Goal: Task Accomplishment & Management: Use online tool/utility

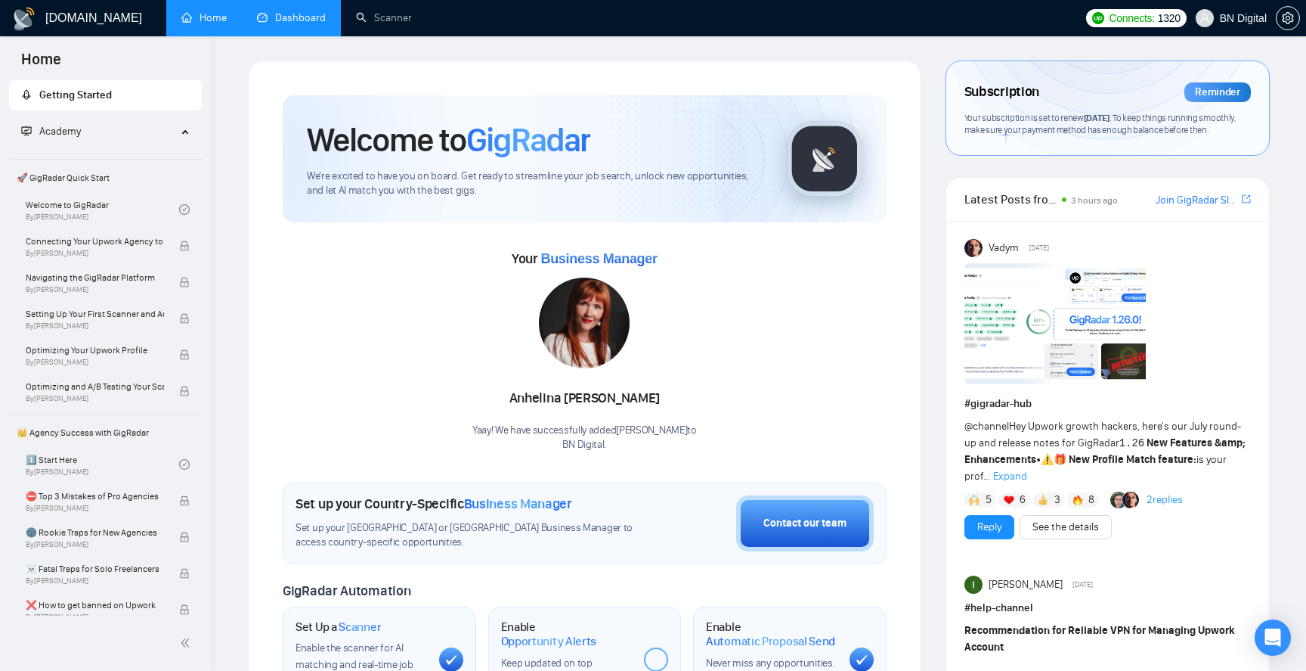
click at [294, 20] on link "Dashboard" at bounding box center [291, 17] width 69 height 13
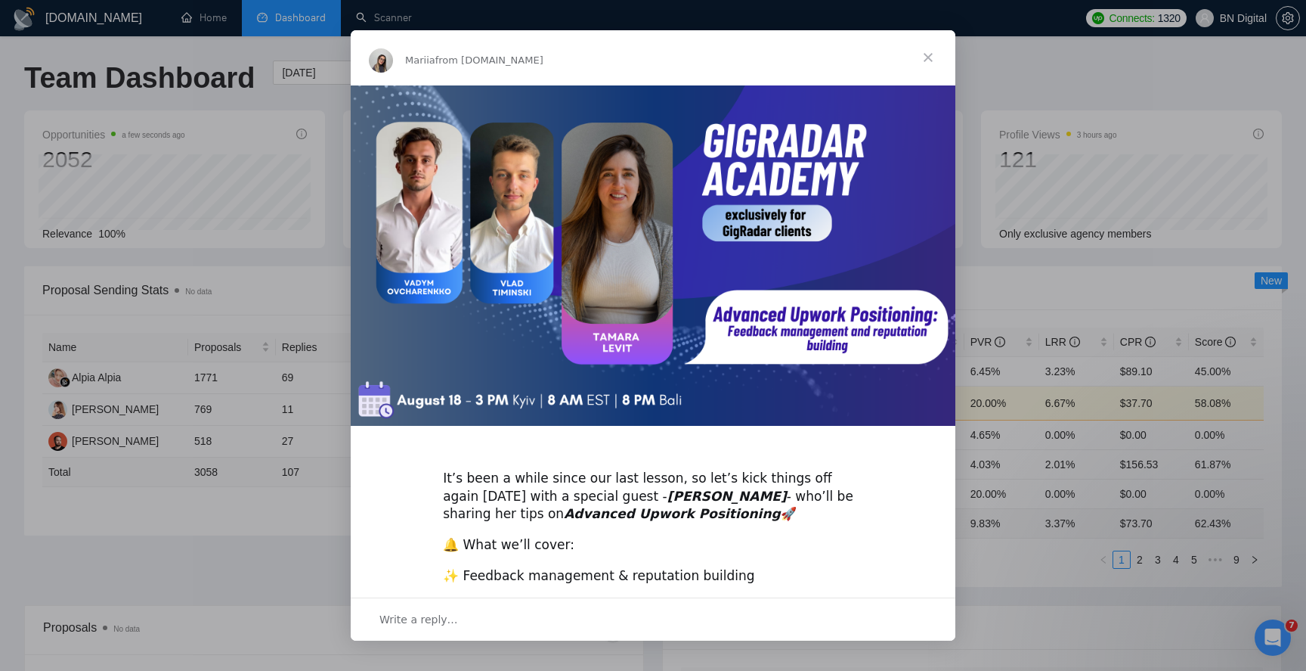
click at [934, 62] on span "Close" at bounding box center [928, 57] width 54 height 54
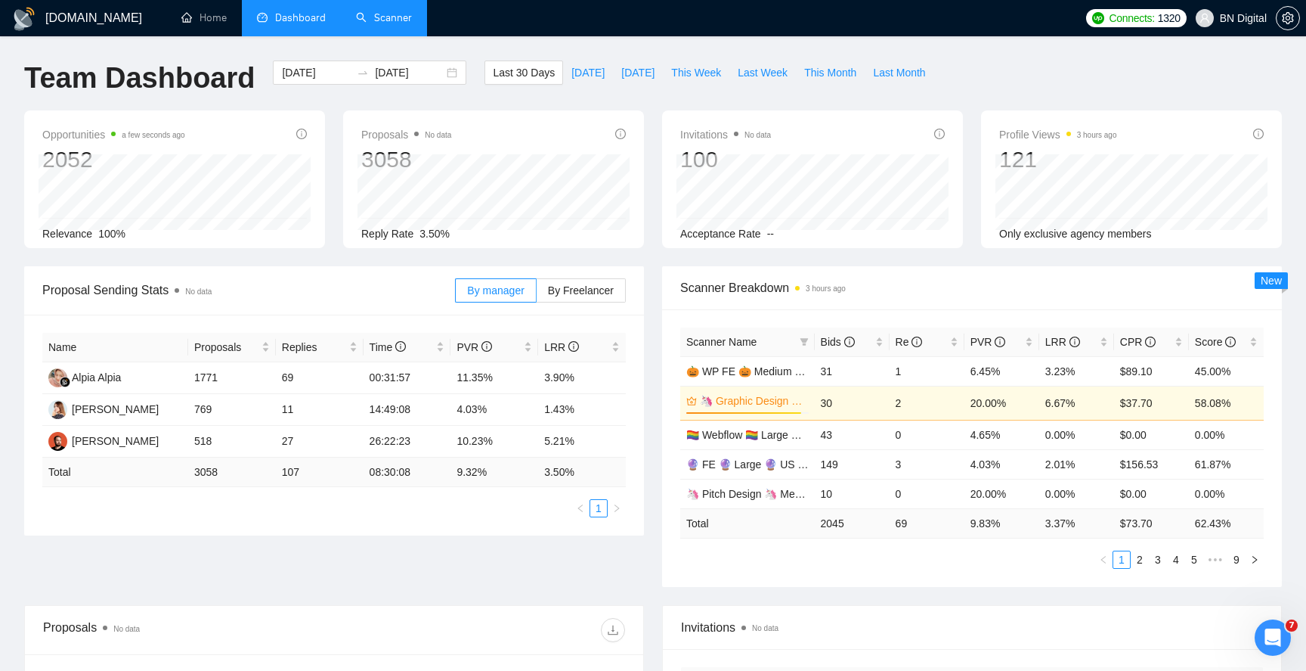
click at [368, 13] on link "Scanner" at bounding box center [384, 17] width 56 height 13
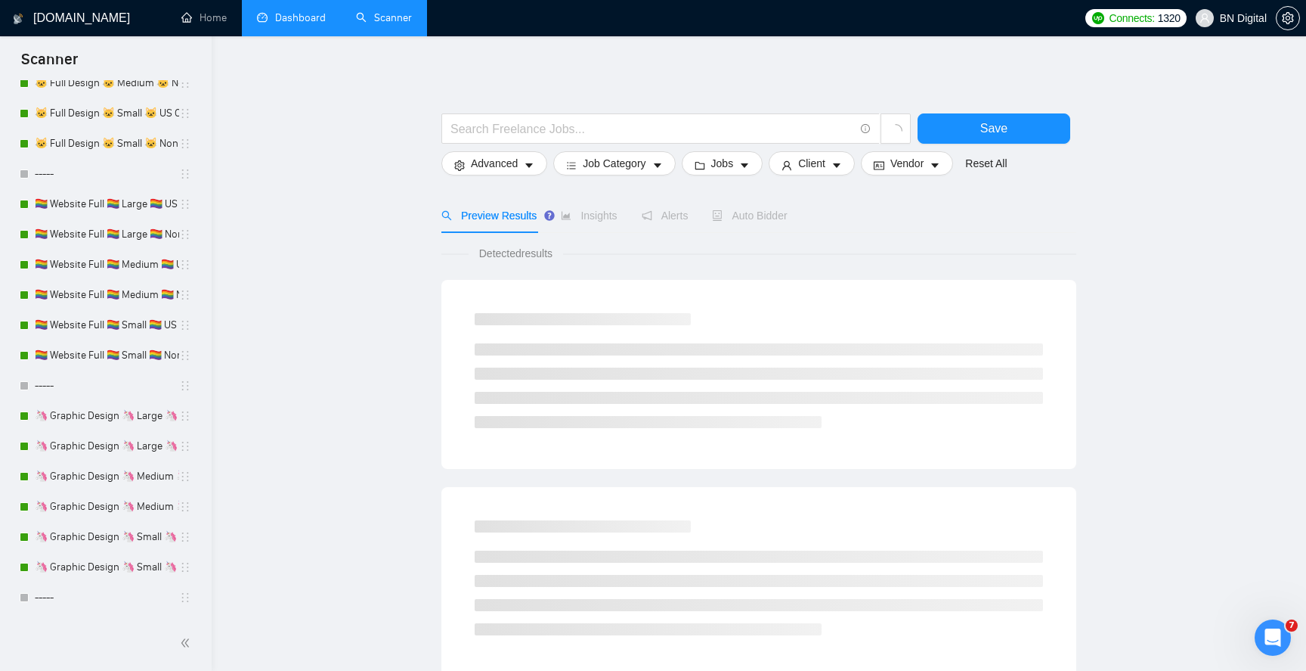
scroll to position [608, 0]
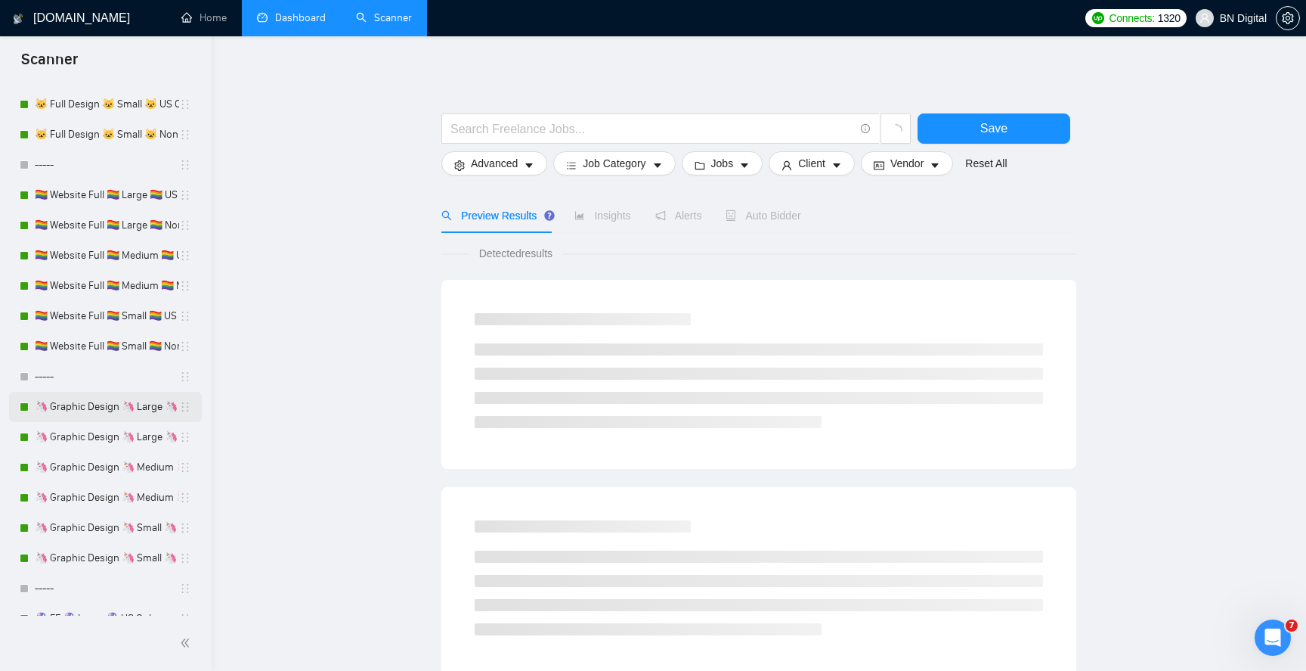
click at [110, 407] on link "🦄 Graphic Design 🦄 Large 🦄 US Only" at bounding box center [107, 407] width 144 height 30
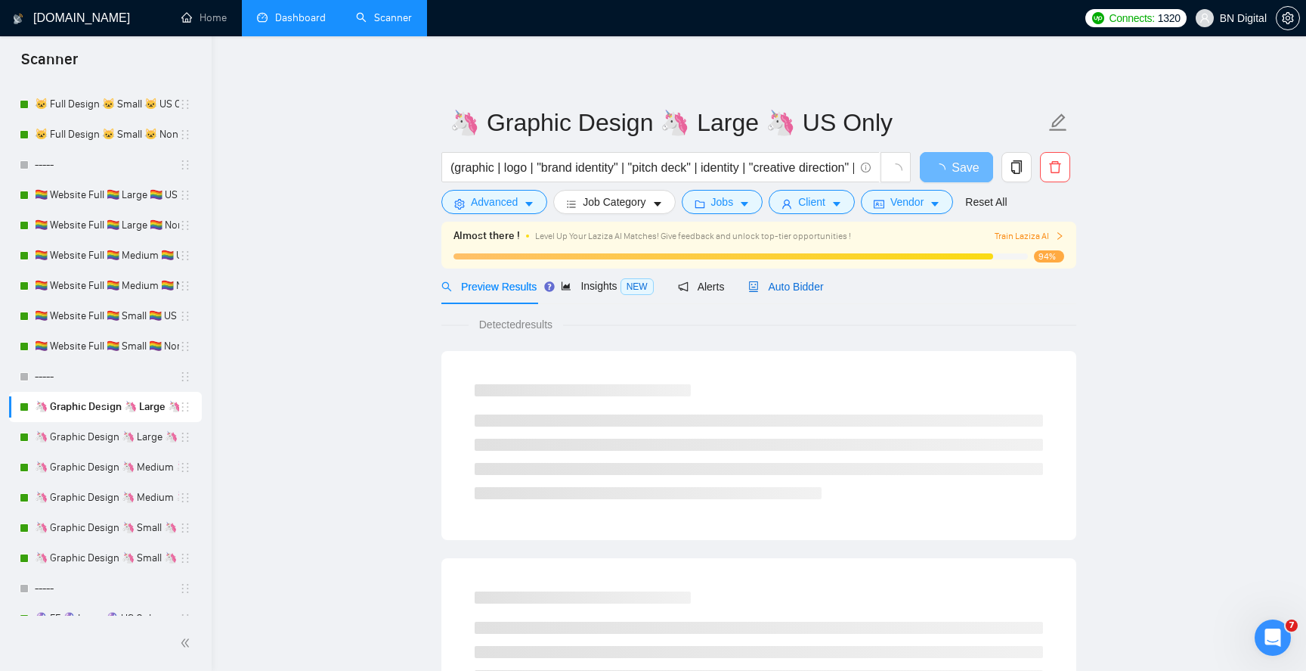
click at [776, 285] on span "Auto Bidder" at bounding box center [785, 286] width 75 height 12
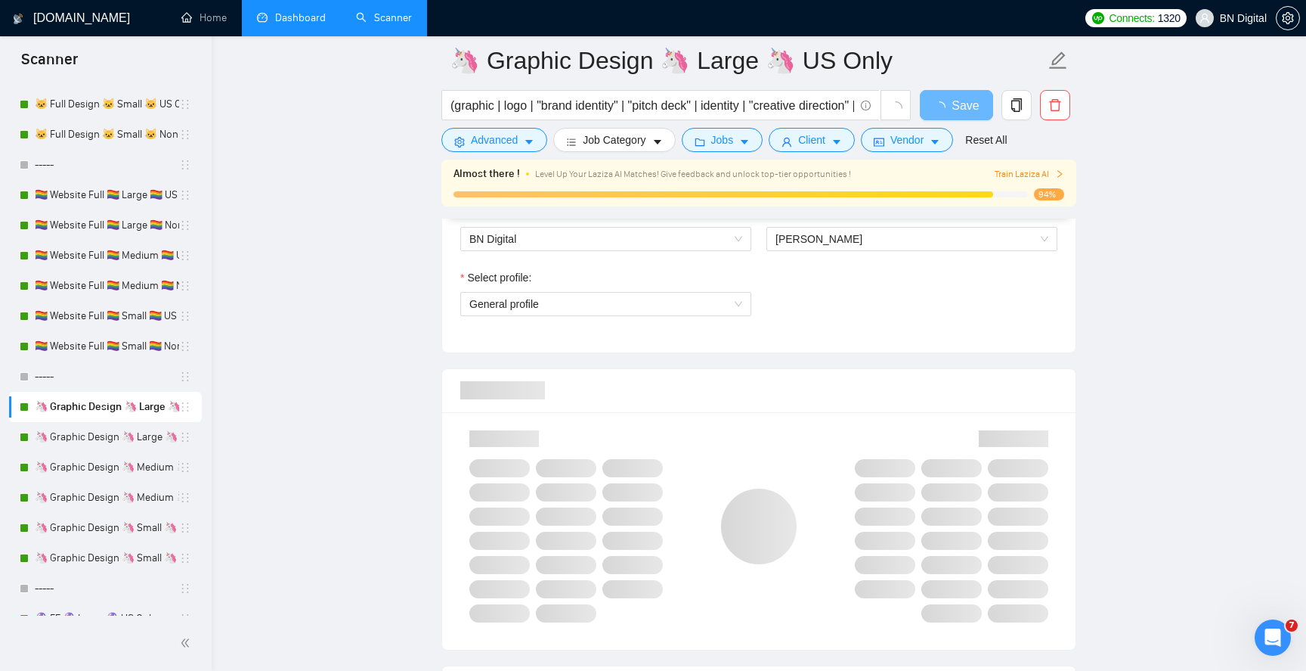
scroll to position [852, 0]
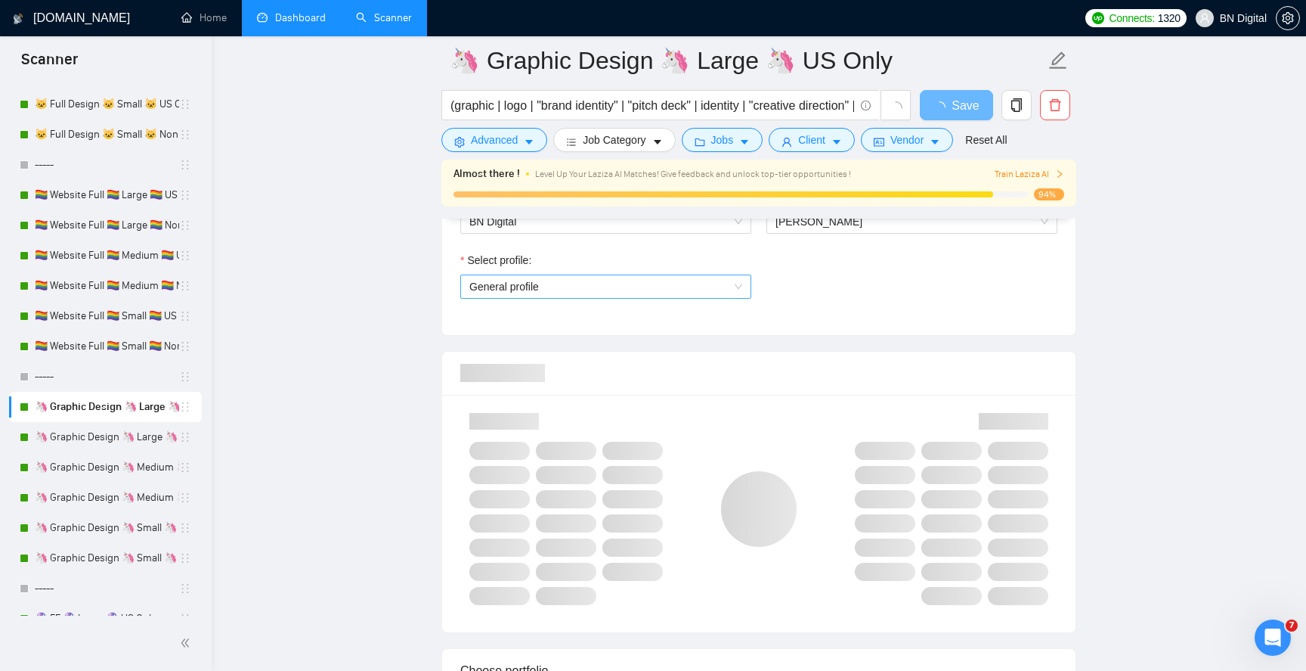
click at [597, 287] on span "General profile" at bounding box center [606, 286] width 273 height 23
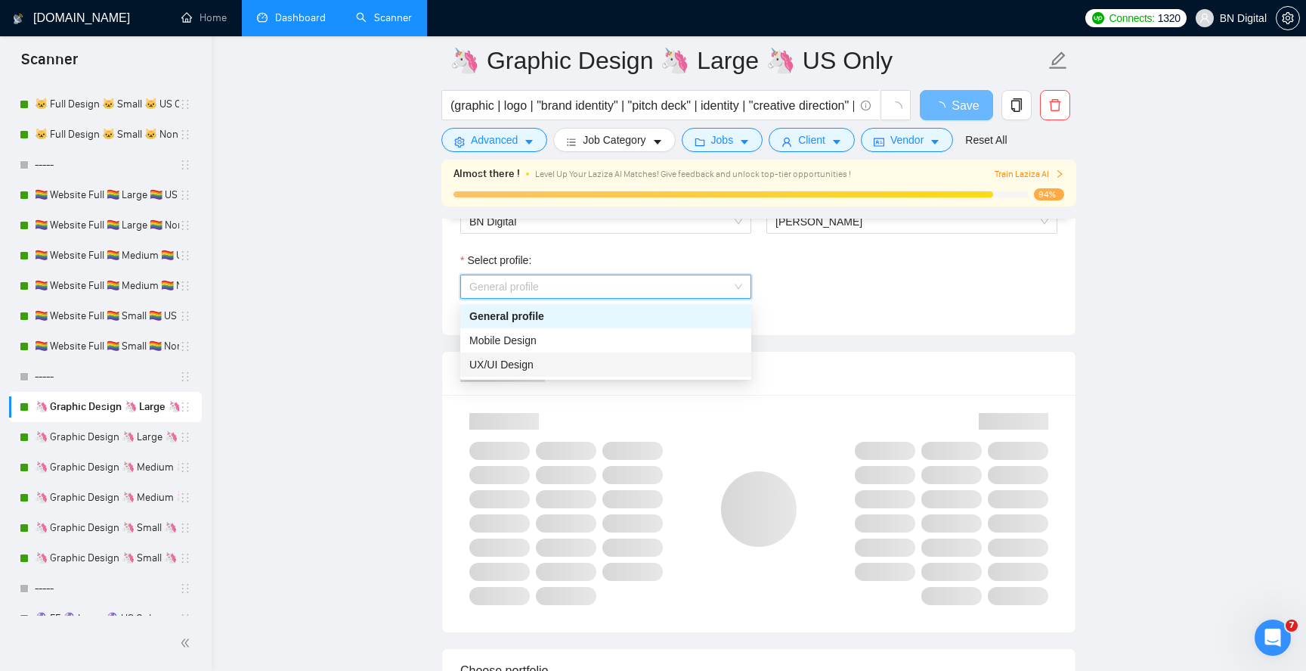
click at [566, 365] on div "UX/UI Design" at bounding box center [606, 364] width 273 height 17
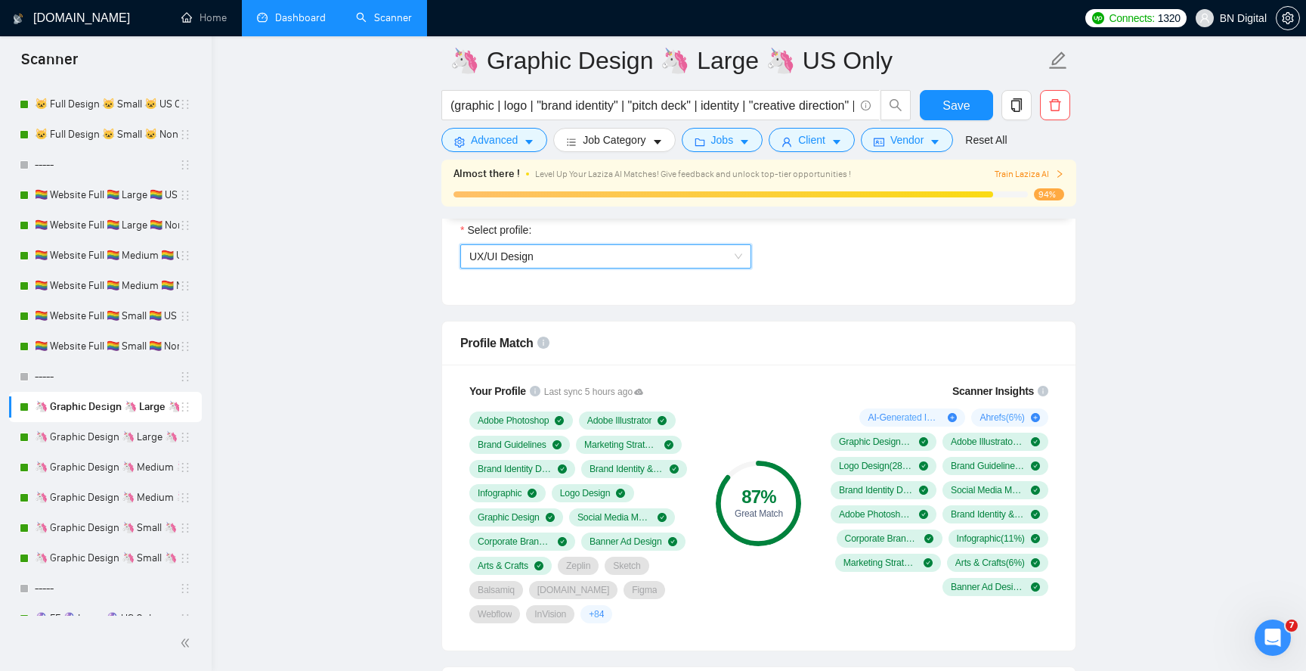
scroll to position [1355, 0]
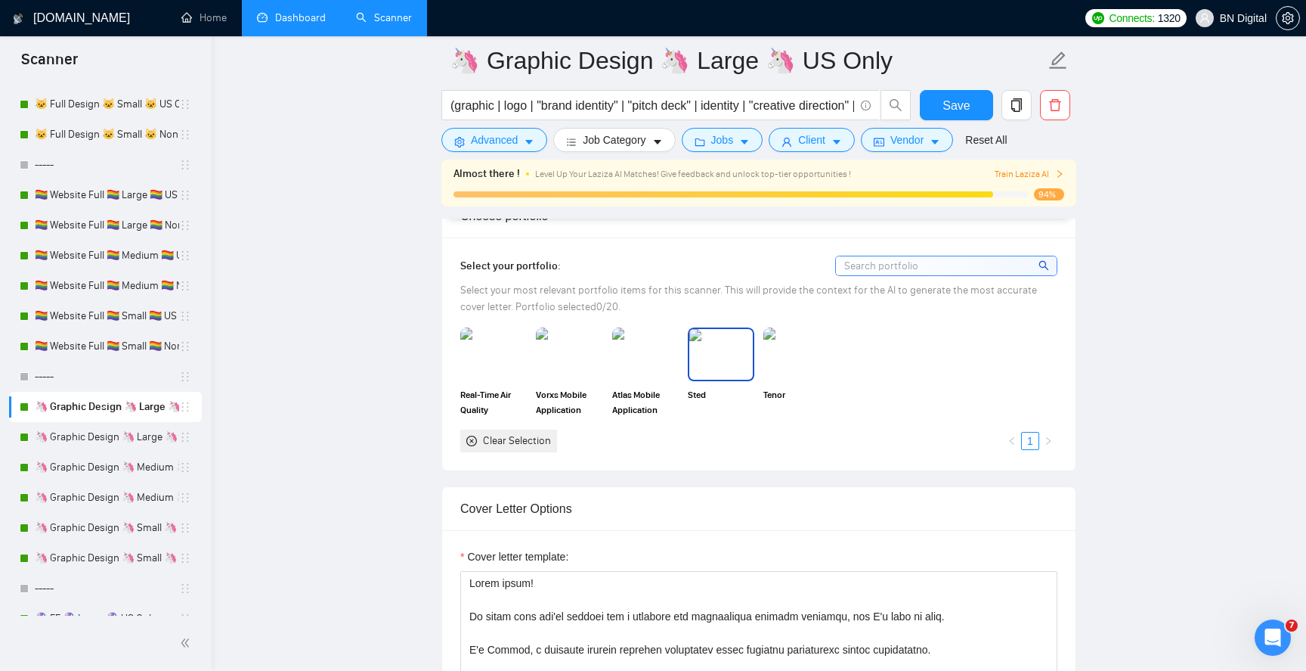
click at [710, 364] on img at bounding box center [722, 354] width 64 height 50
click at [810, 381] on div "Tenor" at bounding box center [797, 371] width 67 height 89
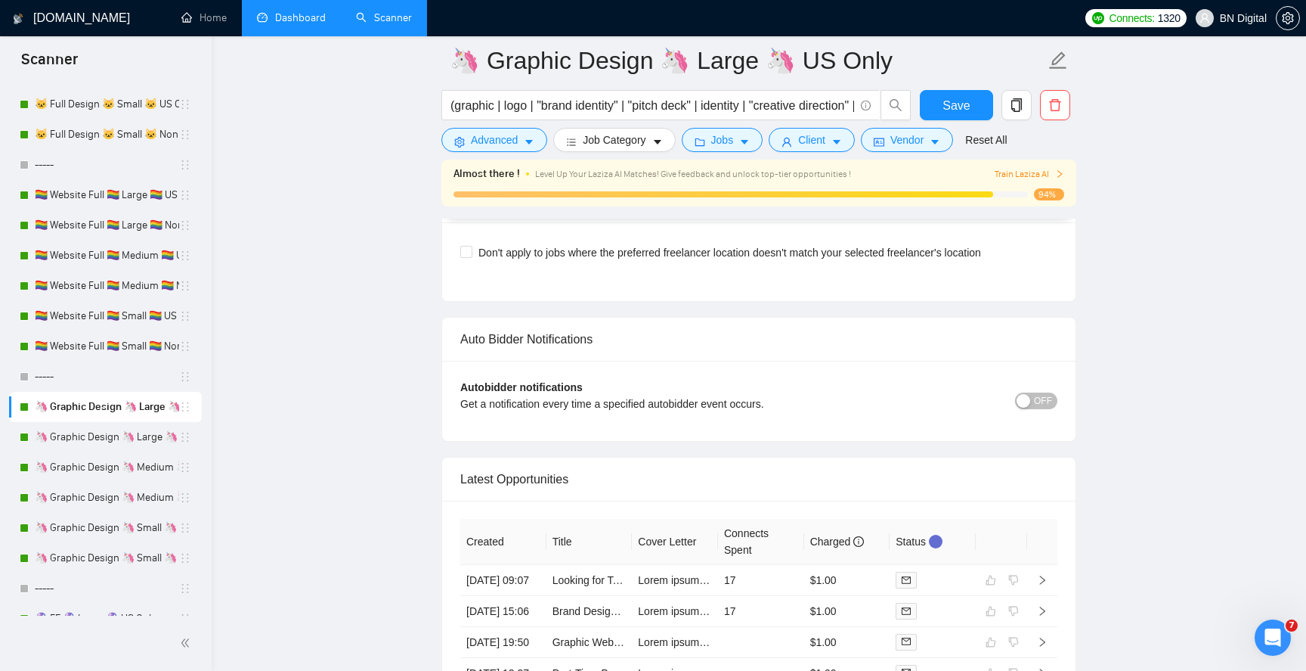
scroll to position [3646, 0]
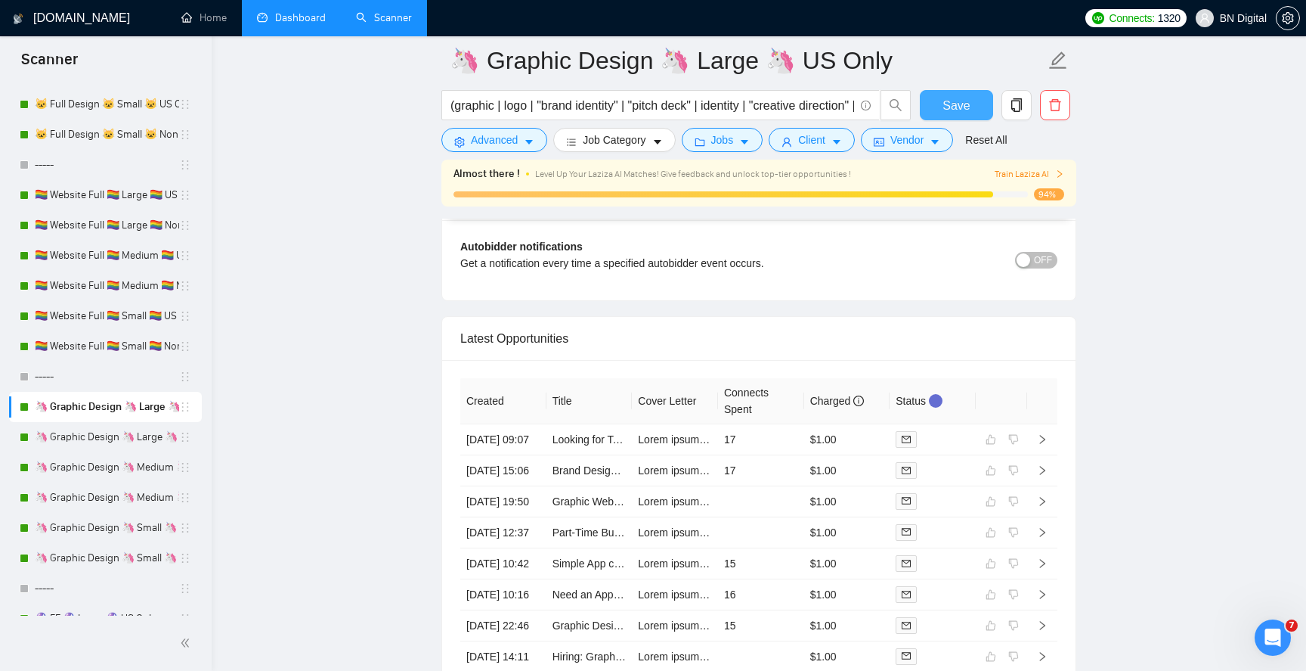
click at [950, 110] on span "Save" at bounding box center [956, 105] width 27 height 19
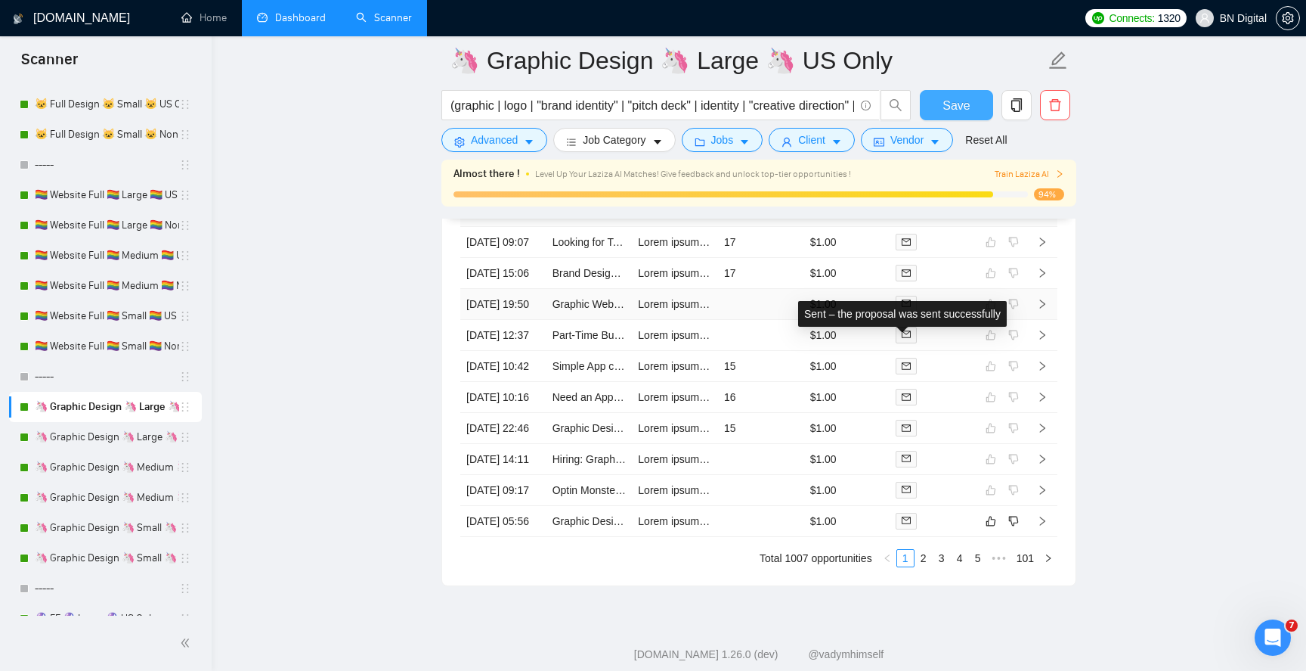
scroll to position [4026, 0]
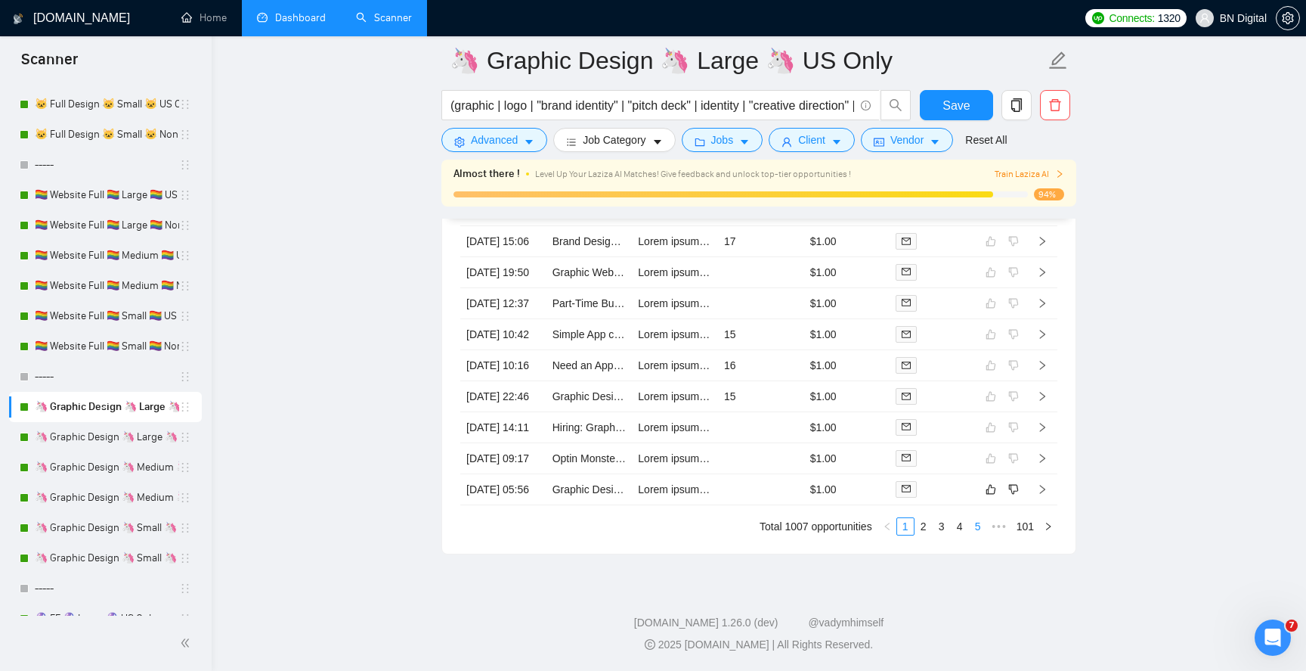
click at [977, 526] on link "5" at bounding box center [978, 526] width 17 height 17
click at [977, 526] on link "7" at bounding box center [978, 526] width 17 height 17
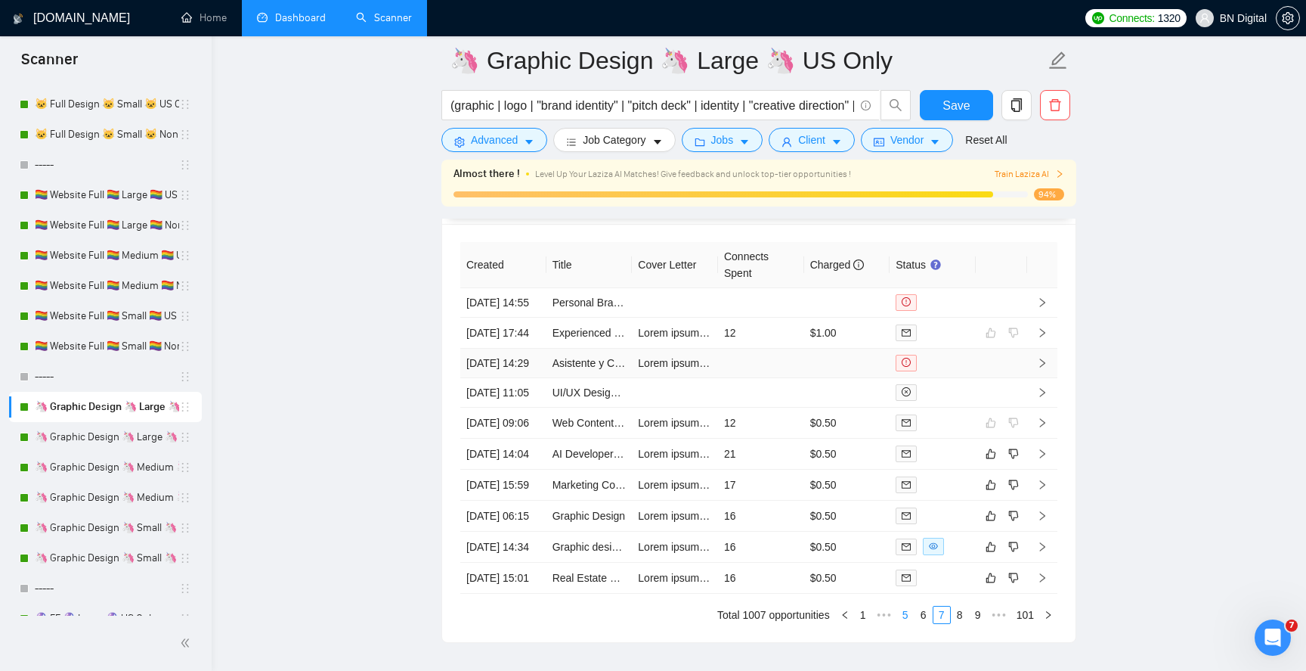
scroll to position [3828, 0]
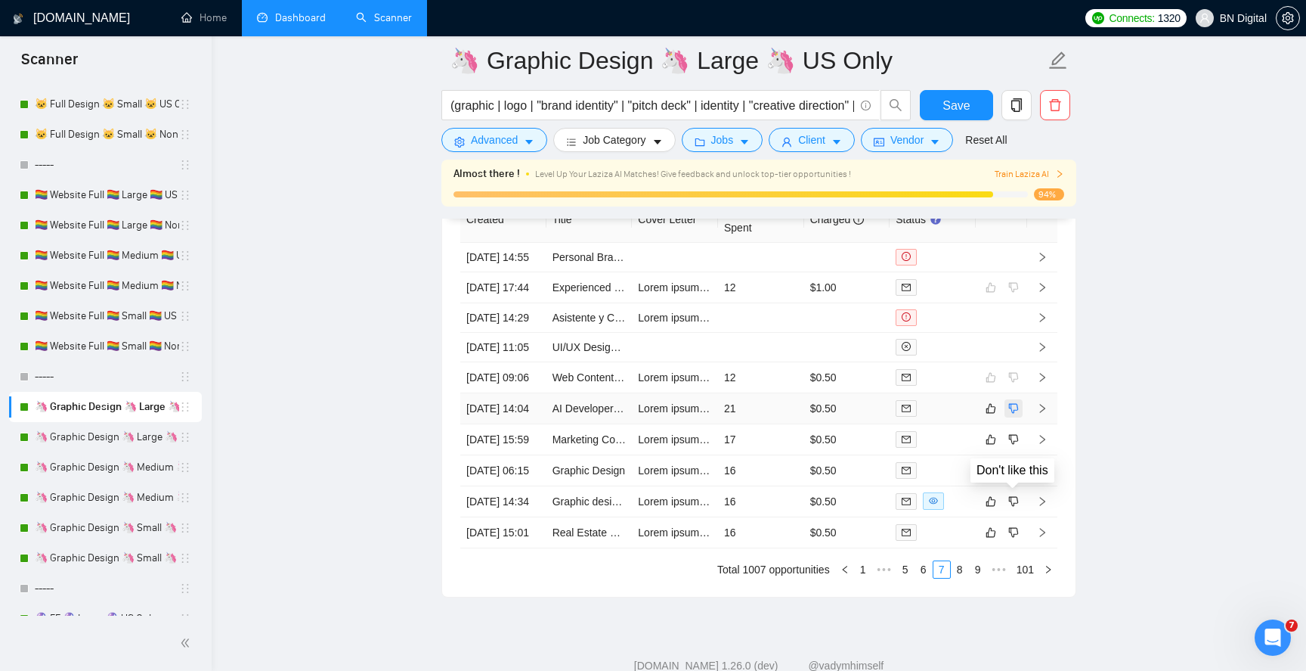
click at [1017, 413] on icon "dislike" at bounding box center [1014, 408] width 10 height 10
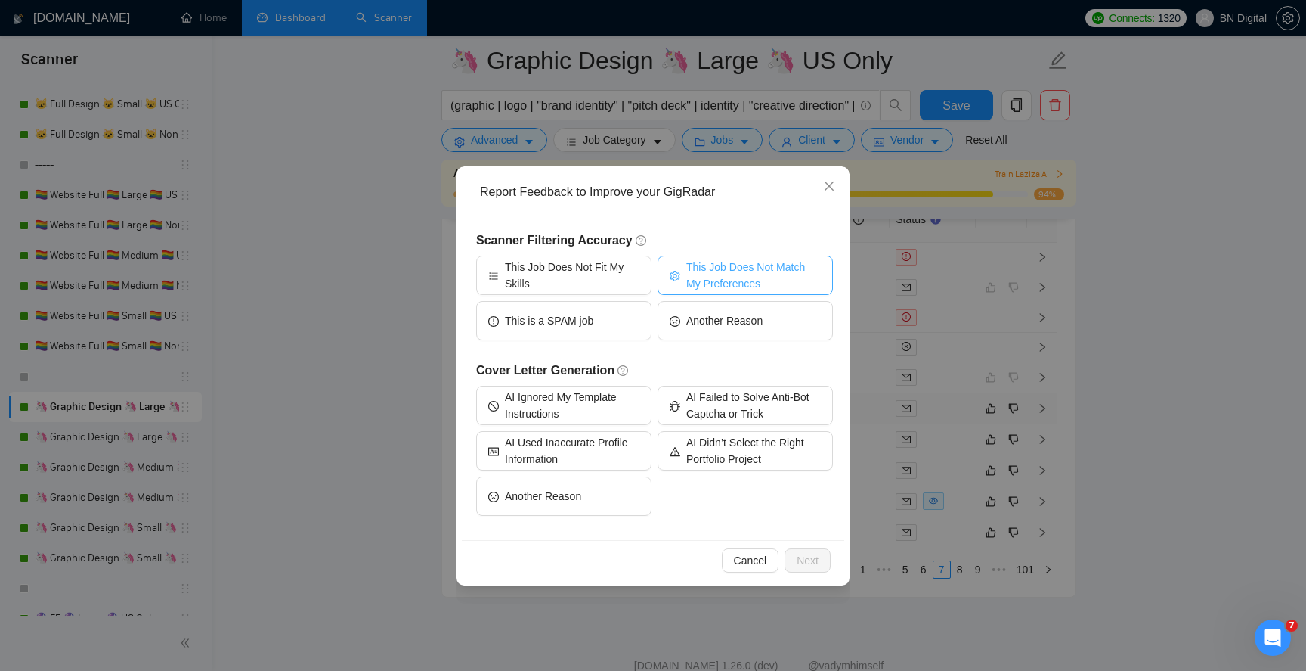
click at [698, 284] on span "This Job Does Not Match My Preferences" at bounding box center [754, 275] width 135 height 33
click at [813, 560] on span "Next" at bounding box center [808, 560] width 22 height 17
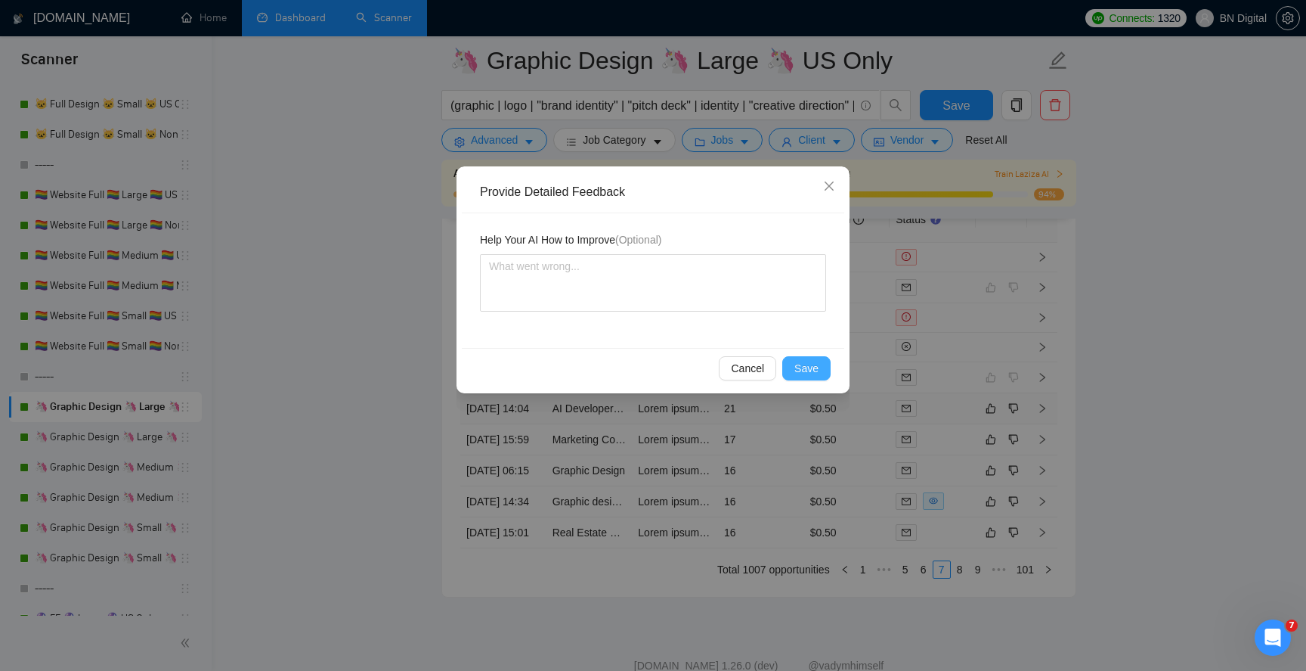
click at [798, 373] on span "Save" at bounding box center [807, 368] width 24 height 17
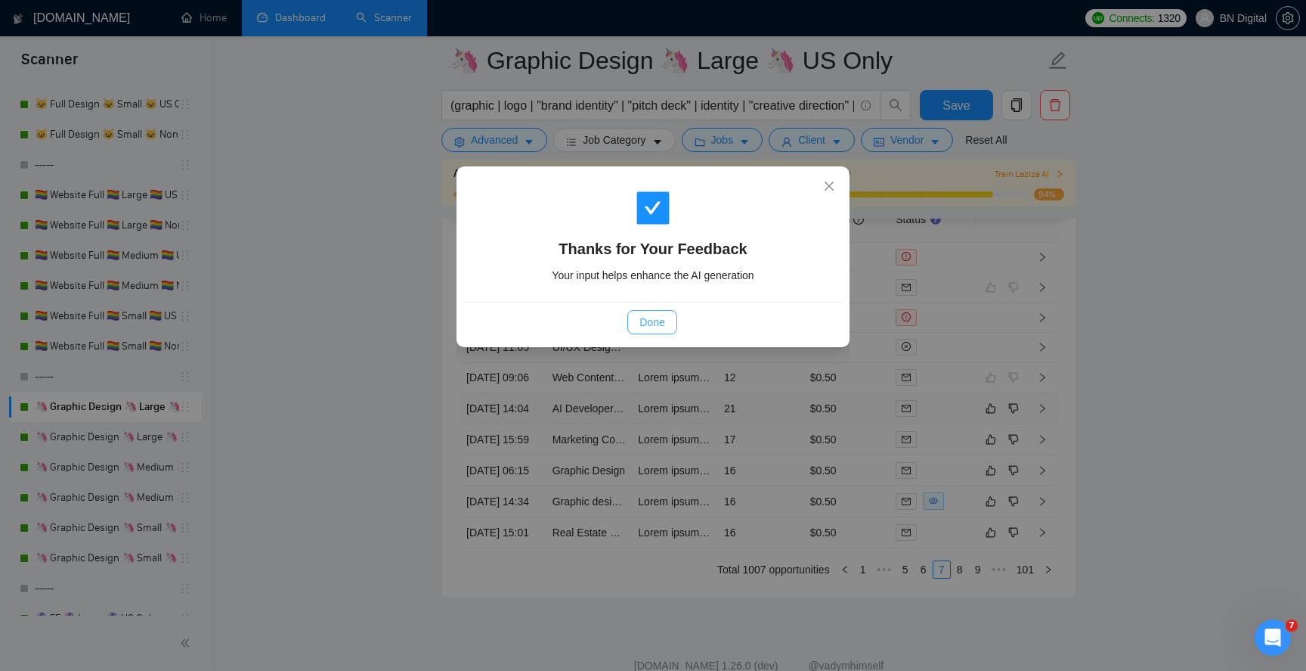
click at [652, 326] on span "Done" at bounding box center [652, 322] width 25 height 17
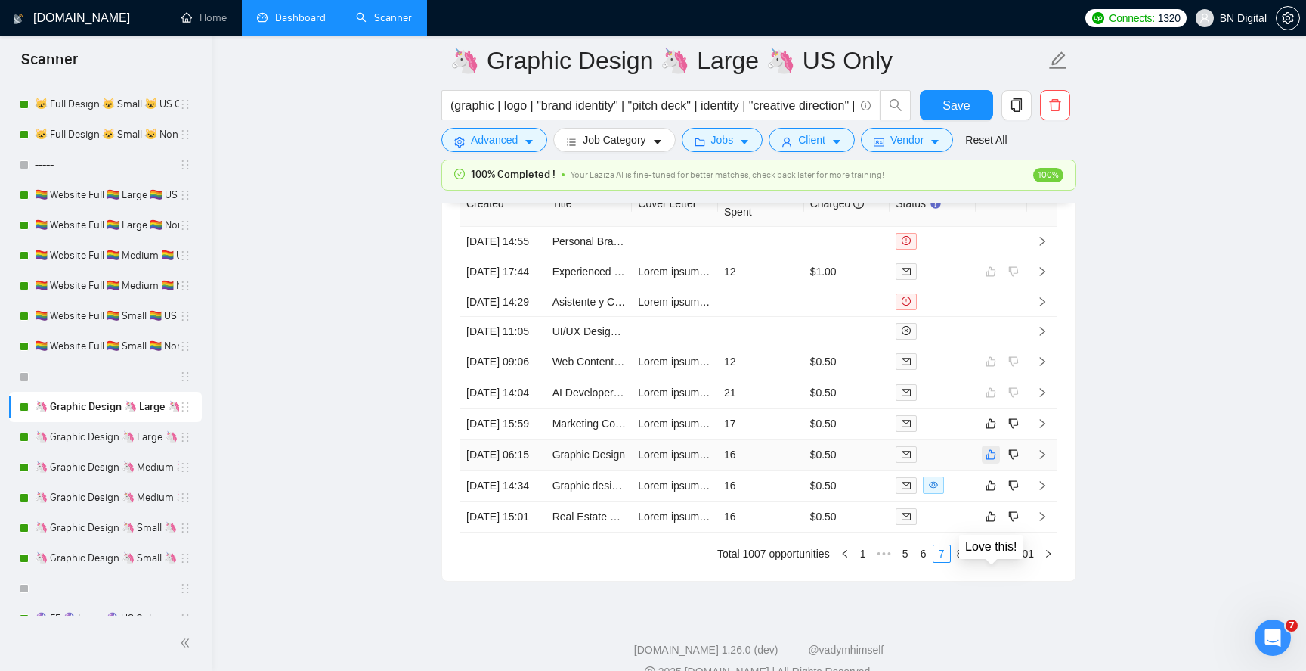
click at [990, 460] on icon "like" at bounding box center [991, 454] width 11 height 12
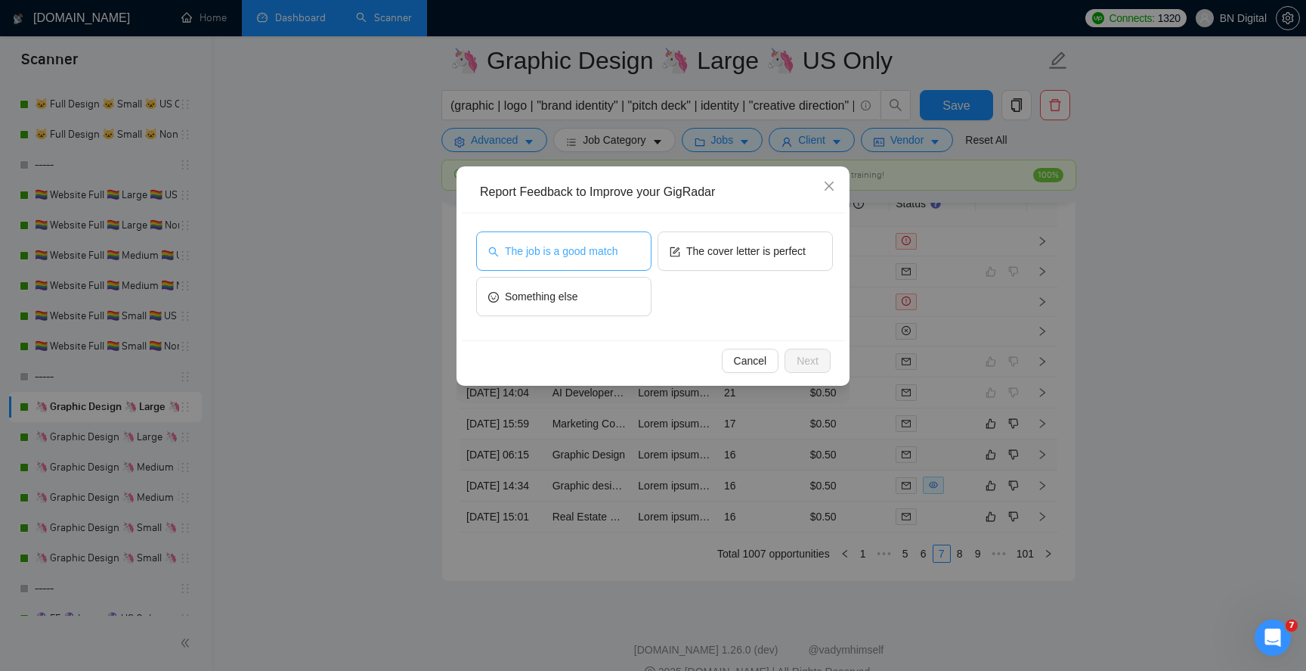
click at [578, 255] on span "The job is a good match" at bounding box center [561, 251] width 113 height 17
click at [797, 356] on span "Next" at bounding box center [808, 360] width 22 height 17
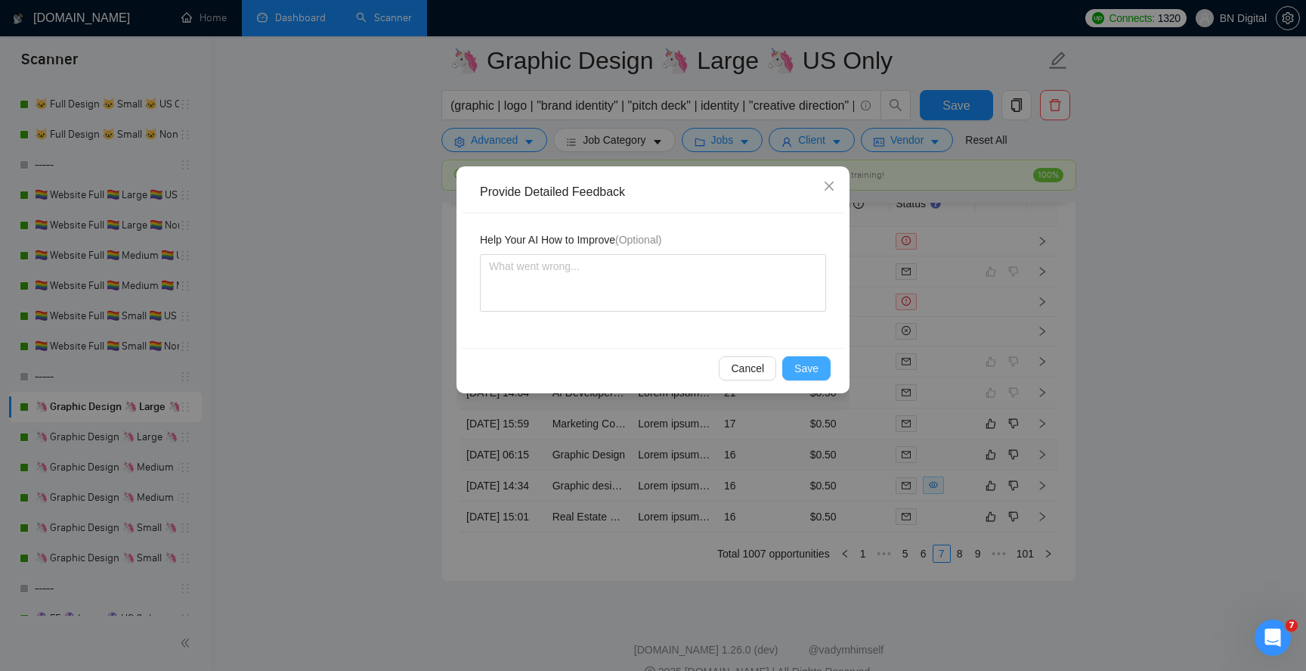
click at [804, 373] on span "Save" at bounding box center [807, 368] width 24 height 17
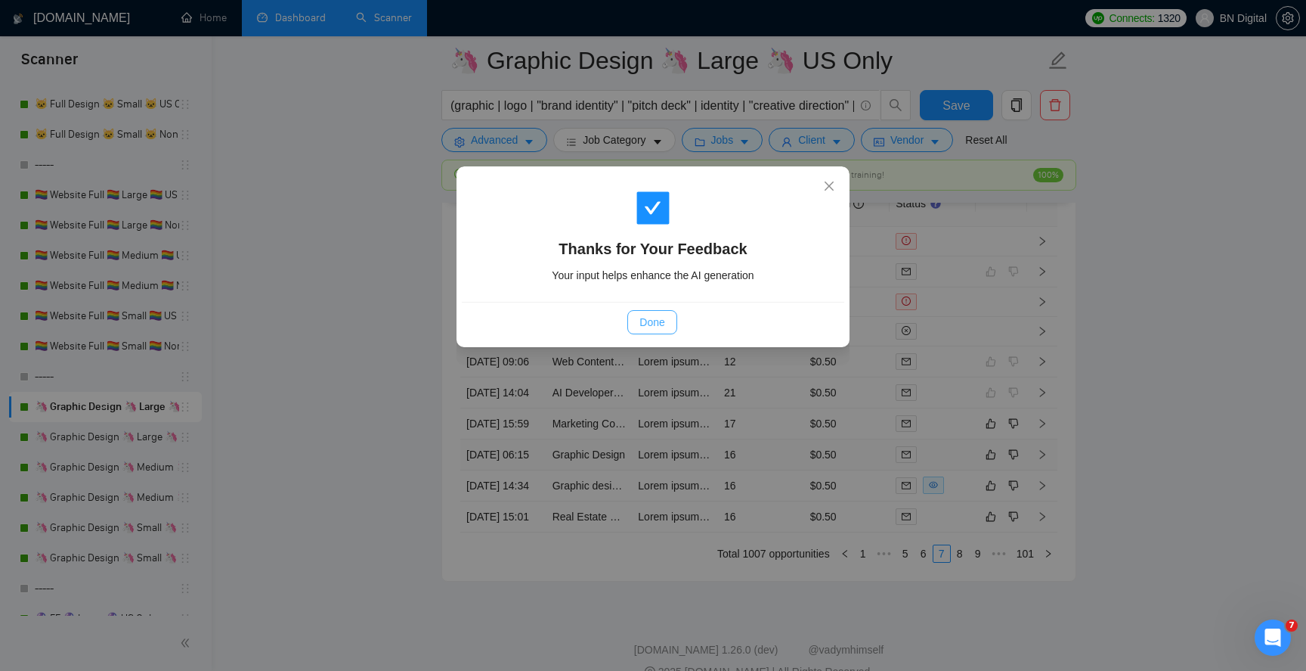
click at [656, 321] on span "Done" at bounding box center [652, 322] width 25 height 17
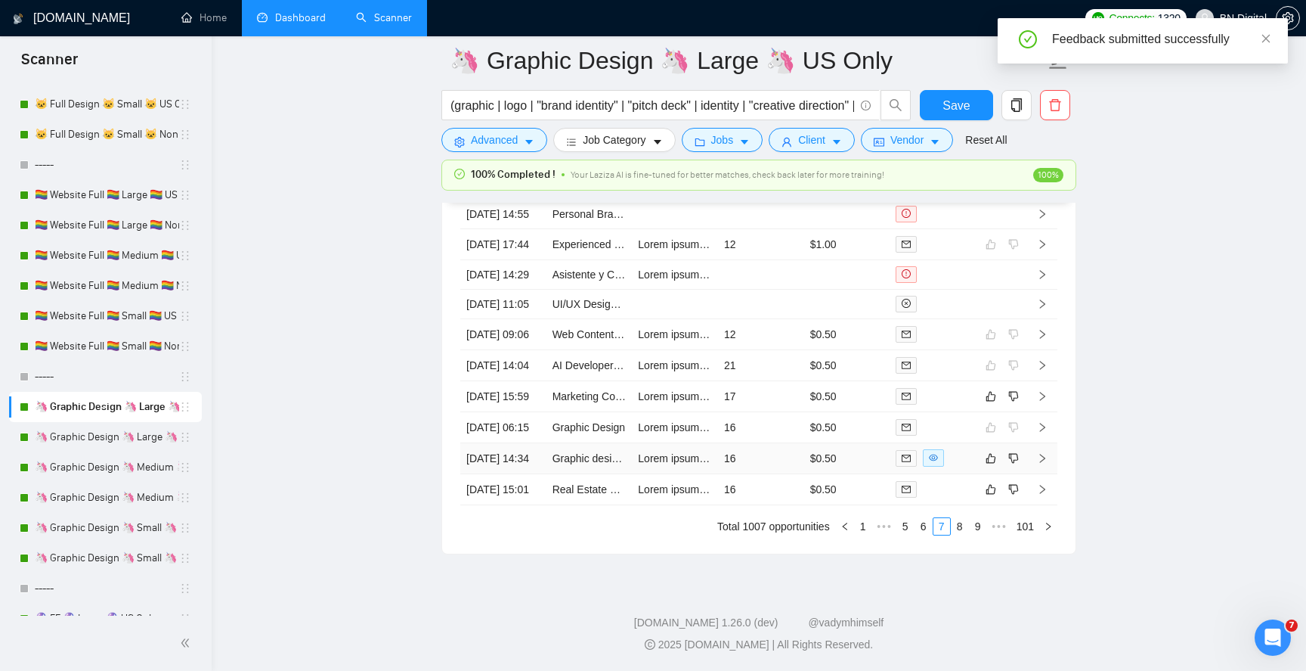
scroll to position [4010, 0]
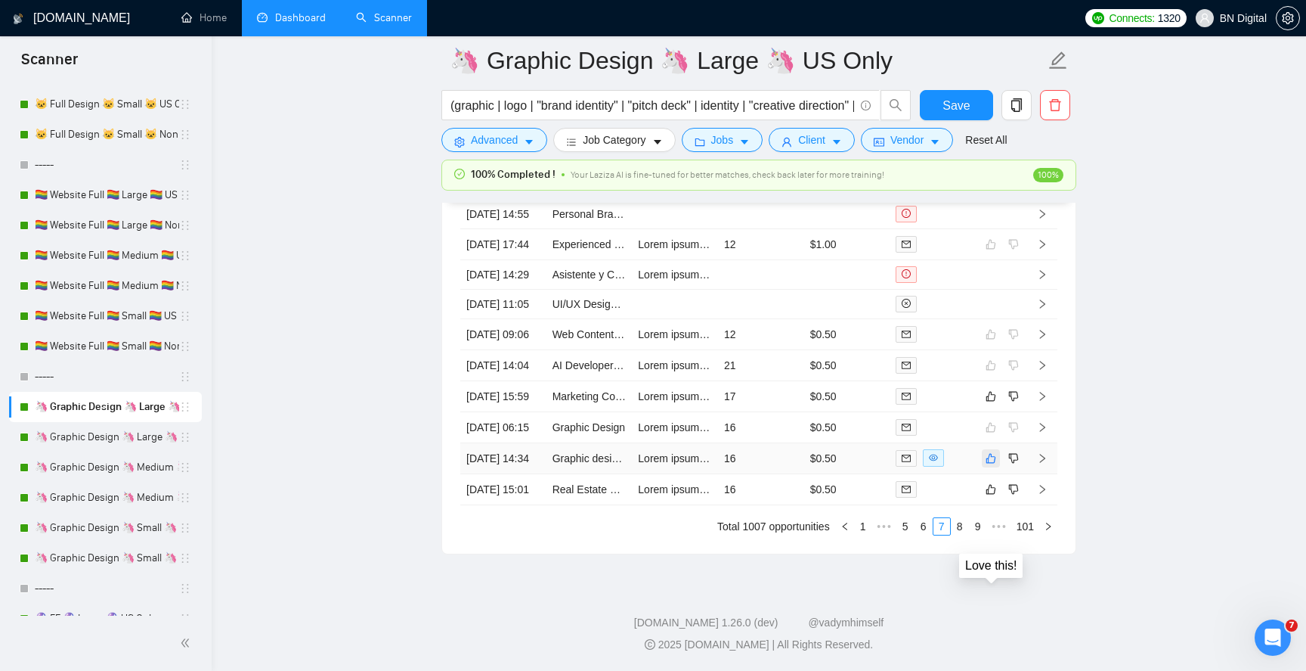
click at [993, 452] on icon "like" at bounding box center [991, 458] width 11 height 12
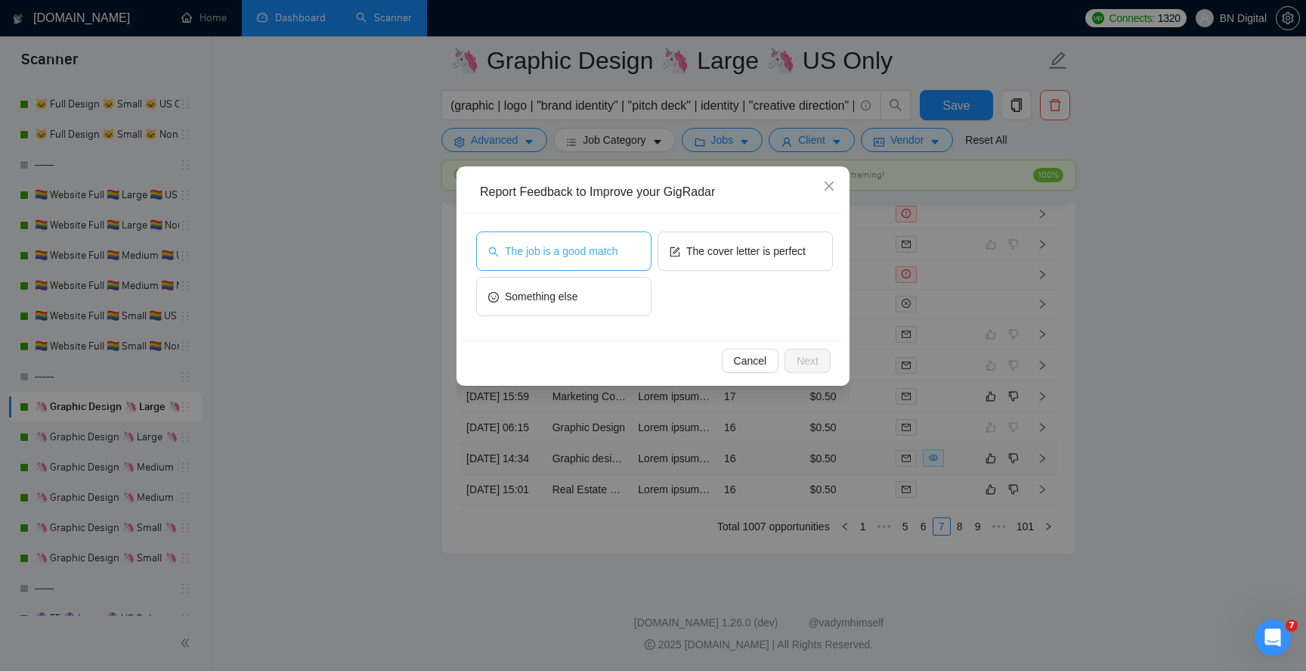
click at [596, 256] on span "The job is a good match" at bounding box center [561, 251] width 113 height 17
click at [802, 358] on span "Next" at bounding box center [808, 360] width 22 height 17
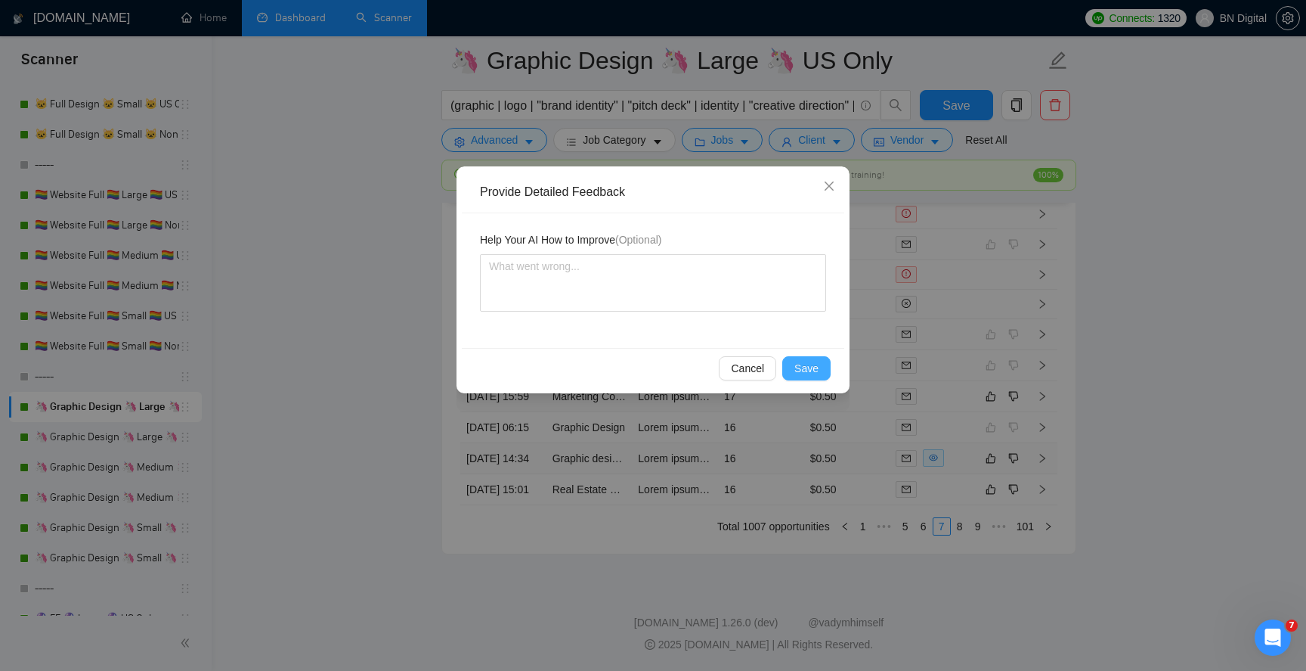
click at [802, 362] on span "Save" at bounding box center [807, 368] width 24 height 17
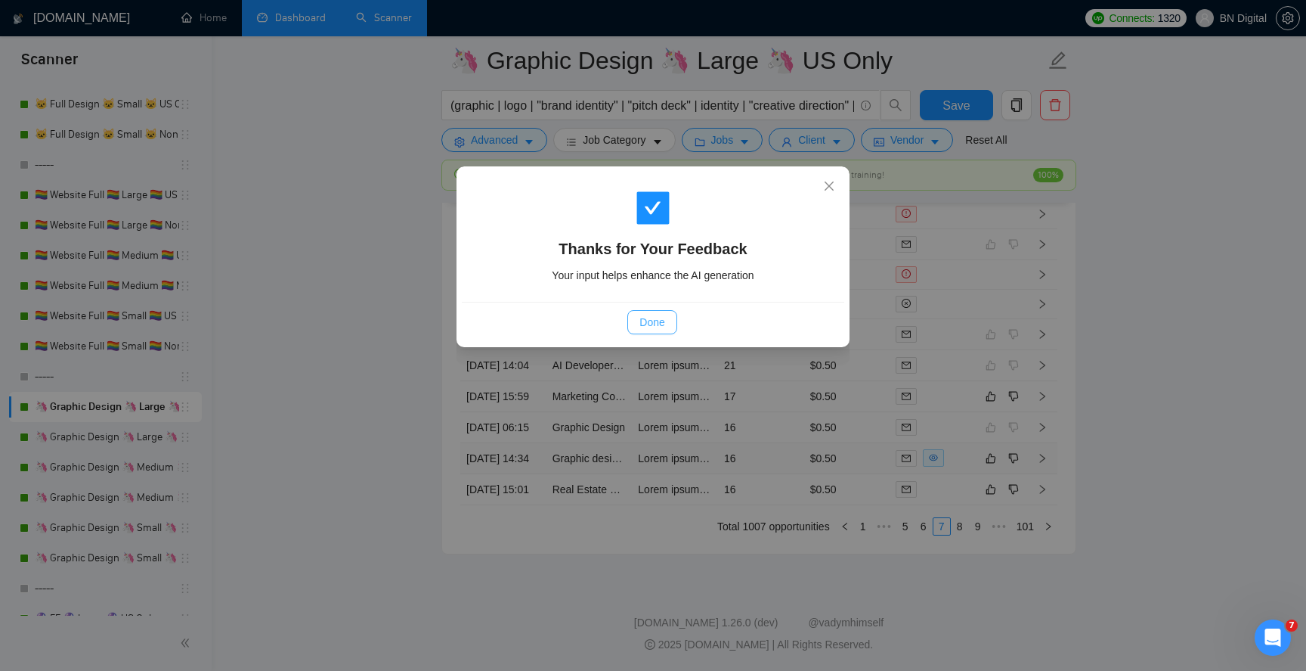
click at [653, 322] on span "Done" at bounding box center [652, 322] width 25 height 17
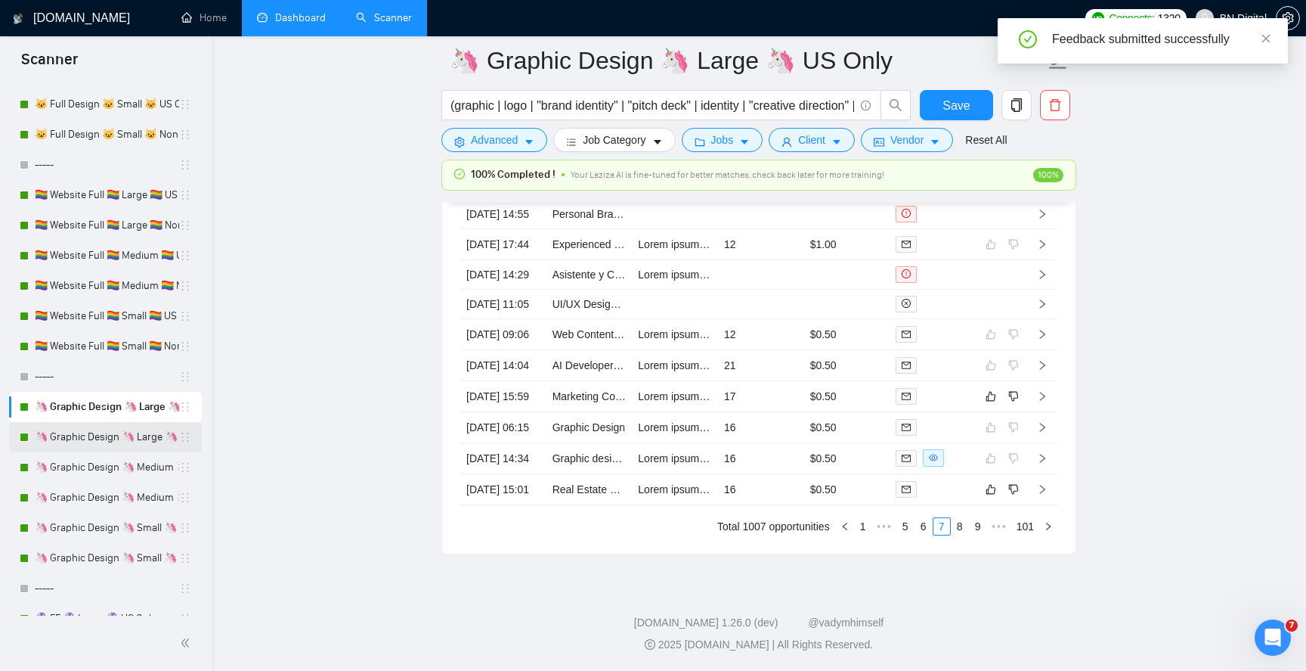
click at [123, 440] on link "🦄 Graphic Design 🦄 Large 🦄 Non US" at bounding box center [107, 437] width 144 height 30
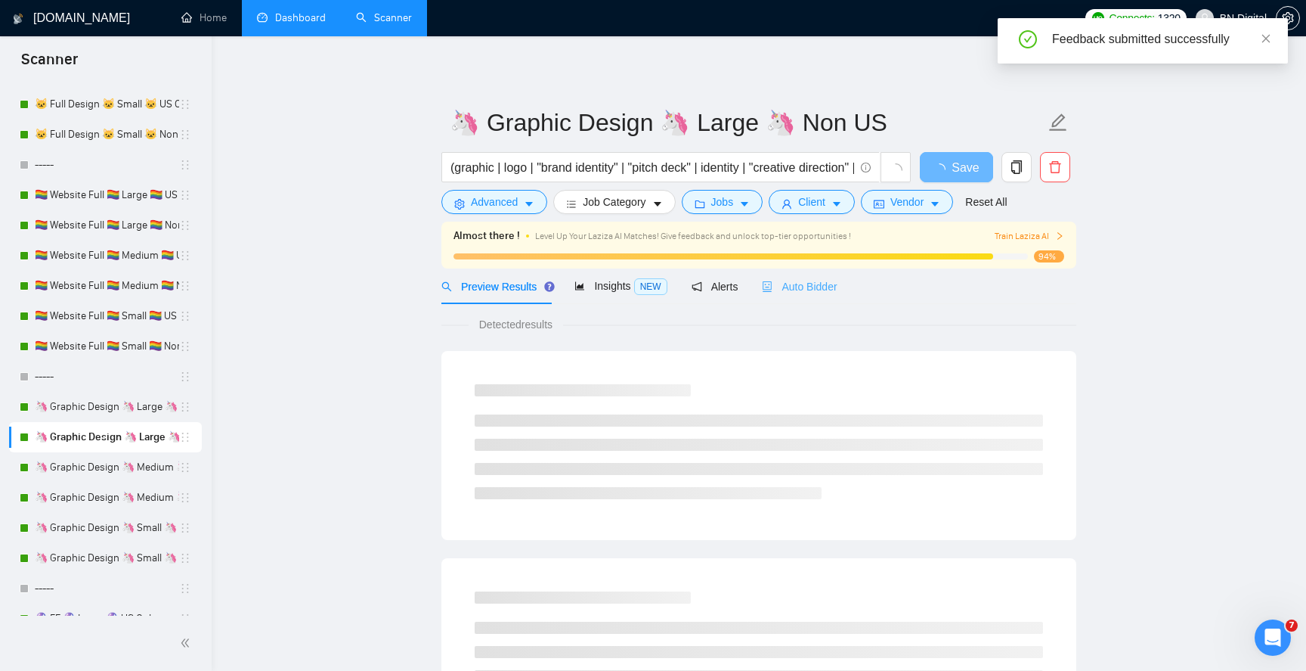
click at [799, 295] on div "Auto Bidder" at bounding box center [799, 286] width 75 height 36
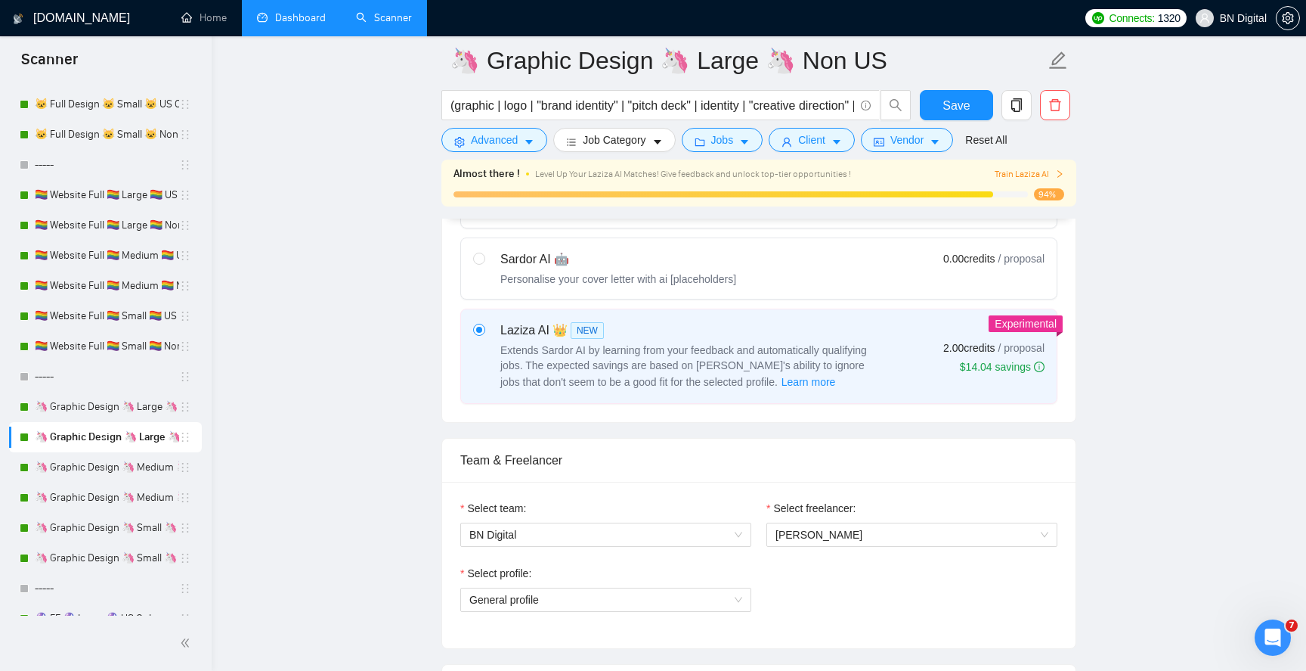
scroll to position [871, 0]
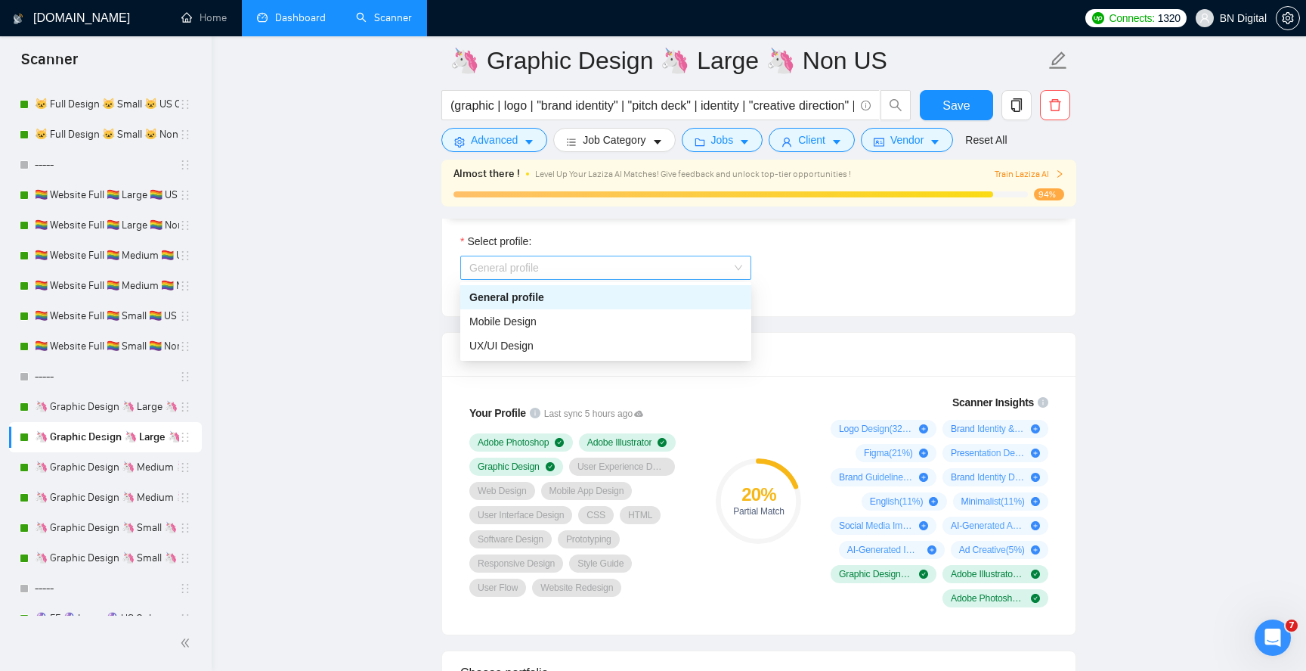
click at [590, 275] on span "General profile" at bounding box center [606, 267] width 273 height 23
click at [563, 342] on div "UX/UI Design" at bounding box center [606, 345] width 273 height 17
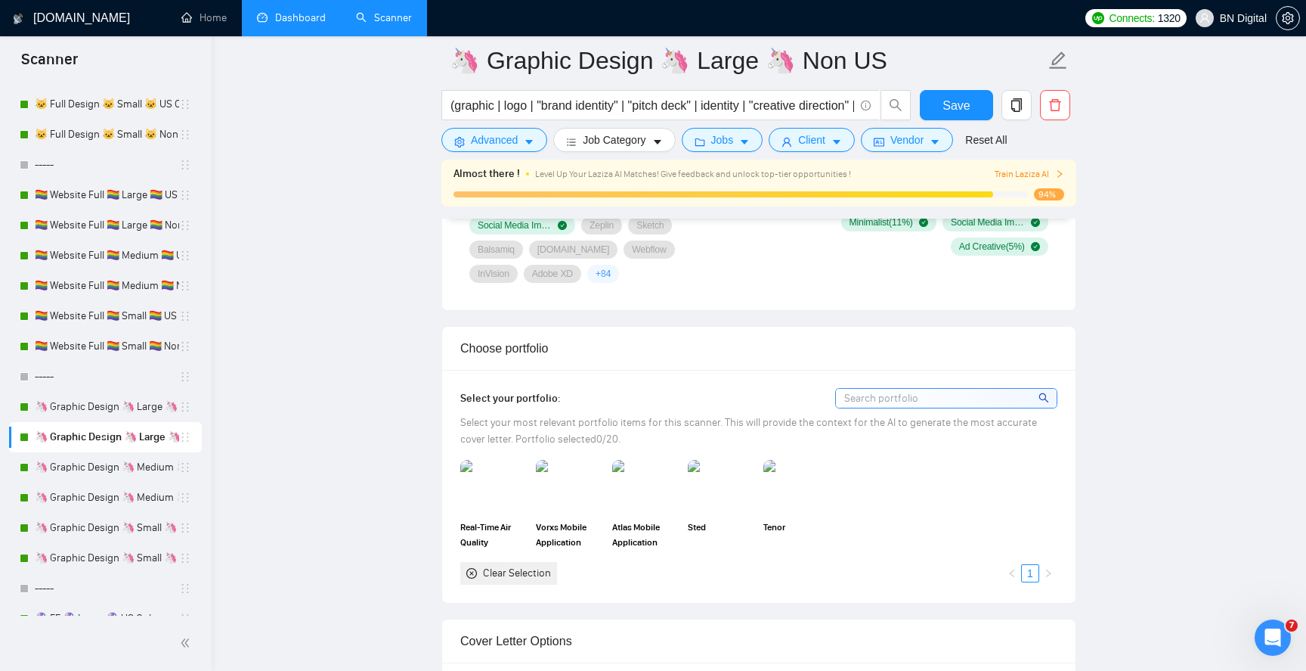
scroll to position [1303, 0]
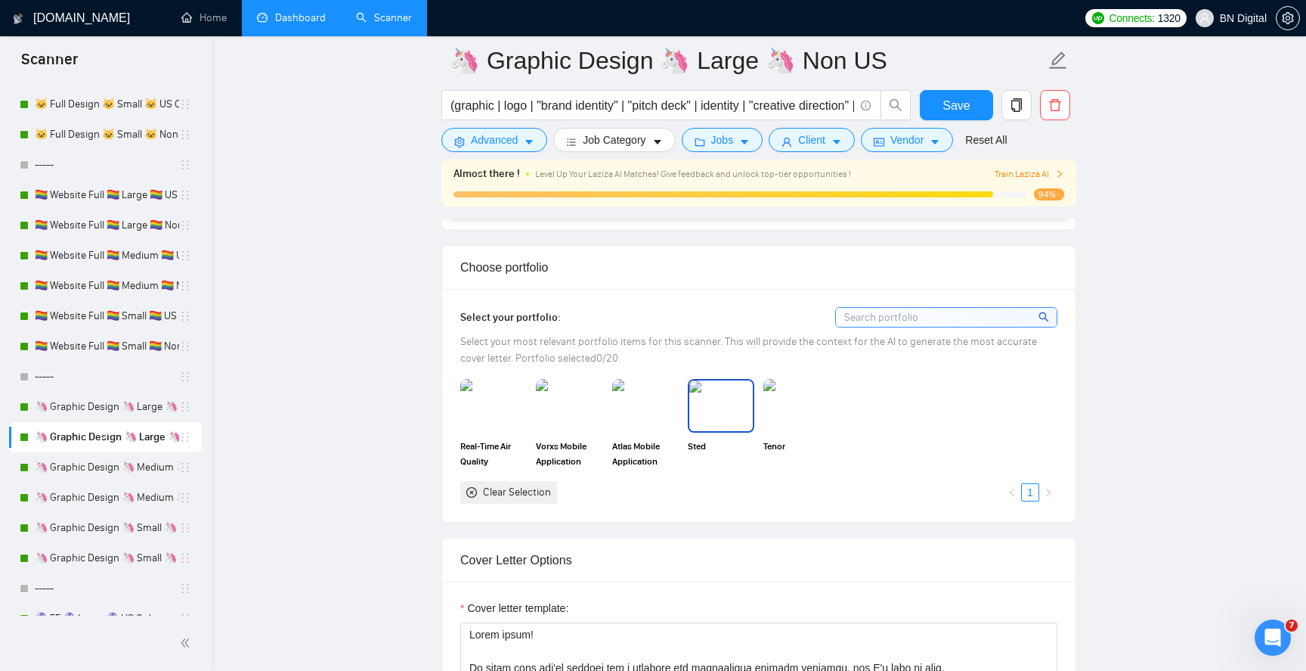
click at [716, 398] on img at bounding box center [722, 405] width 64 height 50
click at [801, 395] on img at bounding box center [797, 405] width 64 height 50
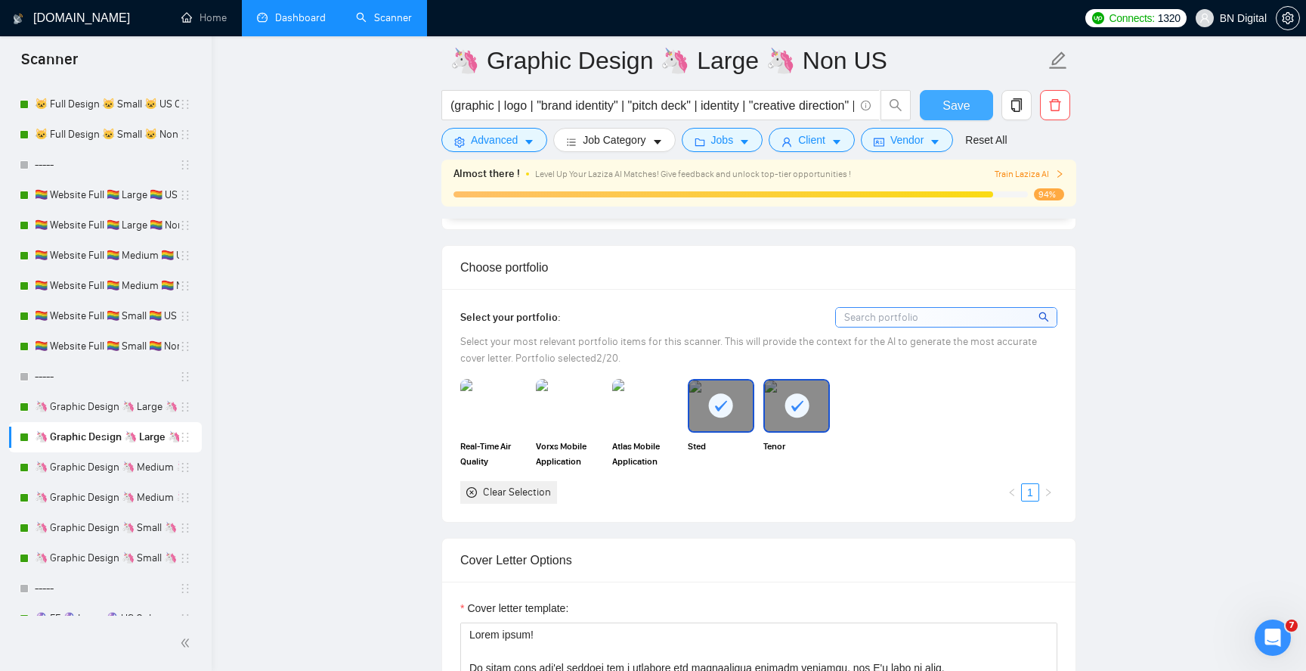
click at [944, 104] on span "Save" at bounding box center [956, 105] width 27 height 19
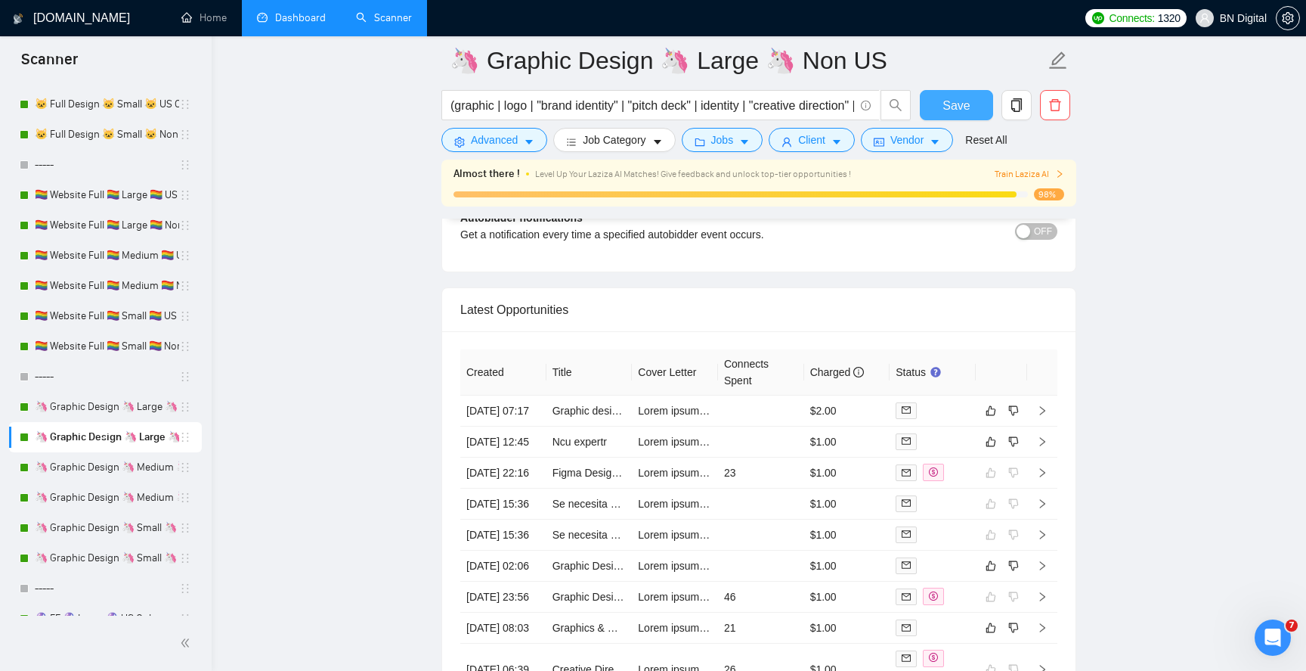
scroll to position [3771, 0]
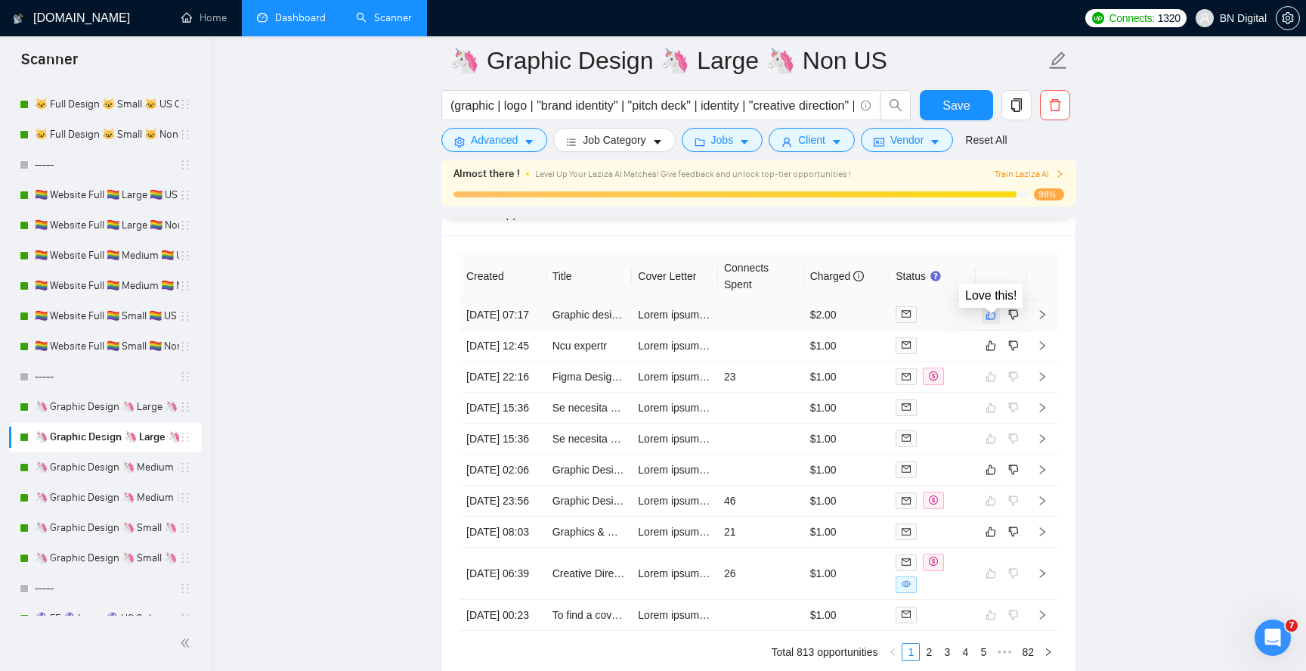
click at [991, 321] on icon "like" at bounding box center [991, 314] width 11 height 12
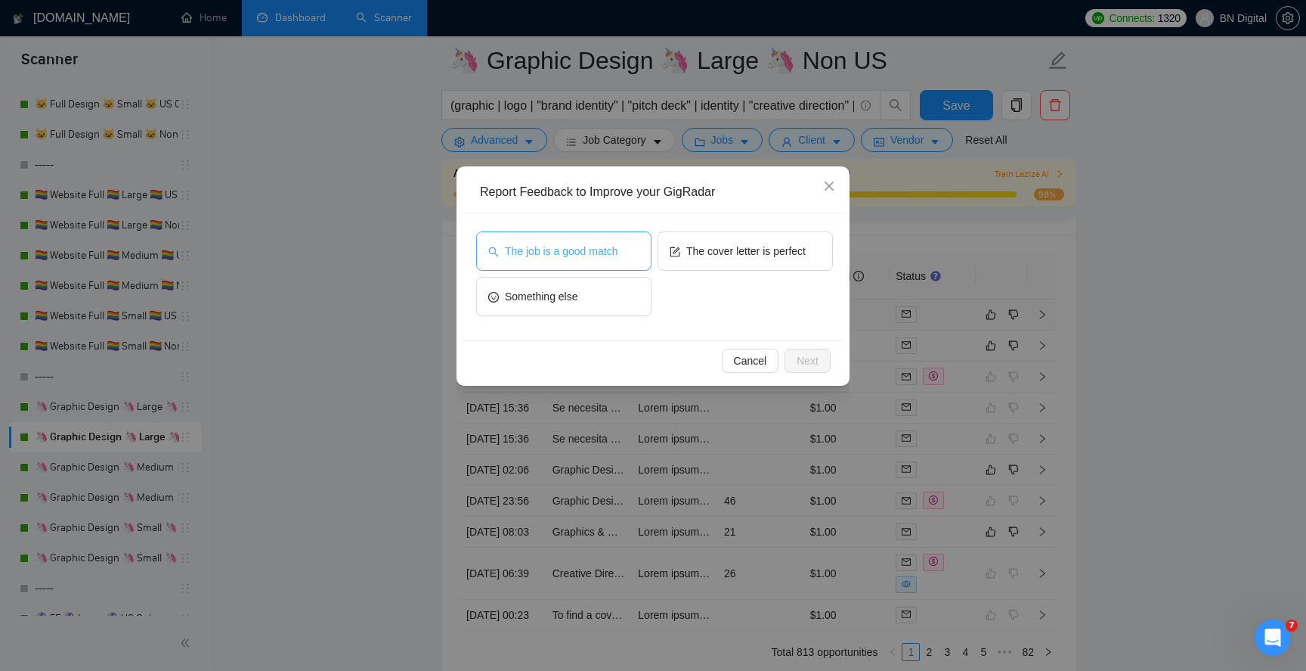
click at [578, 247] on span "The job is a good match" at bounding box center [561, 251] width 113 height 17
click at [794, 355] on button "Next" at bounding box center [808, 361] width 46 height 24
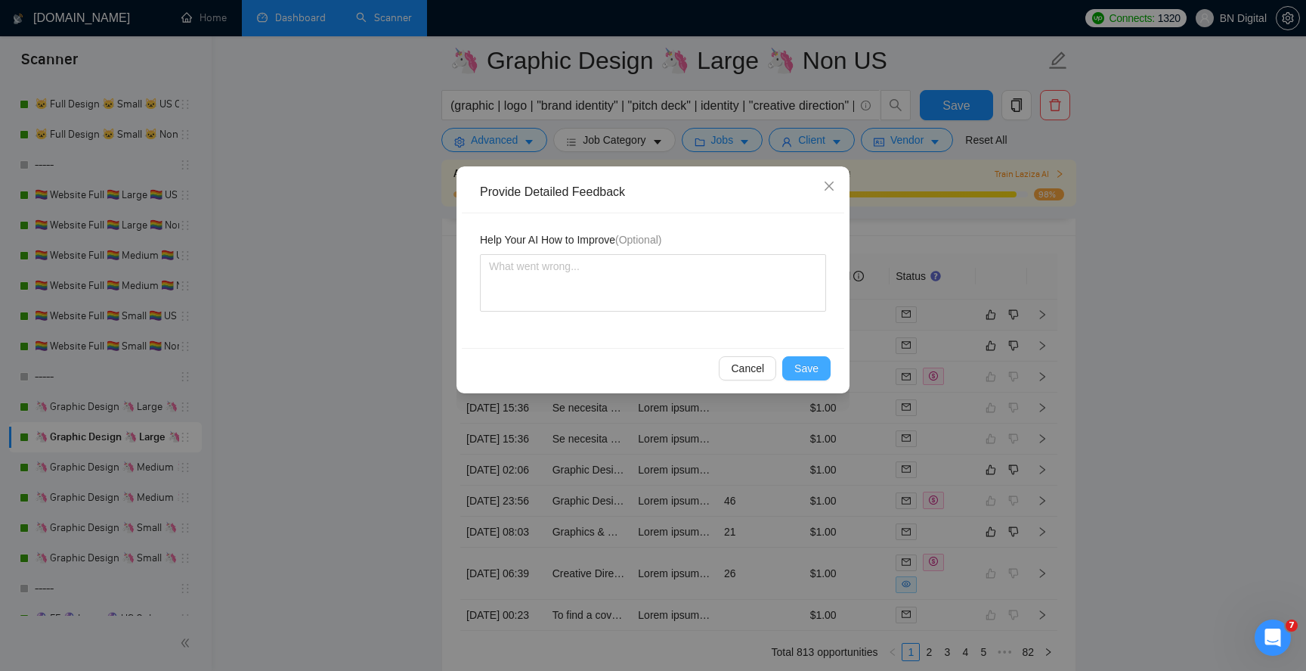
click at [797, 367] on span "Save" at bounding box center [807, 368] width 24 height 17
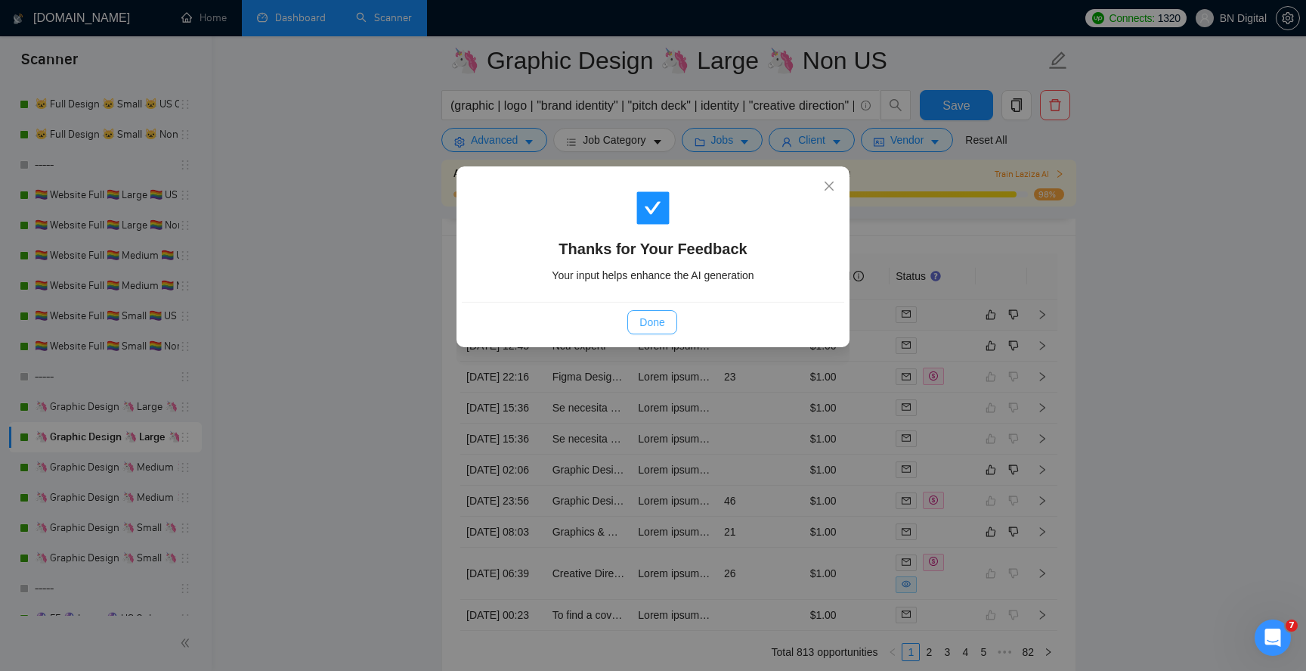
click at [643, 319] on span "Done" at bounding box center [652, 322] width 25 height 17
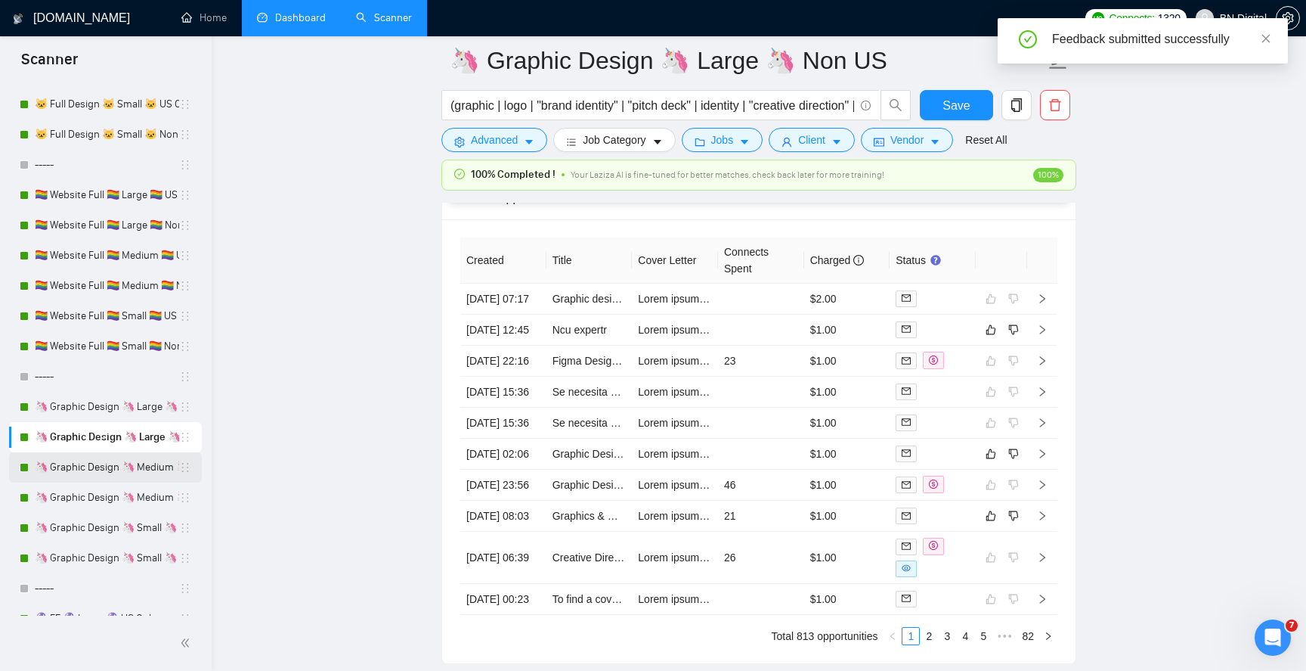
click at [119, 461] on link "🦄 Graphic Design 🦄 Medium 🦄 US Only" at bounding box center [107, 467] width 144 height 30
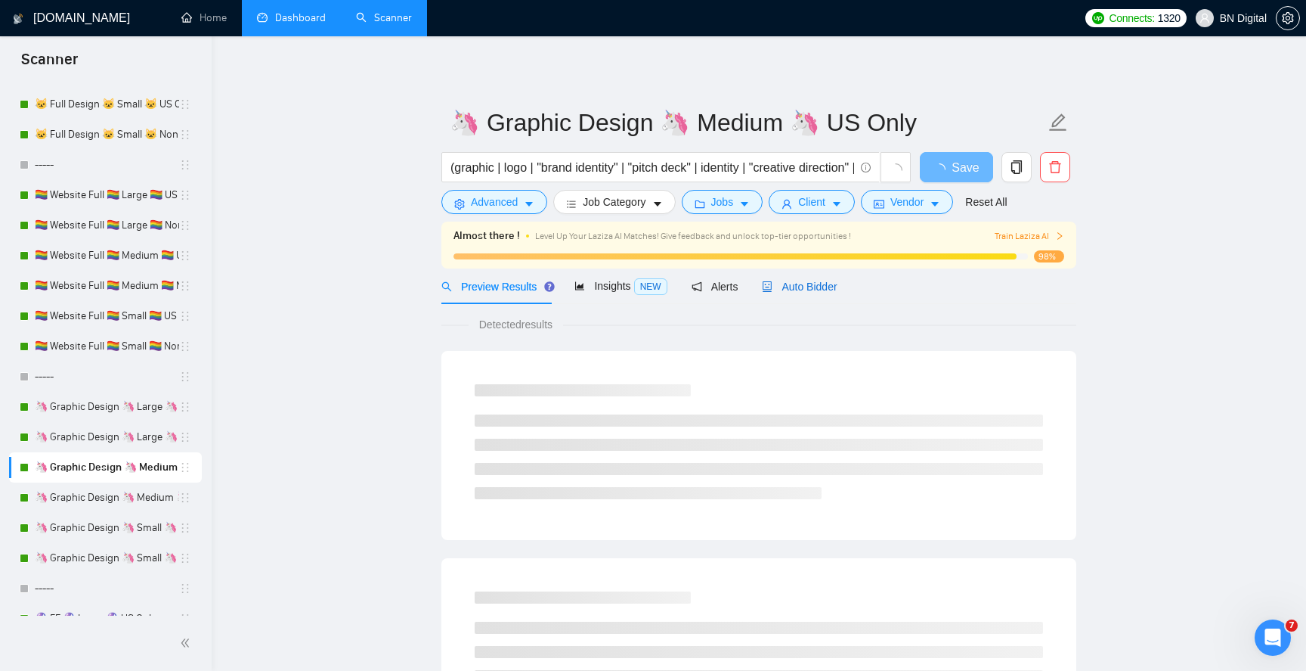
click at [804, 279] on div "Auto Bidder" at bounding box center [799, 286] width 75 height 17
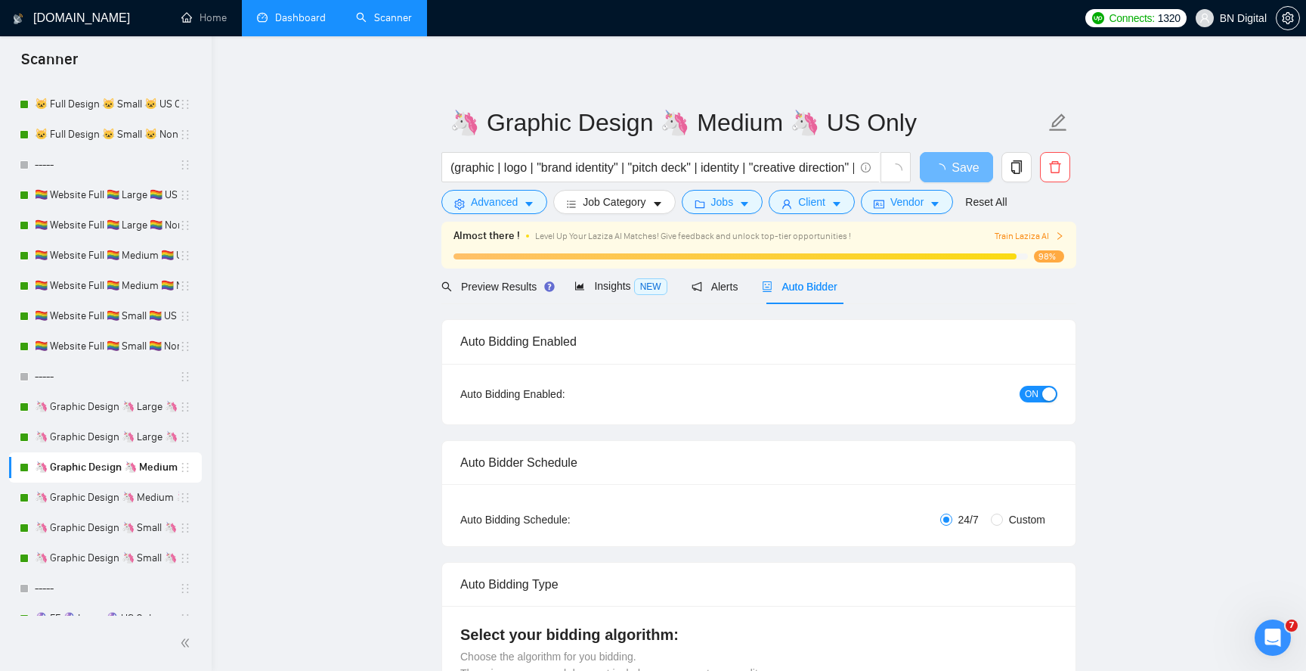
radio input "false"
radio input "true"
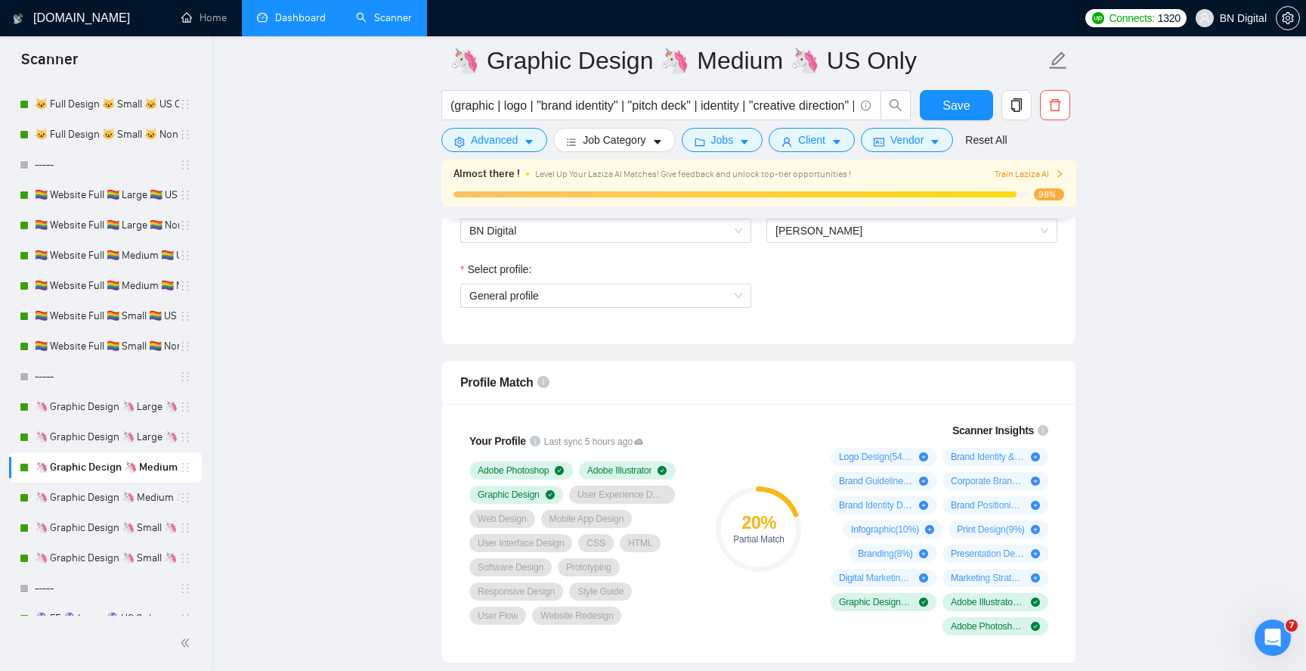
scroll to position [1083, 0]
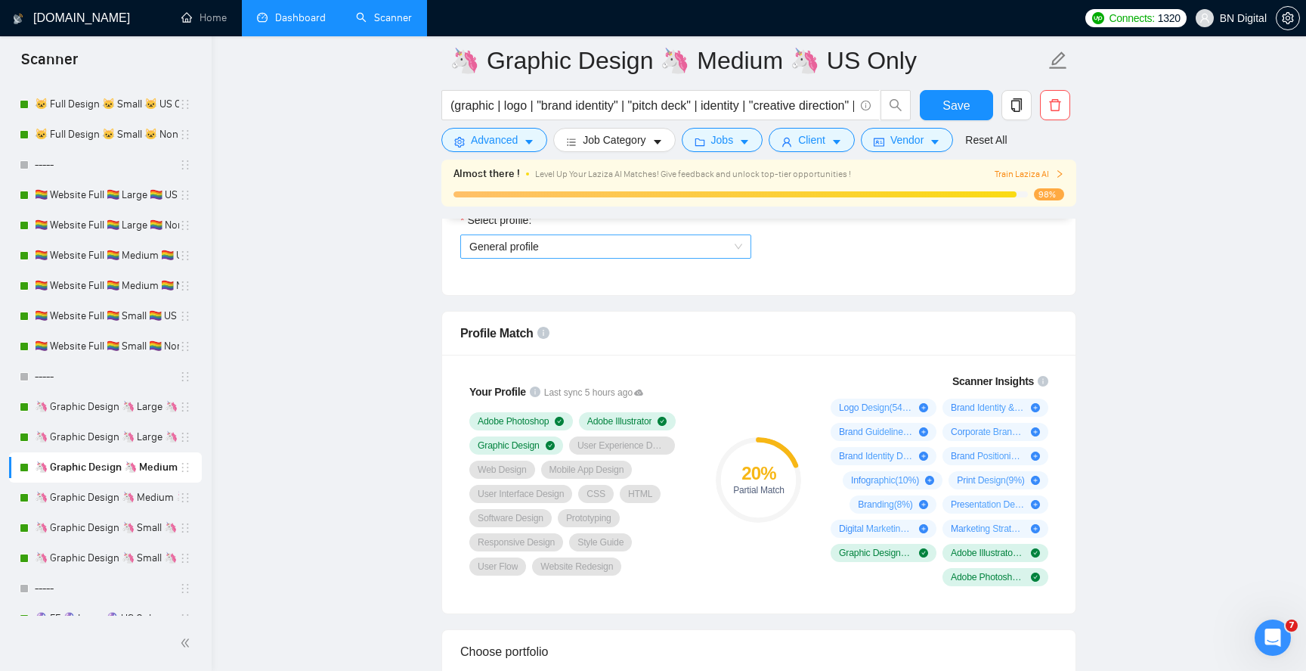
click at [596, 253] on span "General profile" at bounding box center [606, 246] width 273 height 23
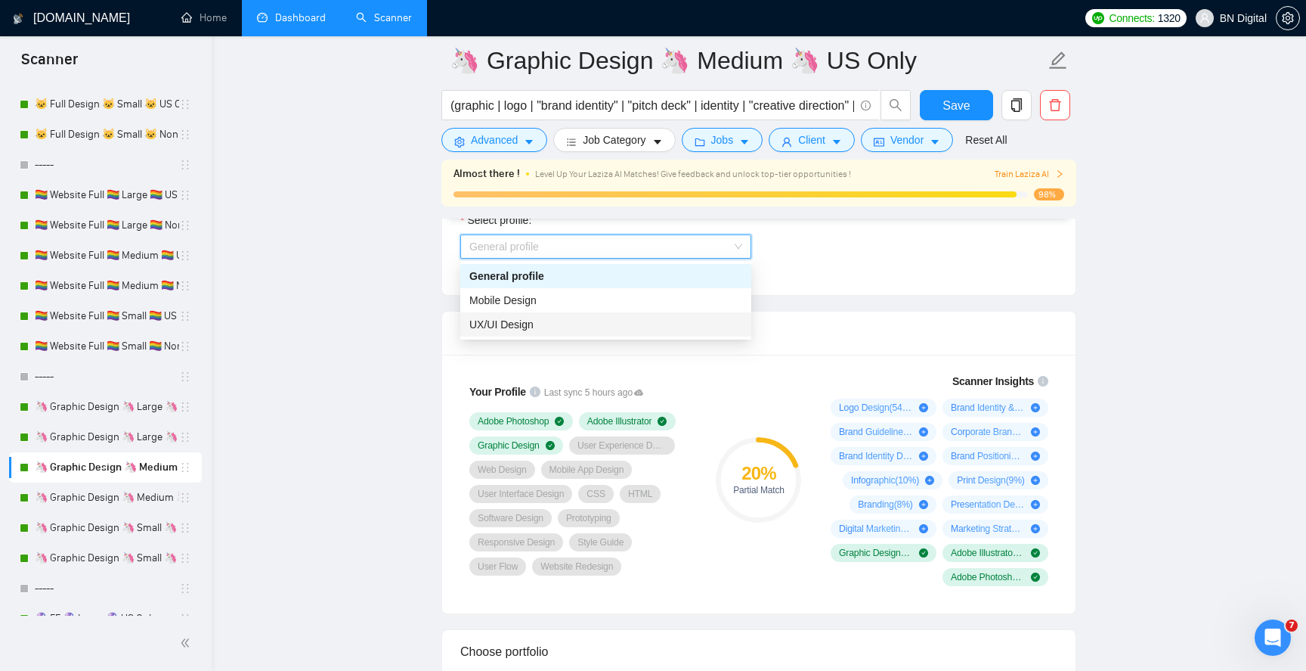
click at [567, 321] on div "UX/UI Design" at bounding box center [606, 324] width 273 height 17
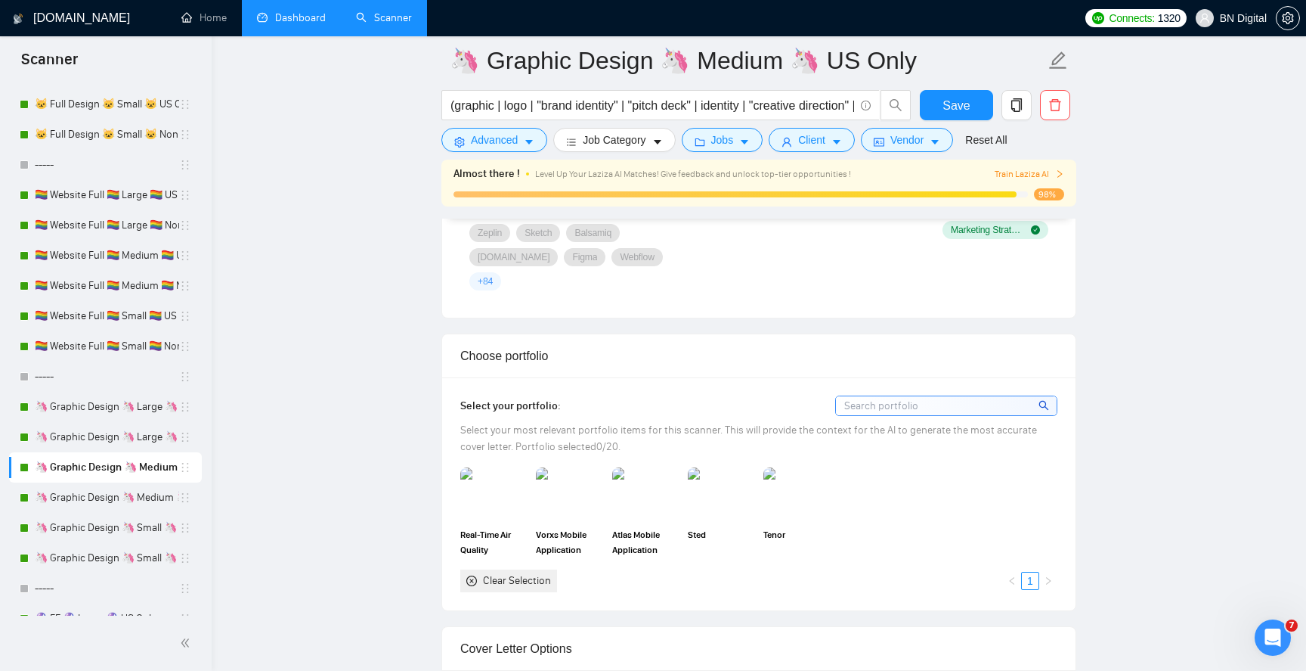
scroll to position [1522, 0]
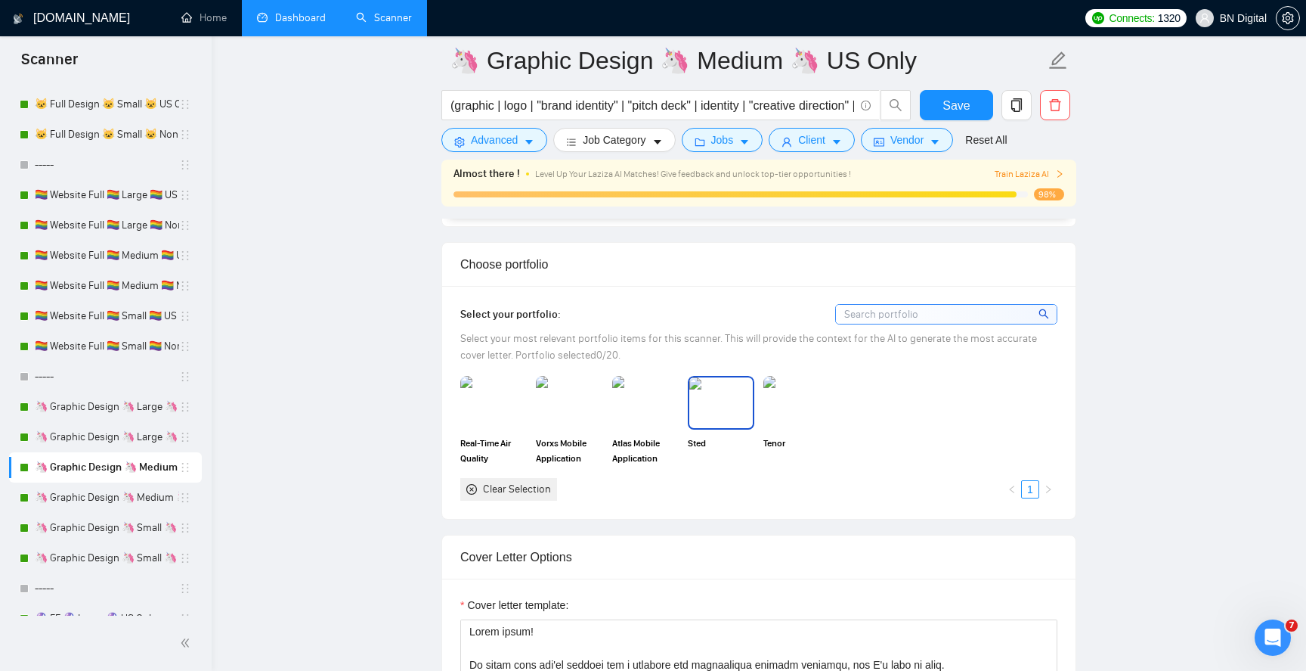
click at [724, 377] on img at bounding box center [722, 402] width 64 height 50
click at [801, 377] on img at bounding box center [797, 402] width 64 height 50
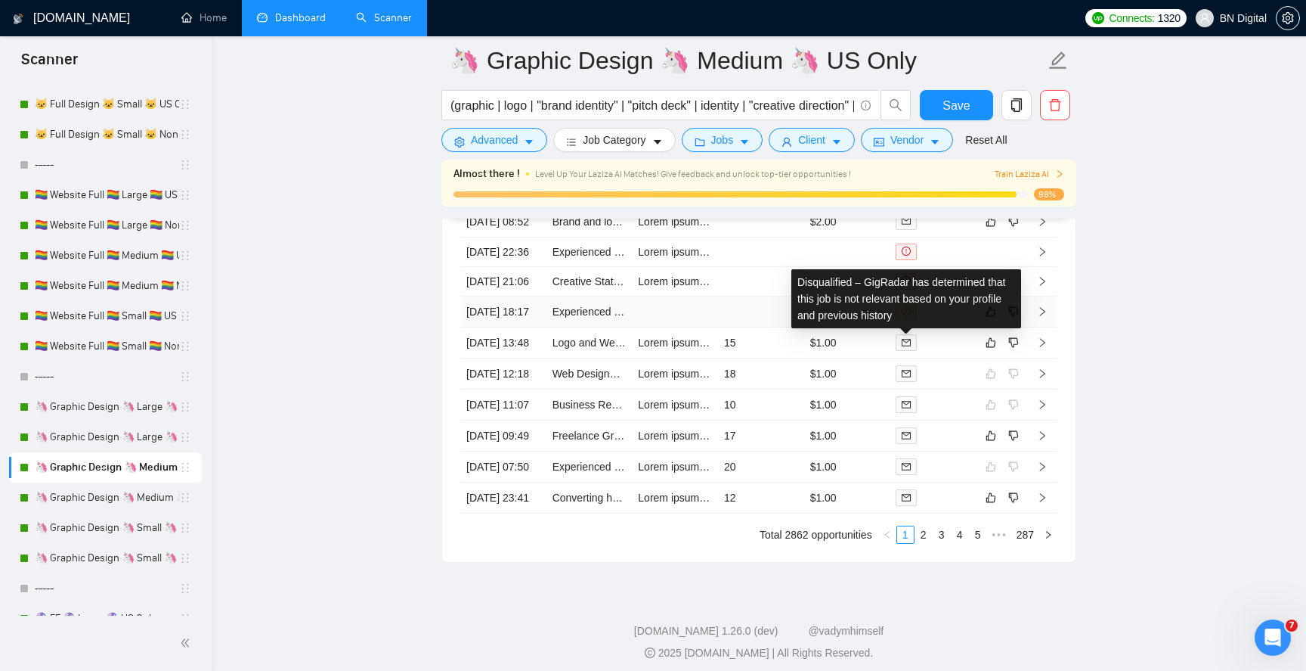
scroll to position [4119, 0]
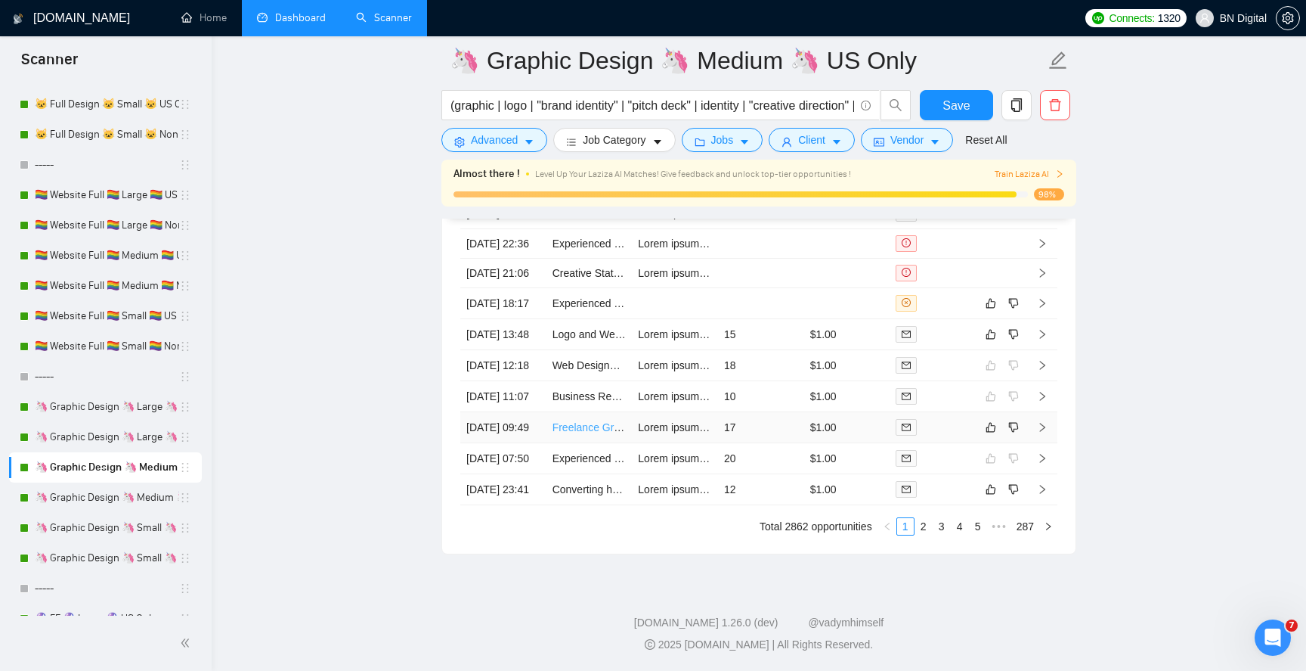
click at [576, 433] on link "Freelance Graphic Designer for MVP SaaS App Development" at bounding box center [697, 427] width 289 height 12
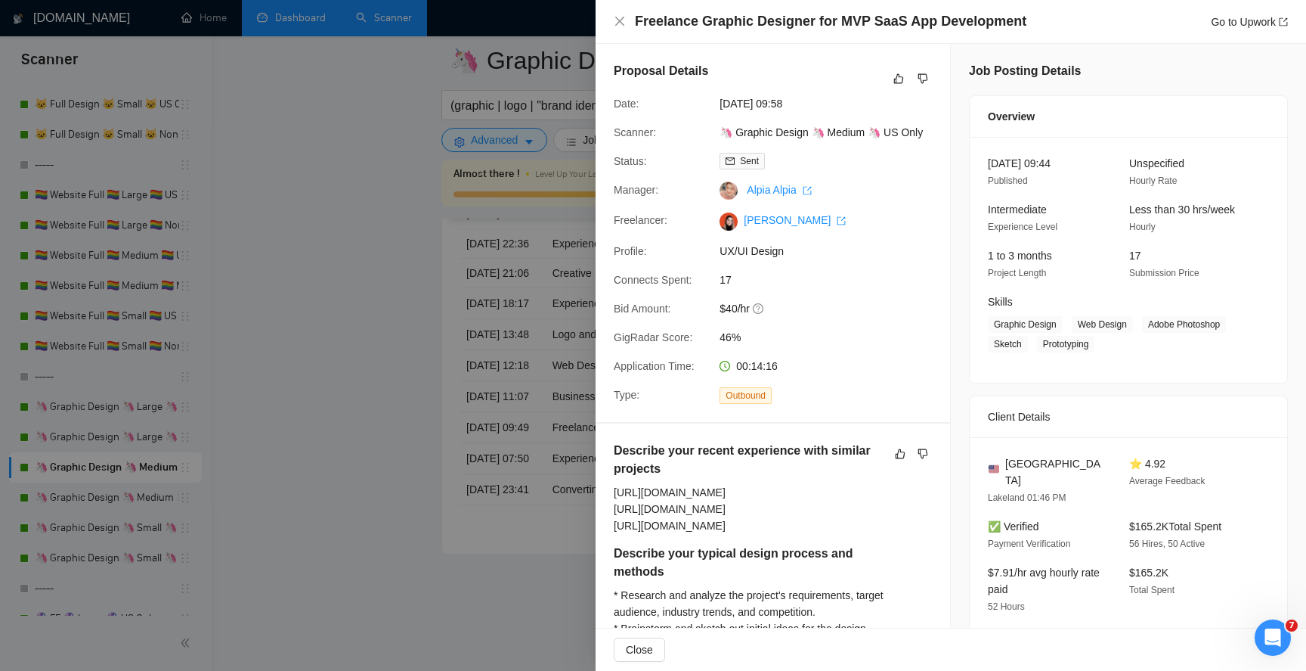
click at [422, 392] on div at bounding box center [653, 335] width 1306 height 671
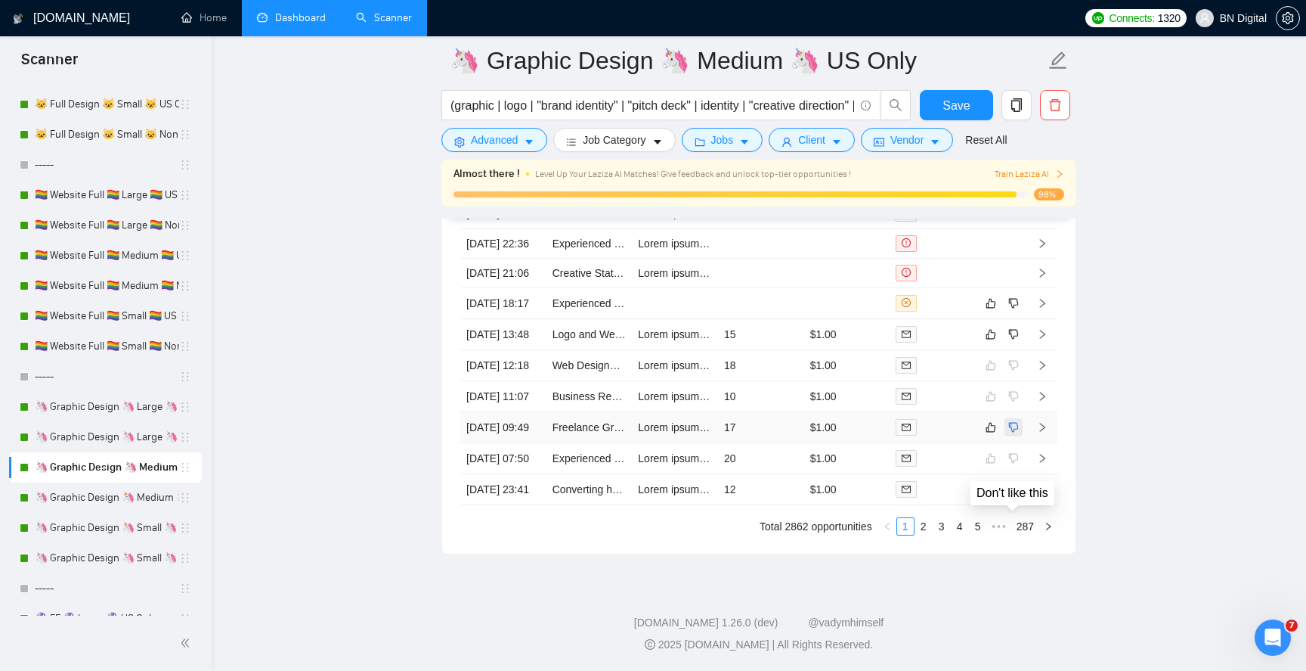
click at [1011, 433] on icon "dislike" at bounding box center [1014, 427] width 11 height 12
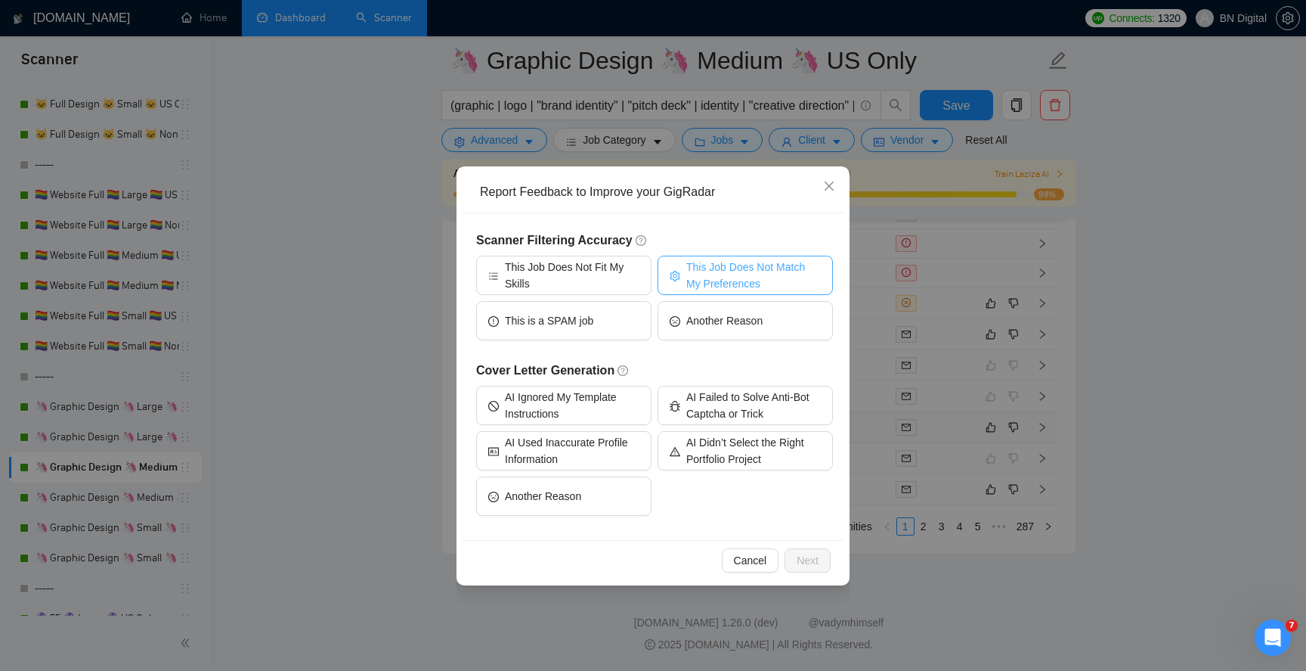
click at [729, 279] on span "This Job Does Not Match My Preferences" at bounding box center [754, 275] width 135 height 33
click at [793, 555] on button "Next" at bounding box center [808, 560] width 46 height 24
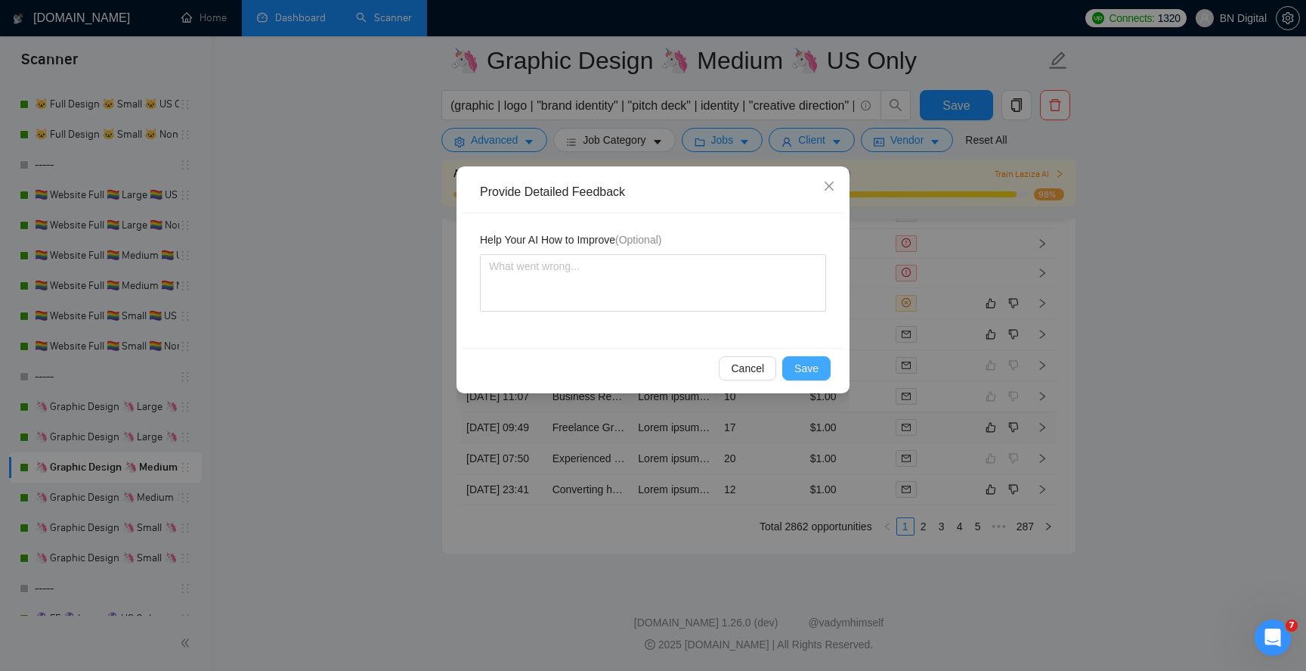
click at [797, 364] on span "Save" at bounding box center [807, 368] width 24 height 17
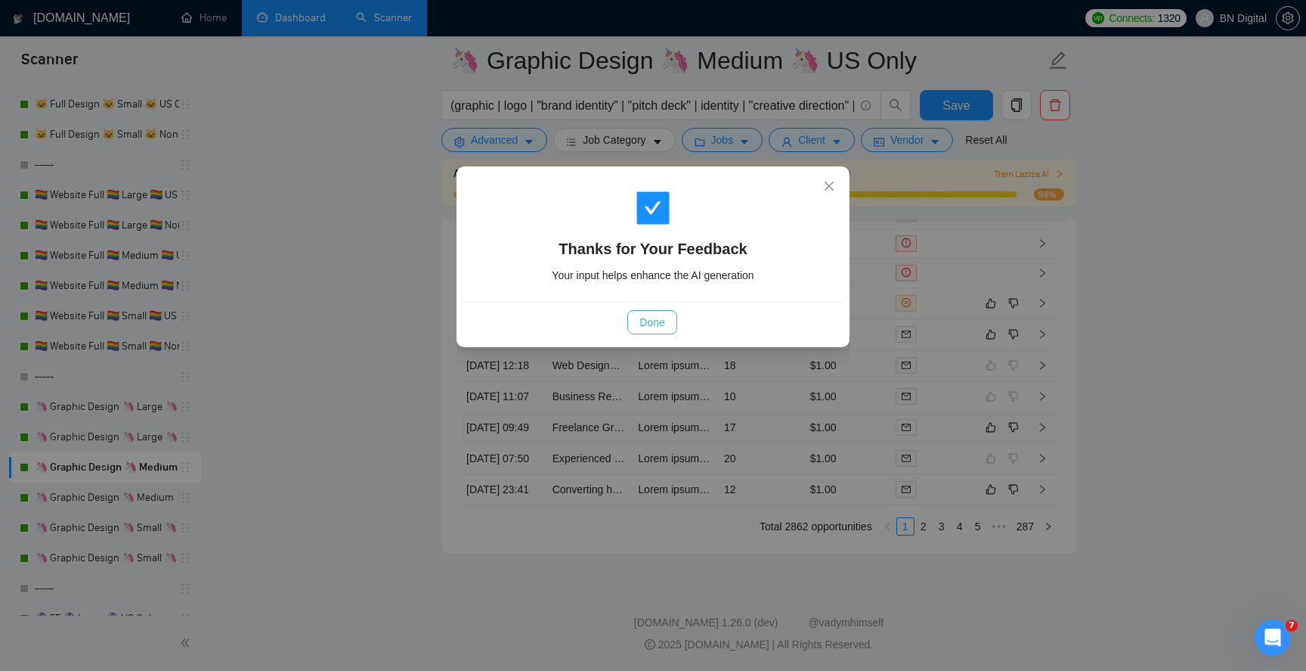
click at [660, 322] on span "Done" at bounding box center [652, 322] width 25 height 17
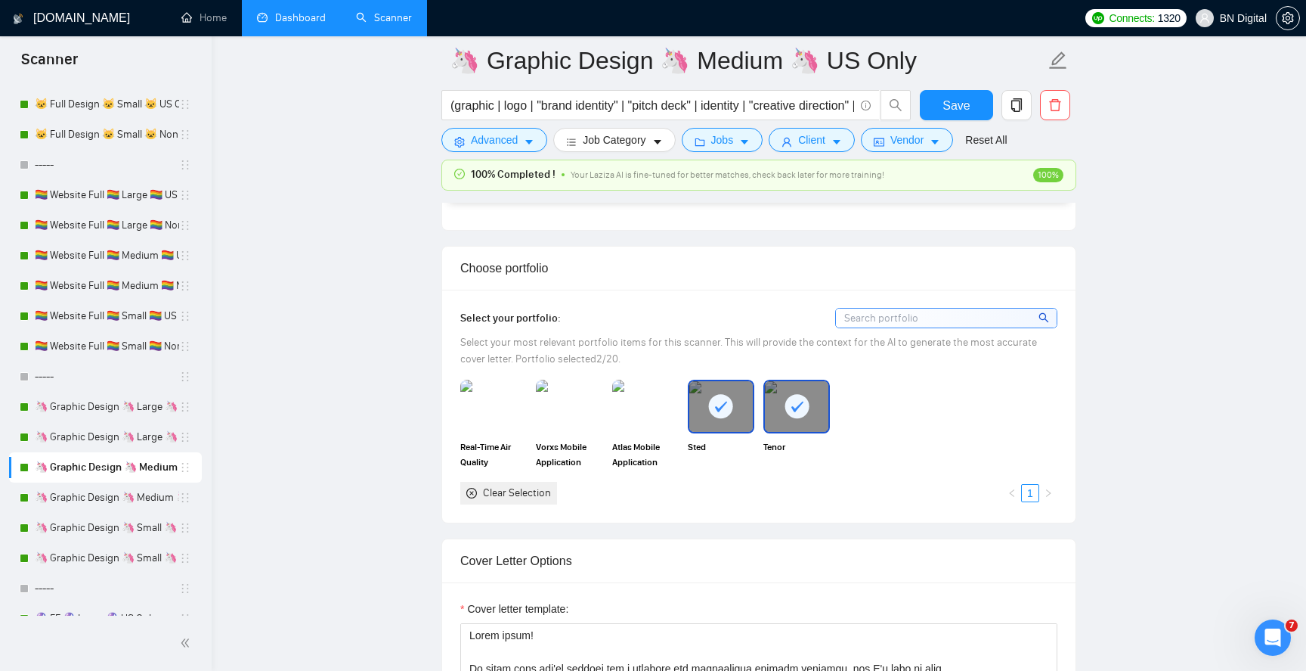
scroll to position [1229, 0]
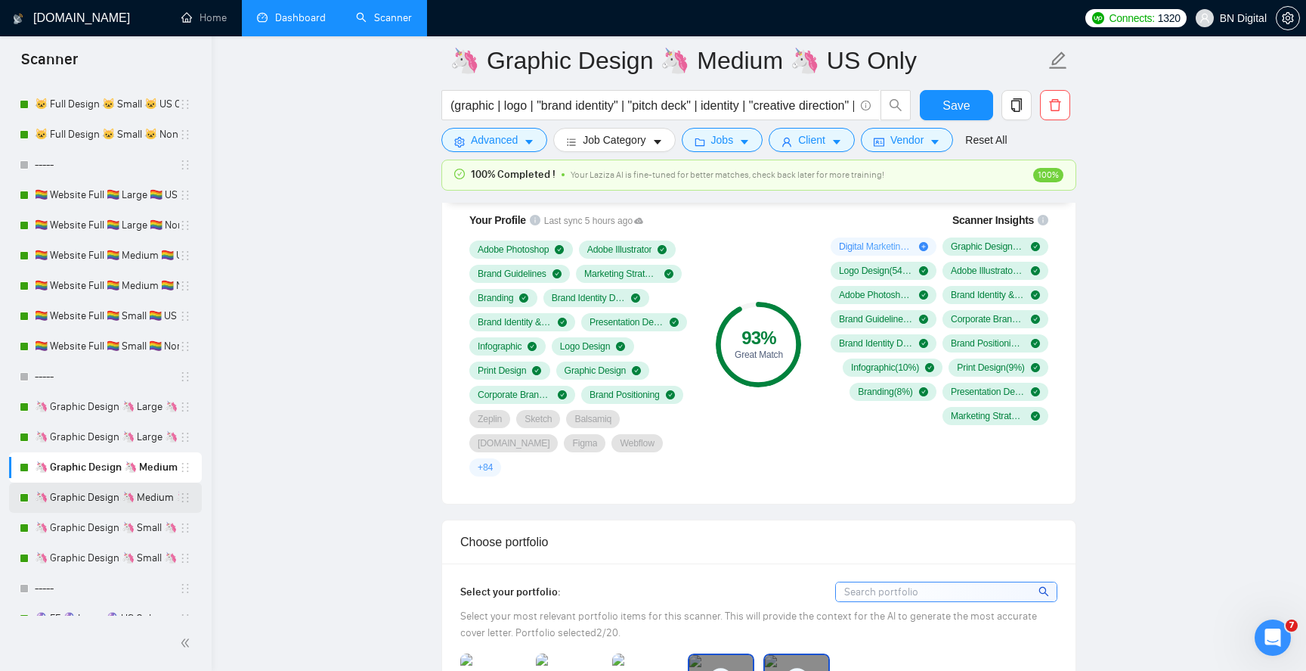
click at [125, 493] on link "🦄 Graphic Design 🦄 Medium 🦄 Non US" at bounding box center [107, 497] width 144 height 30
click at [942, 99] on button "Save" at bounding box center [956, 105] width 73 height 30
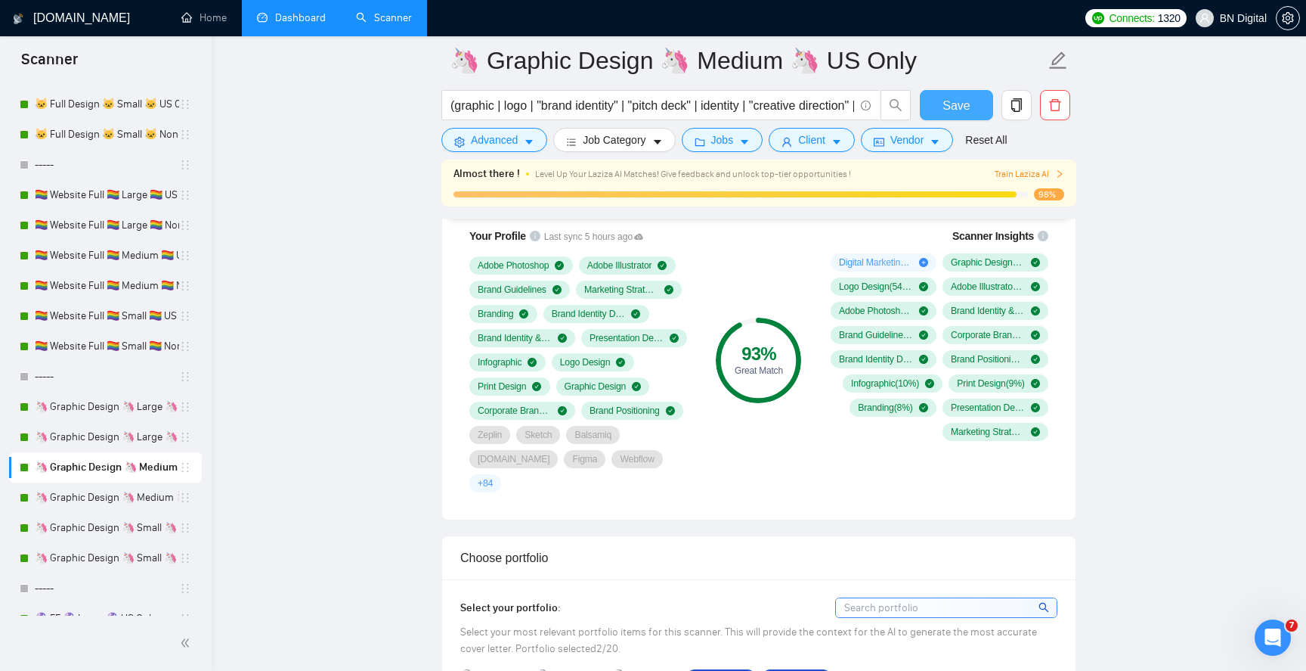
click at [955, 107] on span "Save" at bounding box center [956, 105] width 27 height 19
click at [101, 505] on link "🦄 Graphic Design 🦄 Medium 🦄 Non US" at bounding box center [107, 497] width 144 height 30
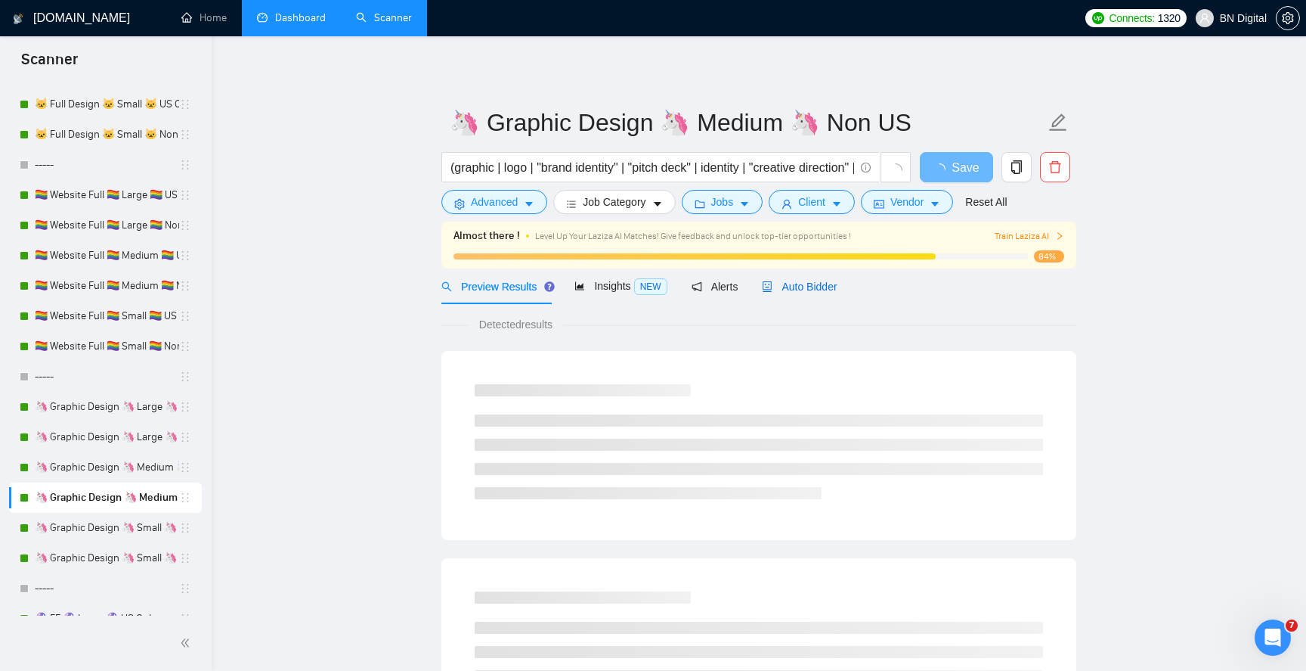
click at [821, 280] on span "Auto Bidder" at bounding box center [799, 286] width 75 height 12
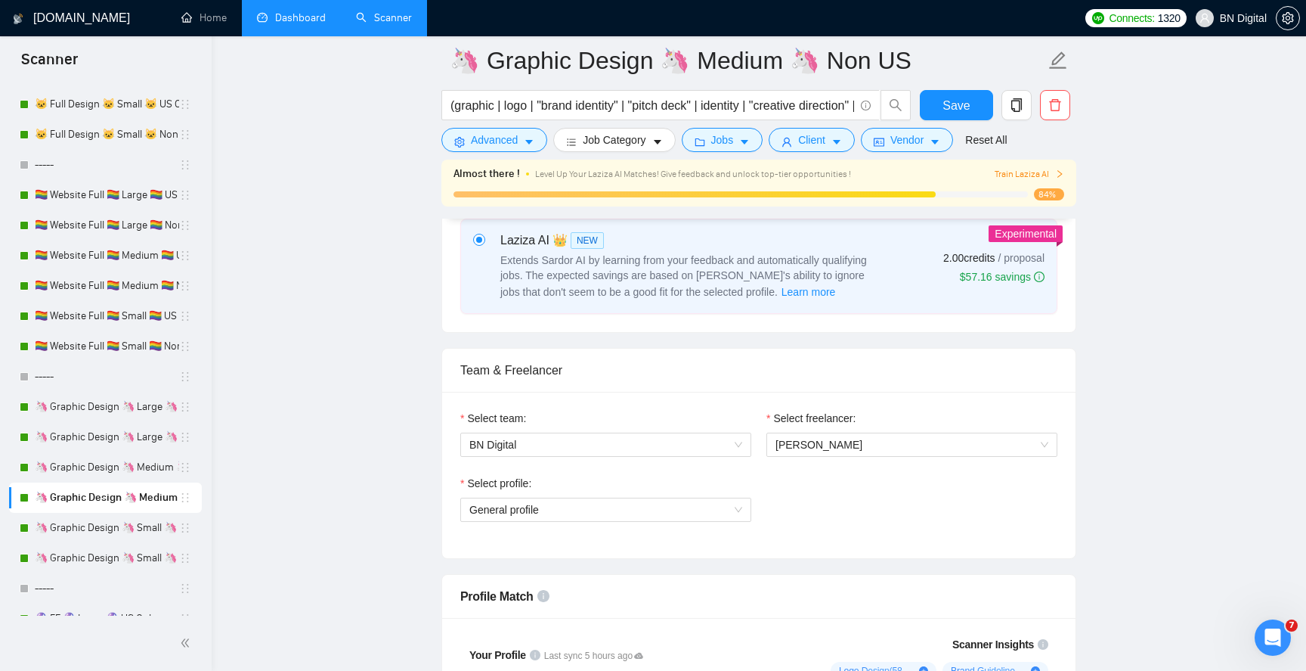
scroll to position [801, 0]
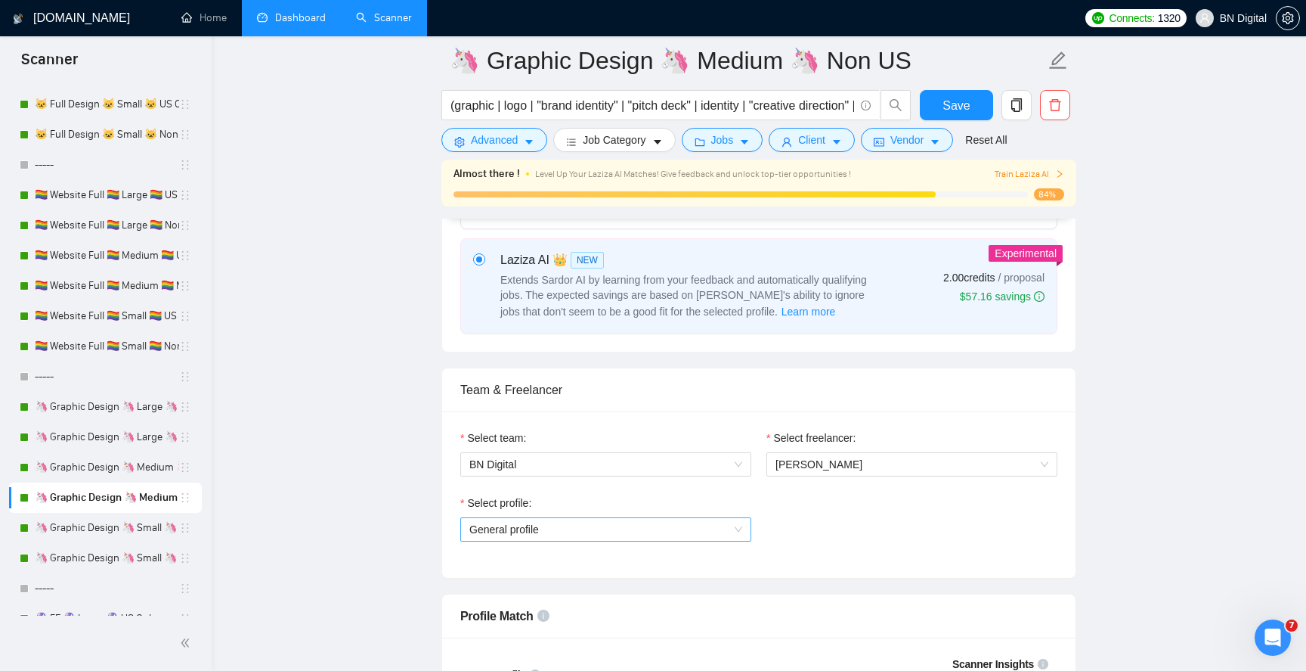
click at [578, 518] on span "General profile" at bounding box center [606, 529] width 273 height 23
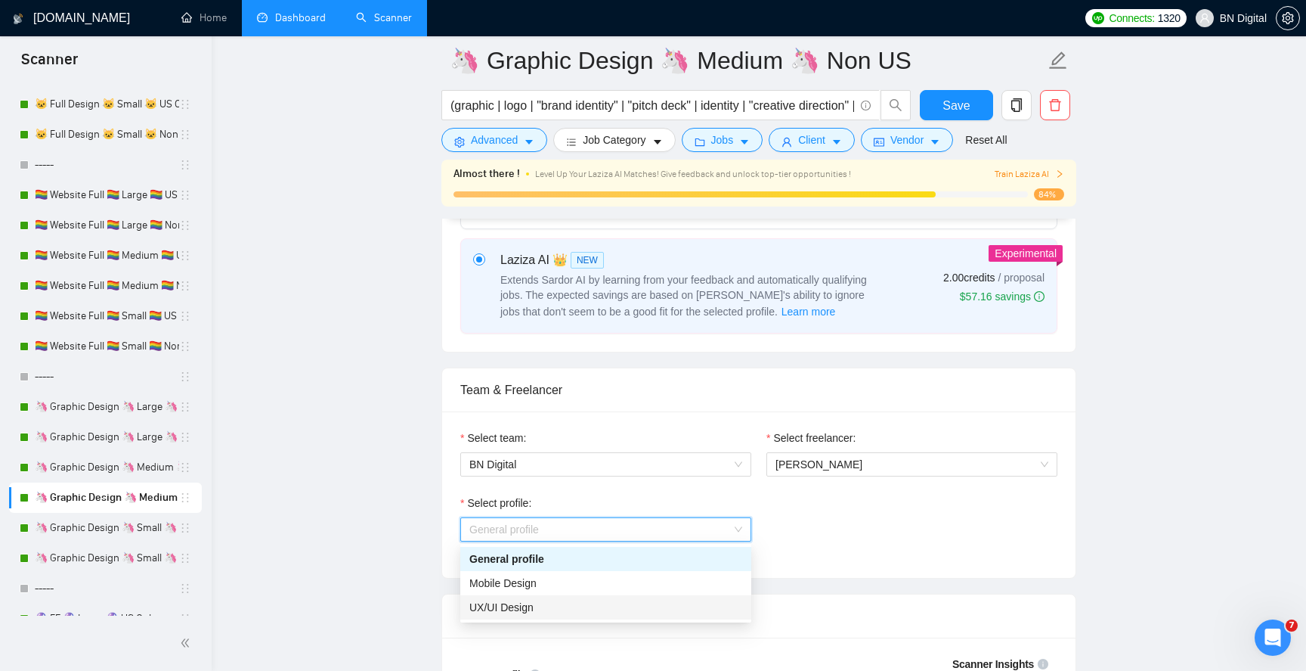
click at [552, 607] on div "UX/UI Design" at bounding box center [606, 607] width 273 height 17
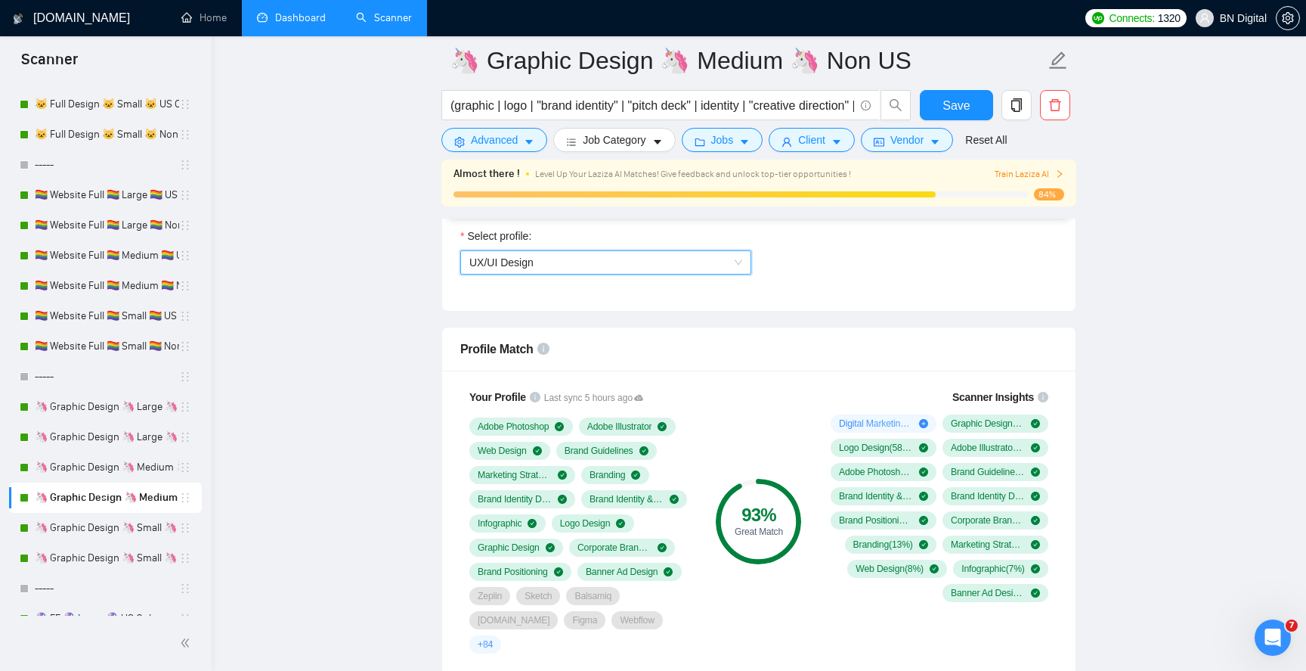
scroll to position [1096, 0]
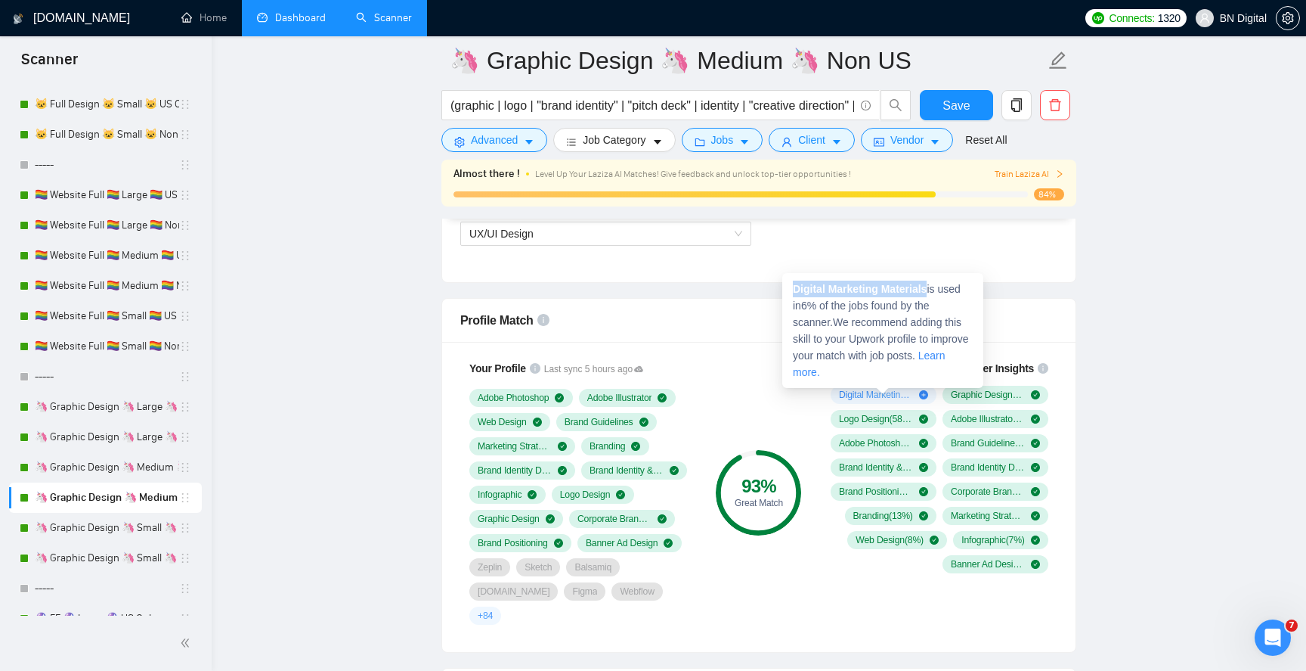
drag, startPoint x: 932, startPoint y: 288, endPoint x: 794, endPoint y: 290, distance: 138.4
click at [793, 290] on strong "Digital Marketing Materials" at bounding box center [860, 289] width 134 height 12
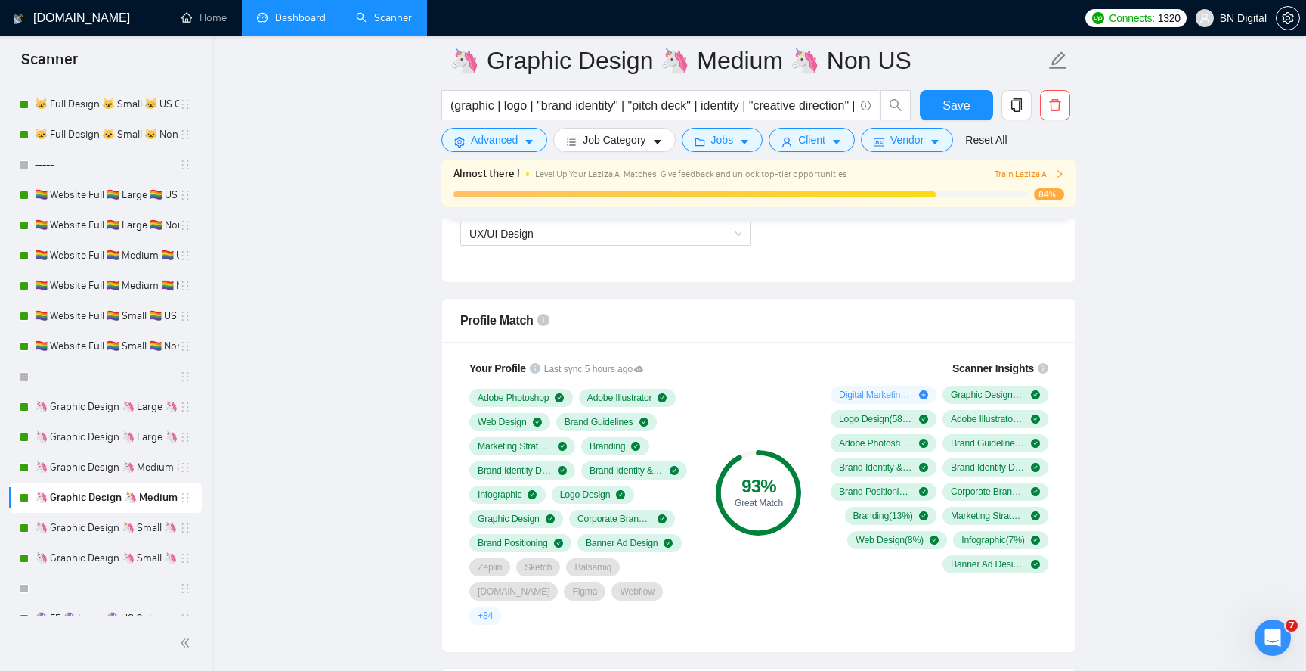
copy strong "Digital Marketing Materials"
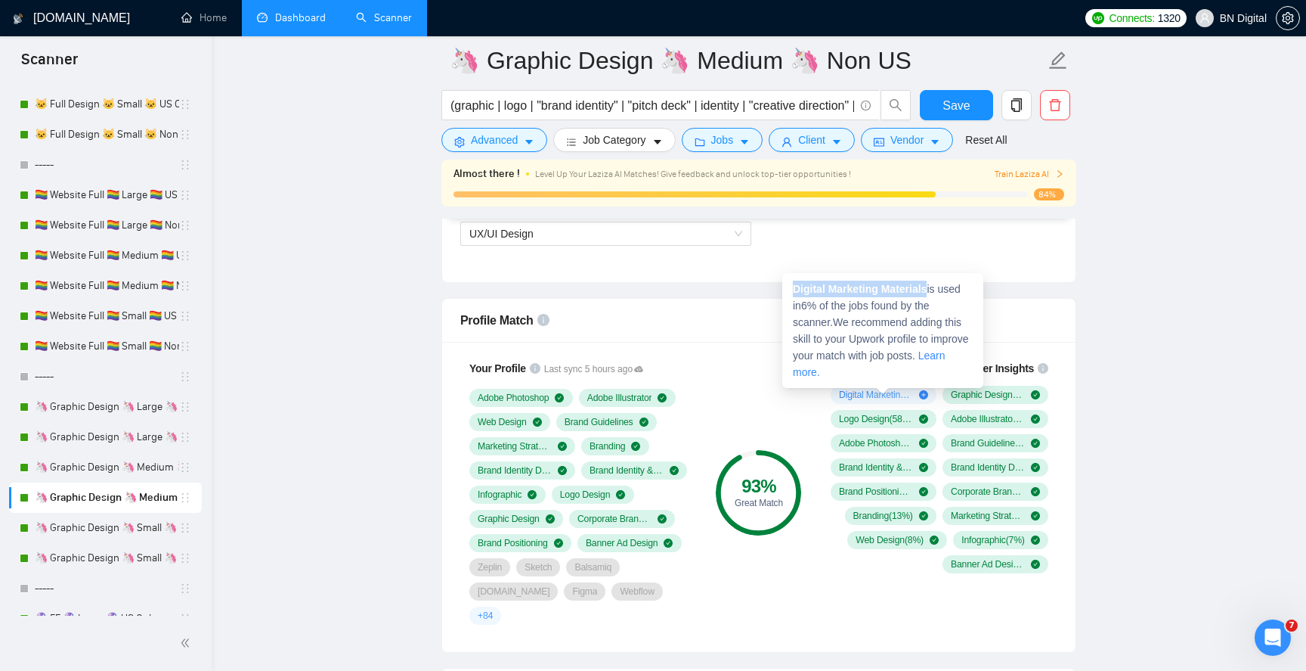
copy strong "Digital Marketing Materials"
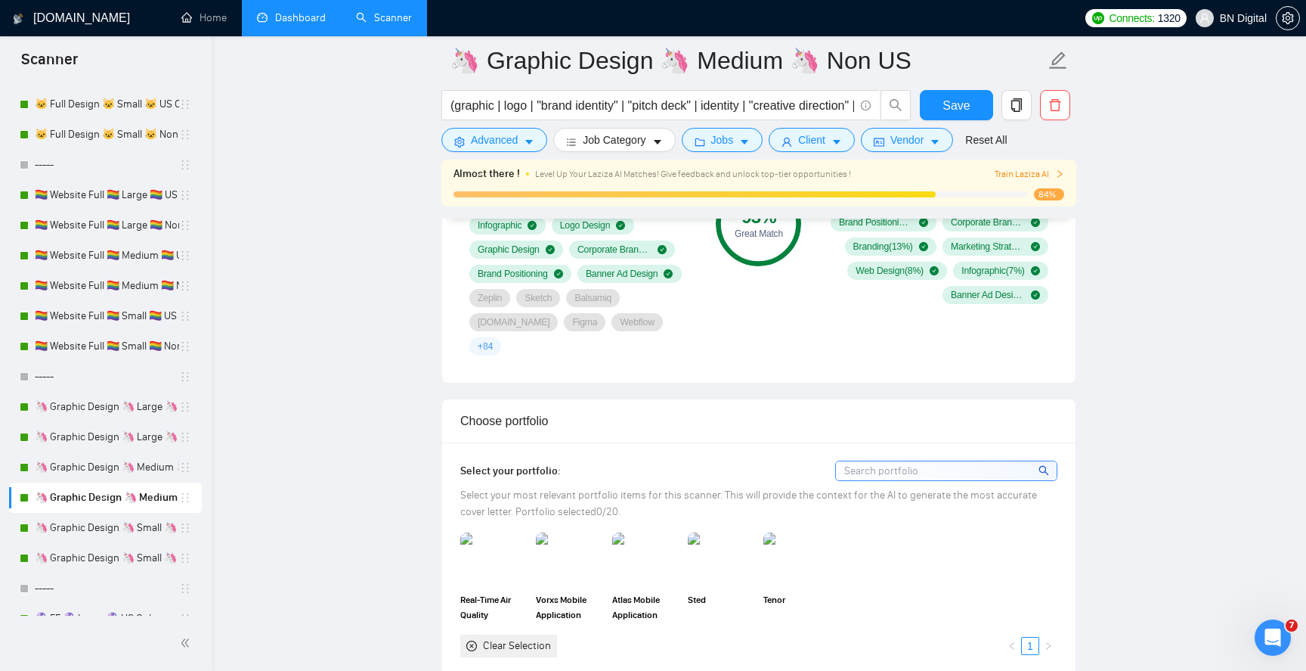
scroll to position [1450, 0]
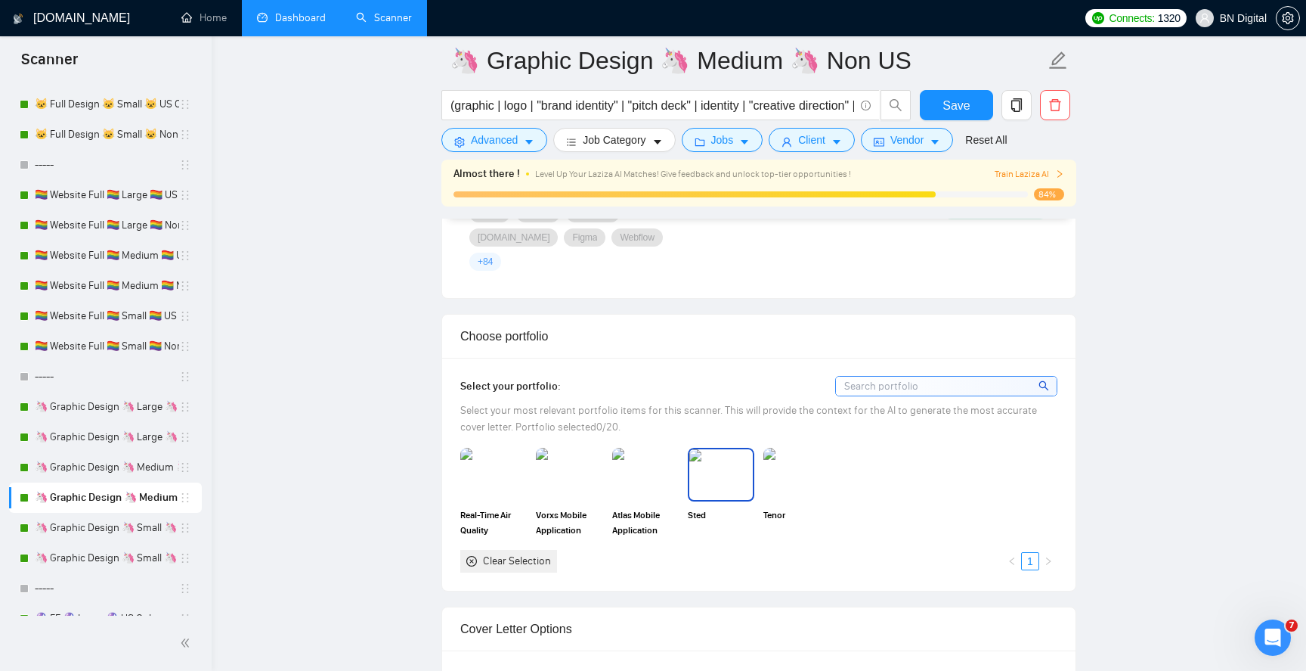
click at [717, 449] on img at bounding box center [722, 474] width 64 height 50
click at [814, 449] on img at bounding box center [797, 474] width 64 height 50
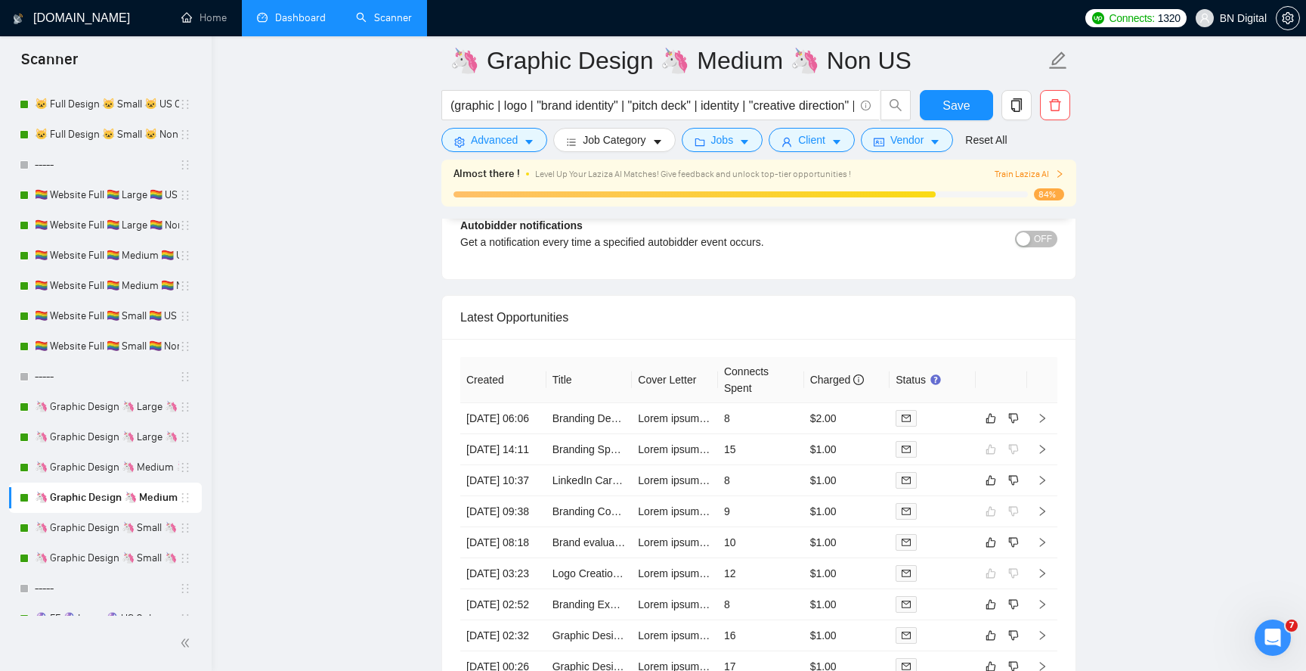
scroll to position [3940, 0]
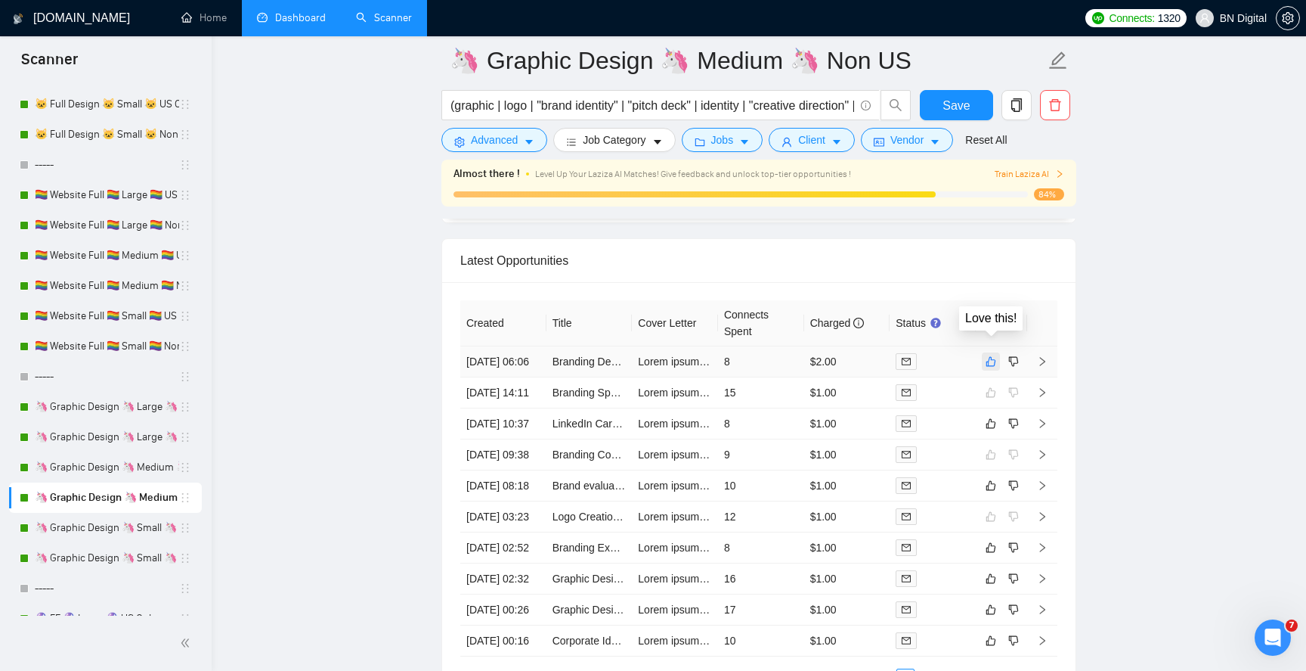
click at [993, 355] on icon "like" at bounding box center [991, 361] width 11 height 12
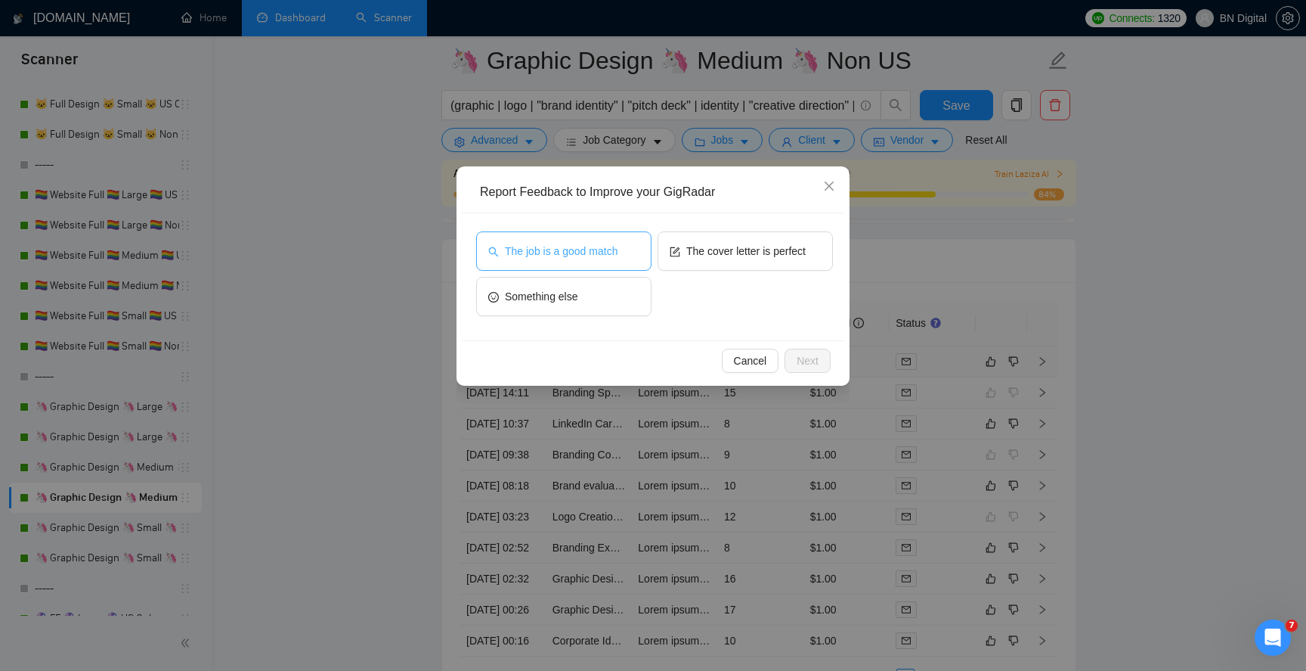
click at [603, 259] on button "The job is a good match" at bounding box center [563, 250] width 175 height 39
click at [801, 358] on span "Next" at bounding box center [808, 360] width 22 height 17
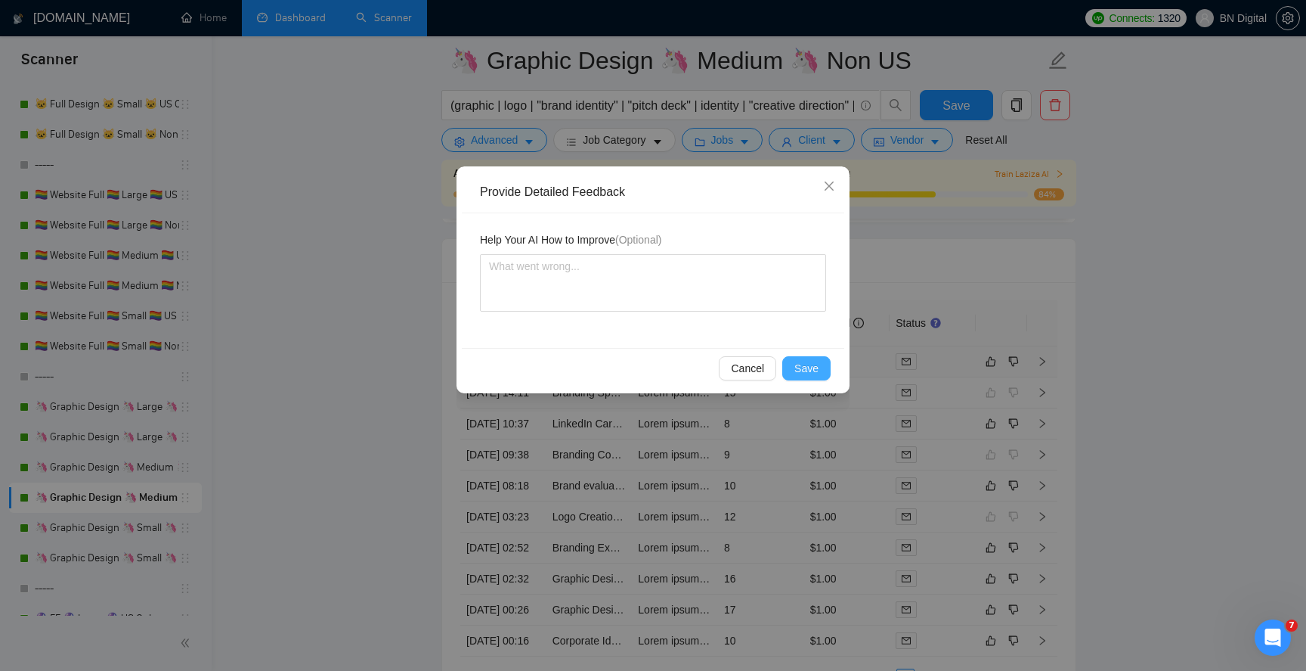
click at [801, 366] on span "Save" at bounding box center [807, 368] width 24 height 17
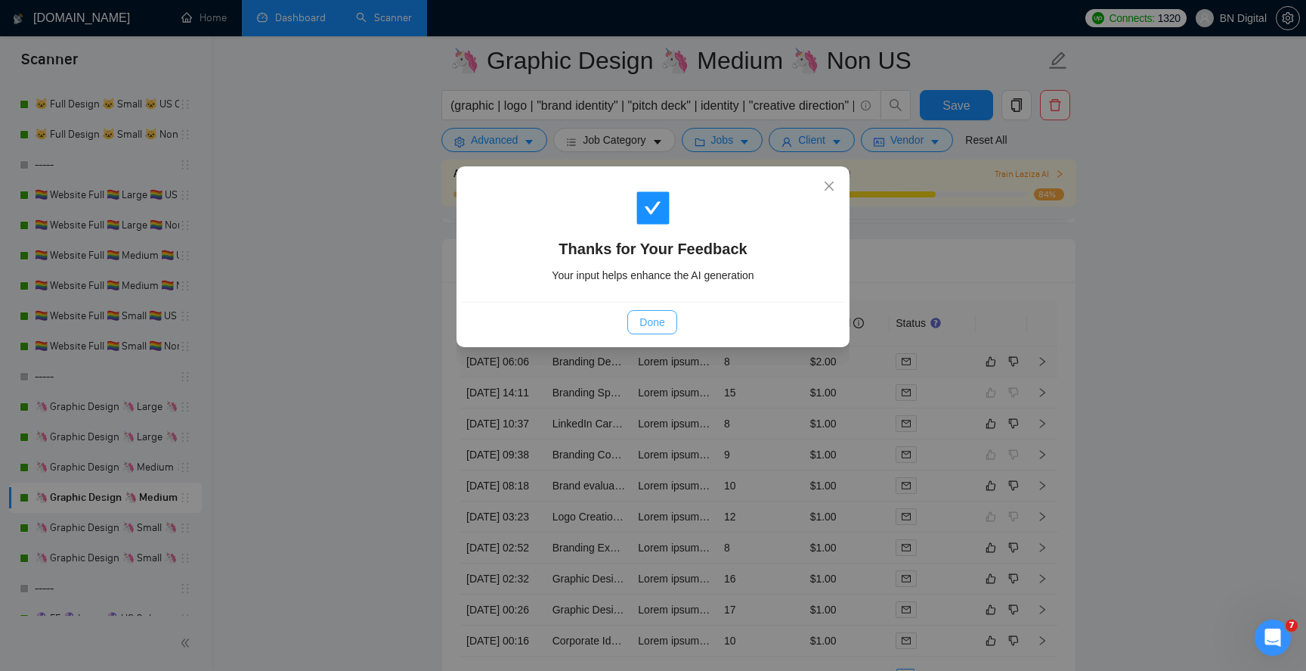
click at [654, 326] on span "Done" at bounding box center [652, 322] width 25 height 17
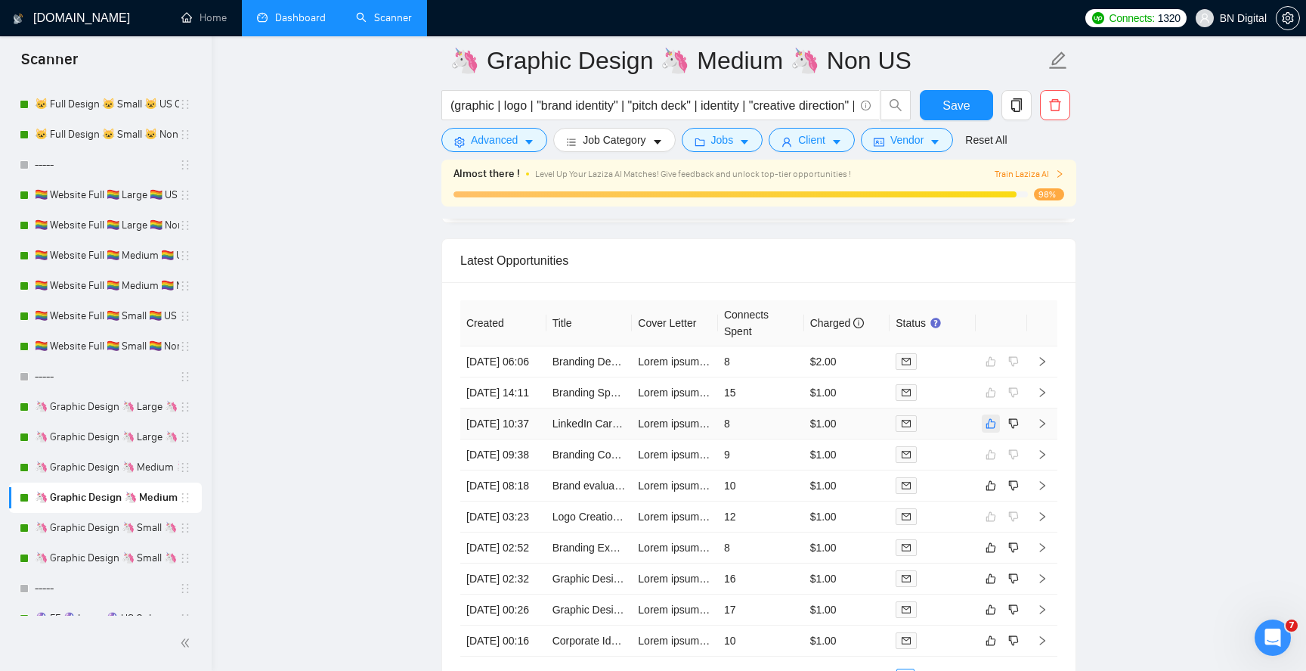
click at [994, 428] on icon "like" at bounding box center [992, 423] width 10 height 10
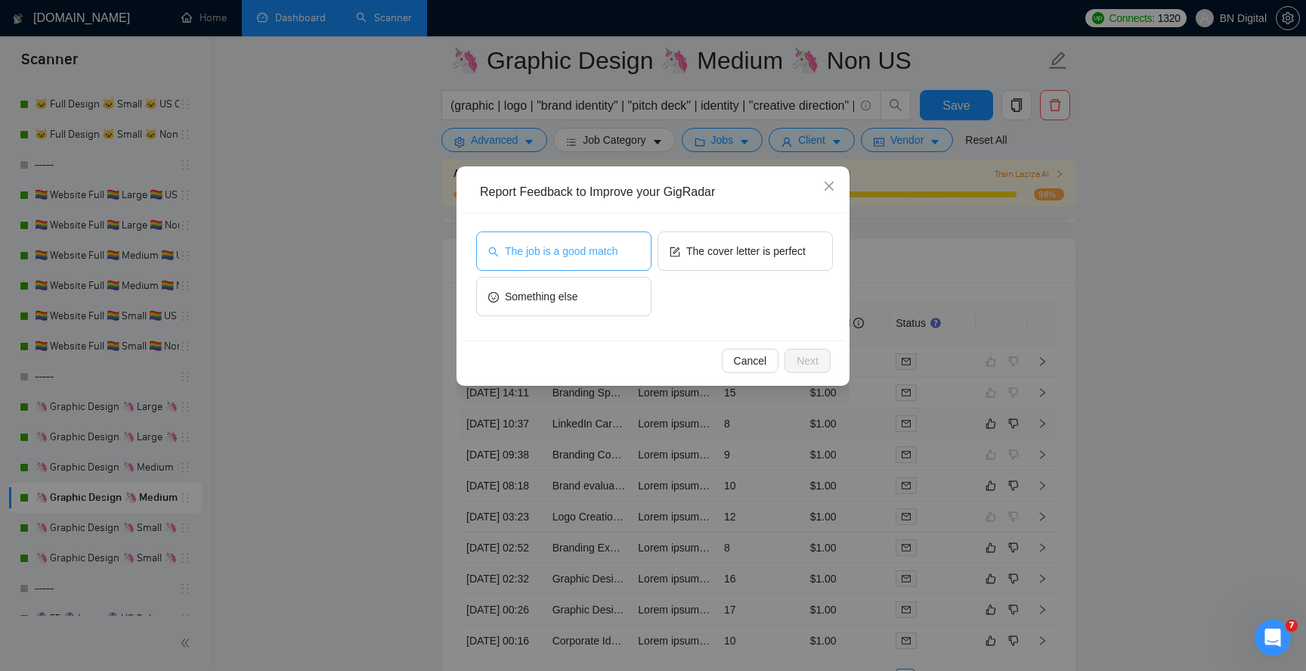
click at [600, 249] on span "The job is a good match" at bounding box center [561, 251] width 113 height 17
click at [805, 364] on span "Next" at bounding box center [808, 360] width 22 height 17
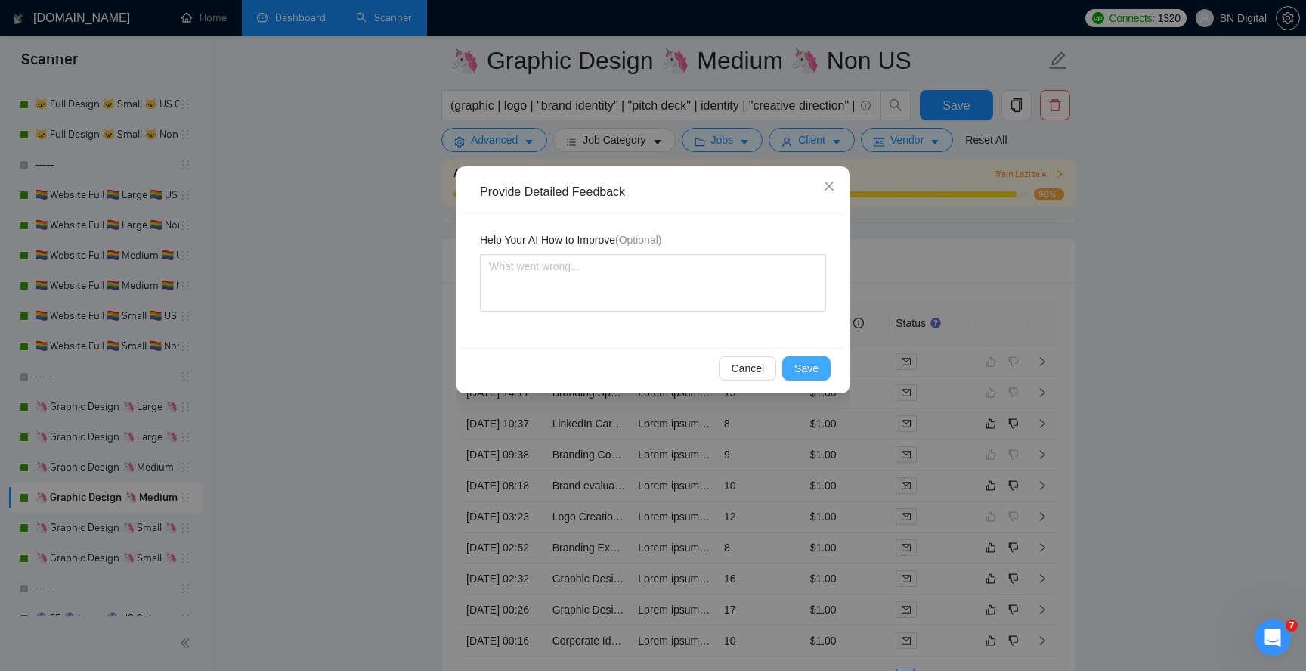
click at [804, 367] on span "Save" at bounding box center [807, 368] width 24 height 17
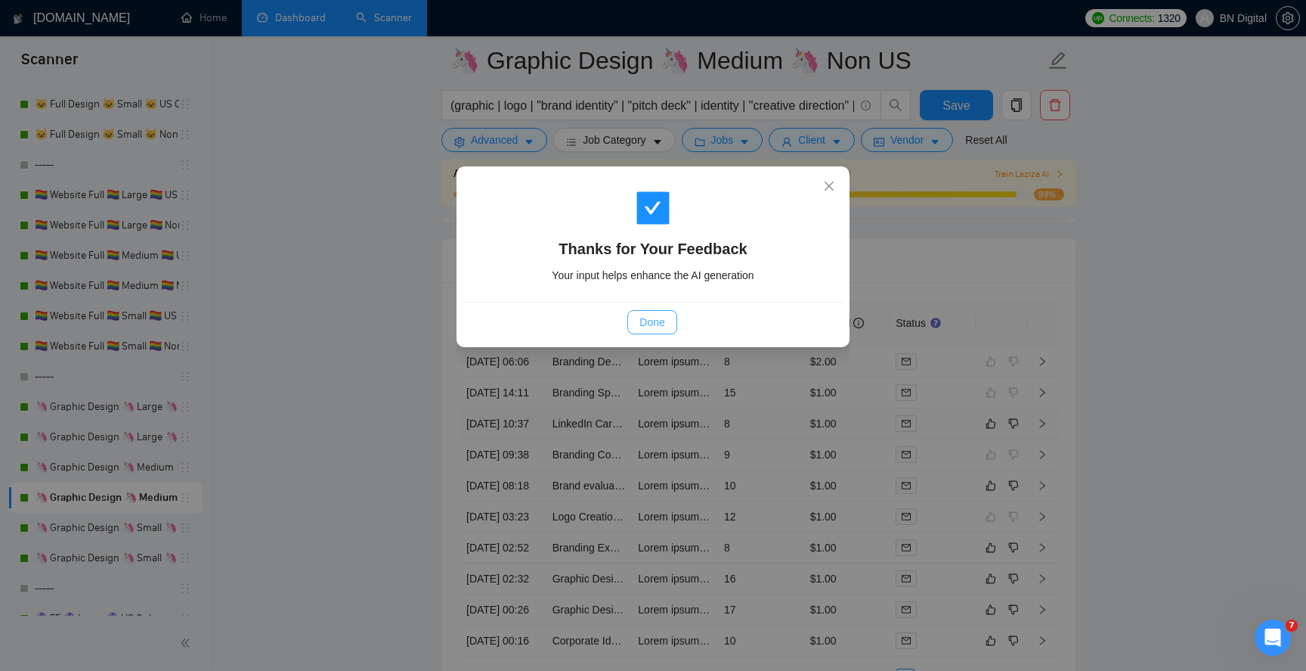
click at [637, 323] on button "Done" at bounding box center [652, 322] width 49 height 24
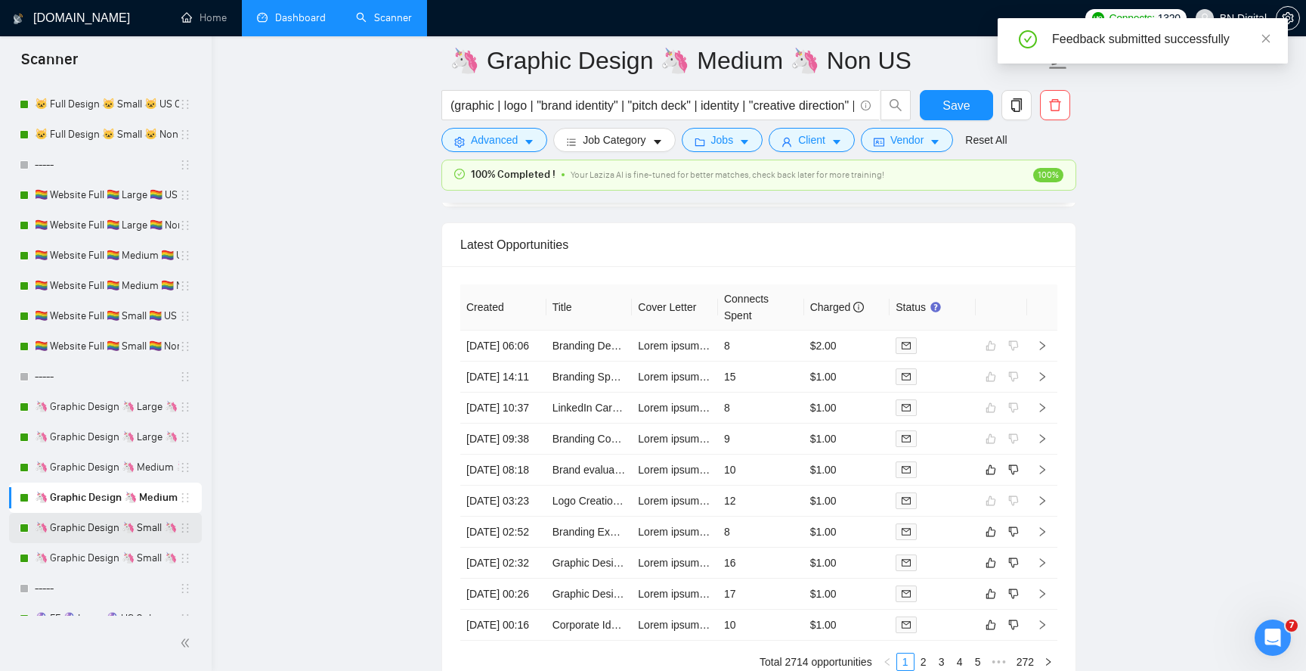
click at [104, 529] on link "🦄 Graphic Design 🦄 Small 🦄 US Only" at bounding box center [107, 528] width 144 height 30
click at [935, 108] on button "Save" at bounding box center [956, 105] width 73 height 30
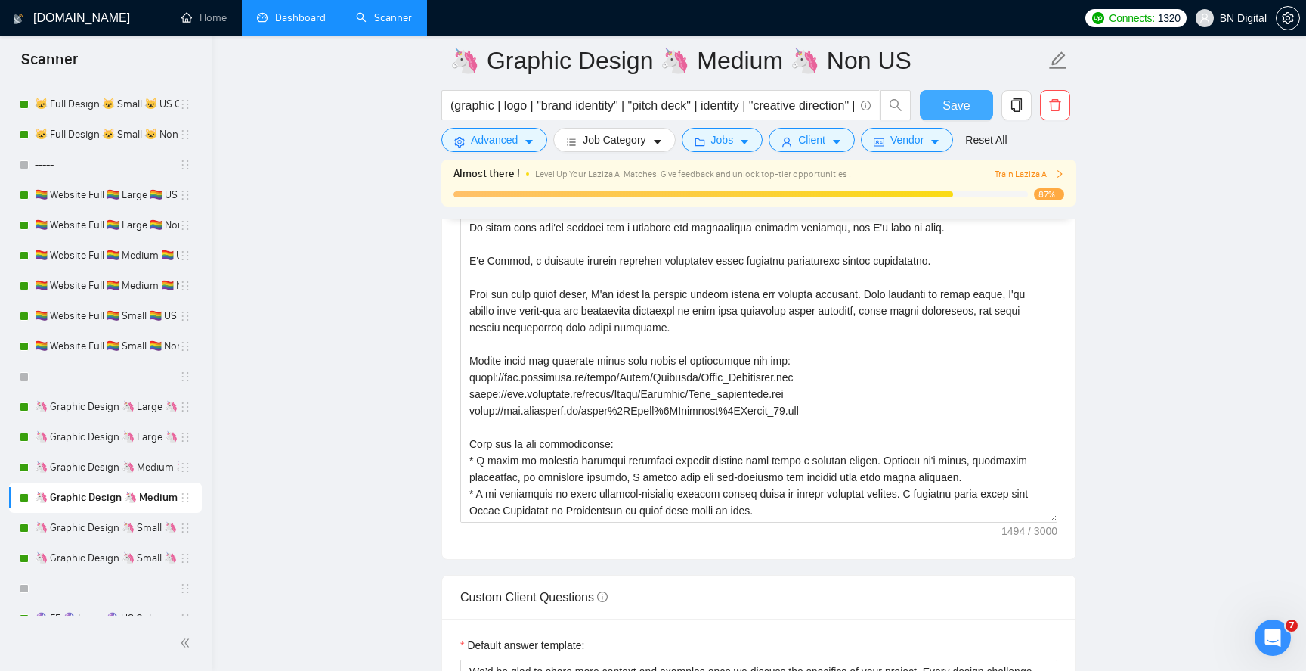
scroll to position [1955, 0]
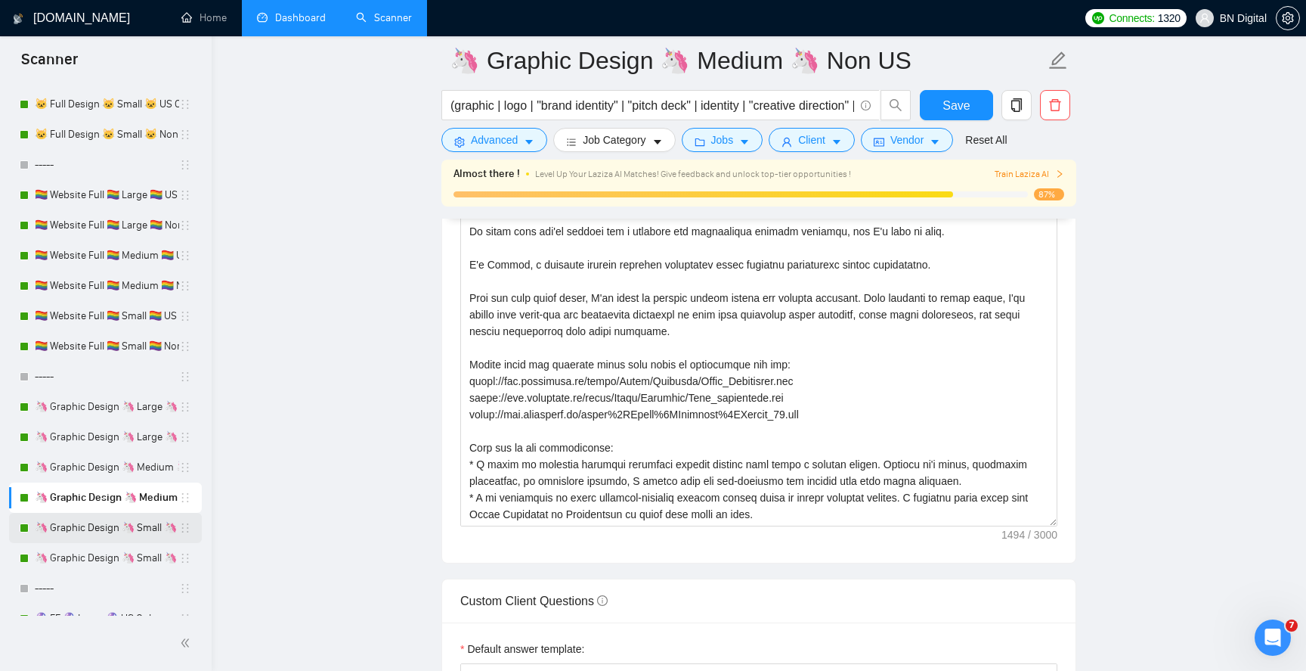
click at [138, 536] on link "🦄 Graphic Design 🦄 Small 🦄 US Only" at bounding box center [107, 528] width 144 height 30
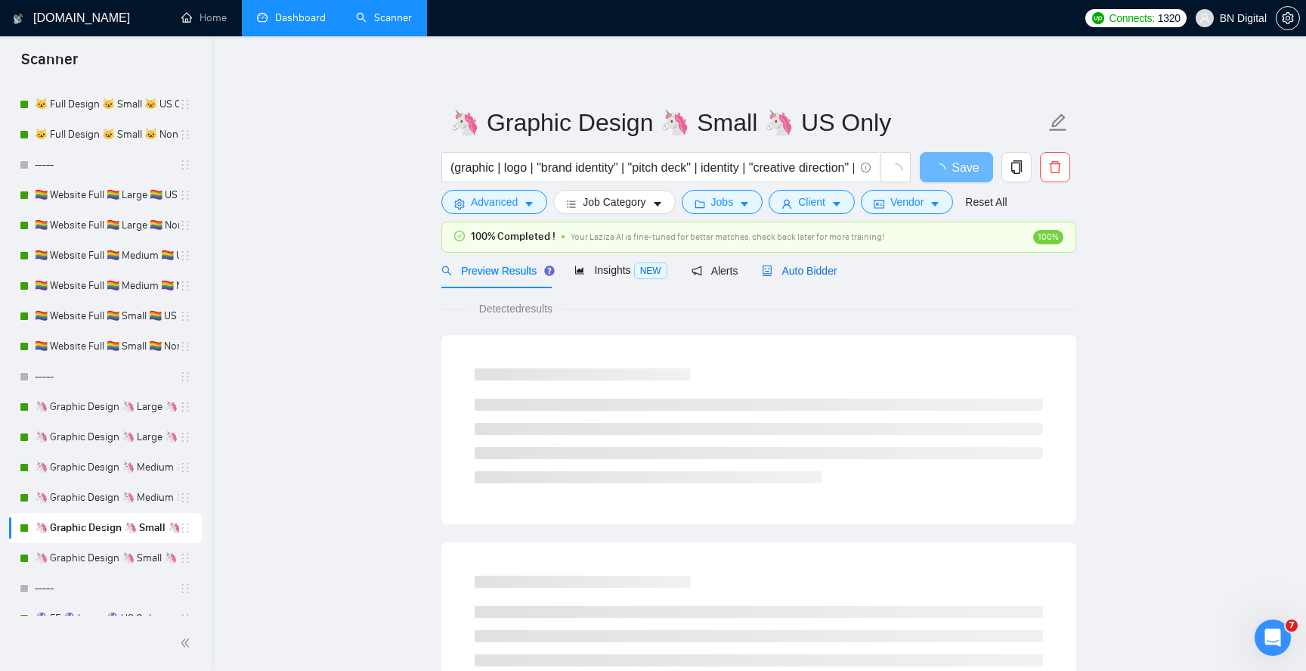
click at [798, 272] on span "Auto Bidder" at bounding box center [799, 271] width 75 height 12
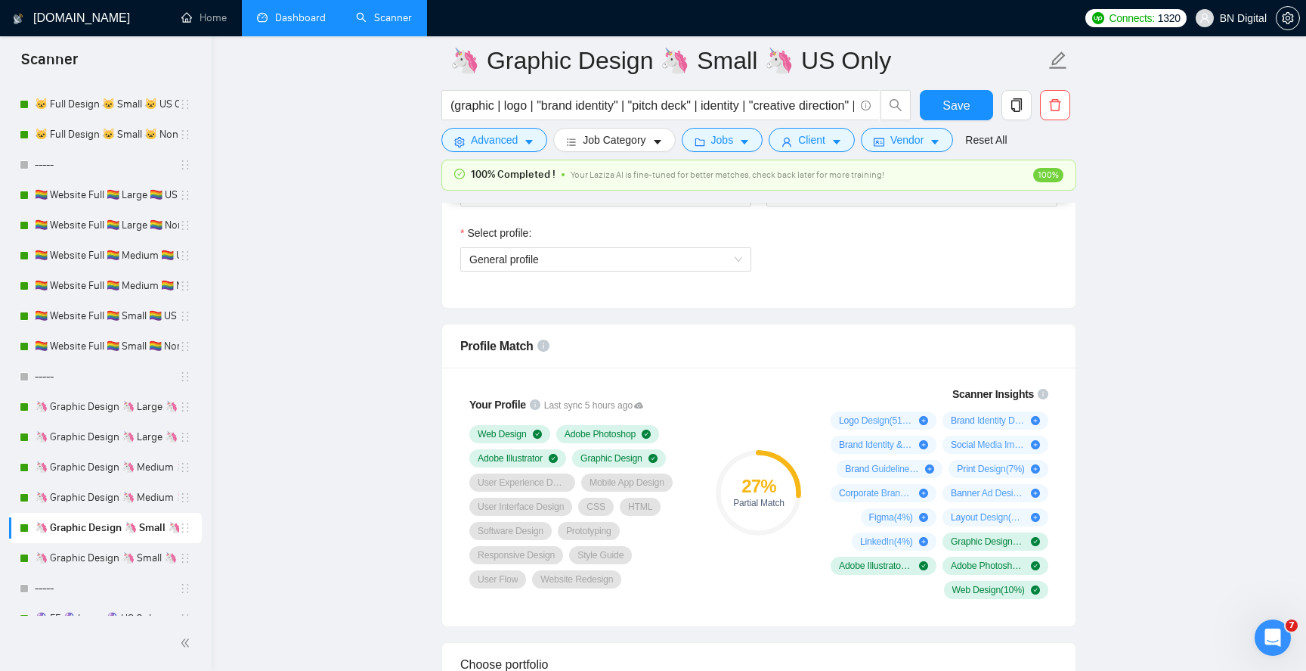
scroll to position [1012, 0]
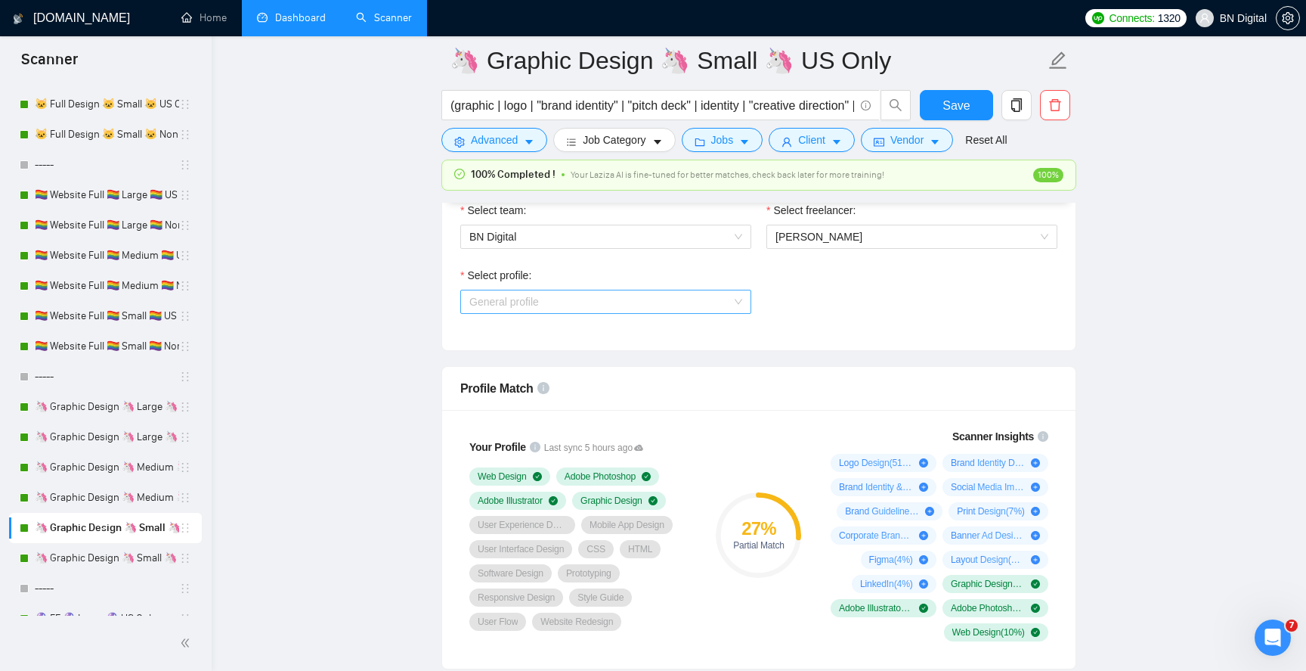
click at [541, 302] on span "General profile" at bounding box center [606, 301] width 273 height 23
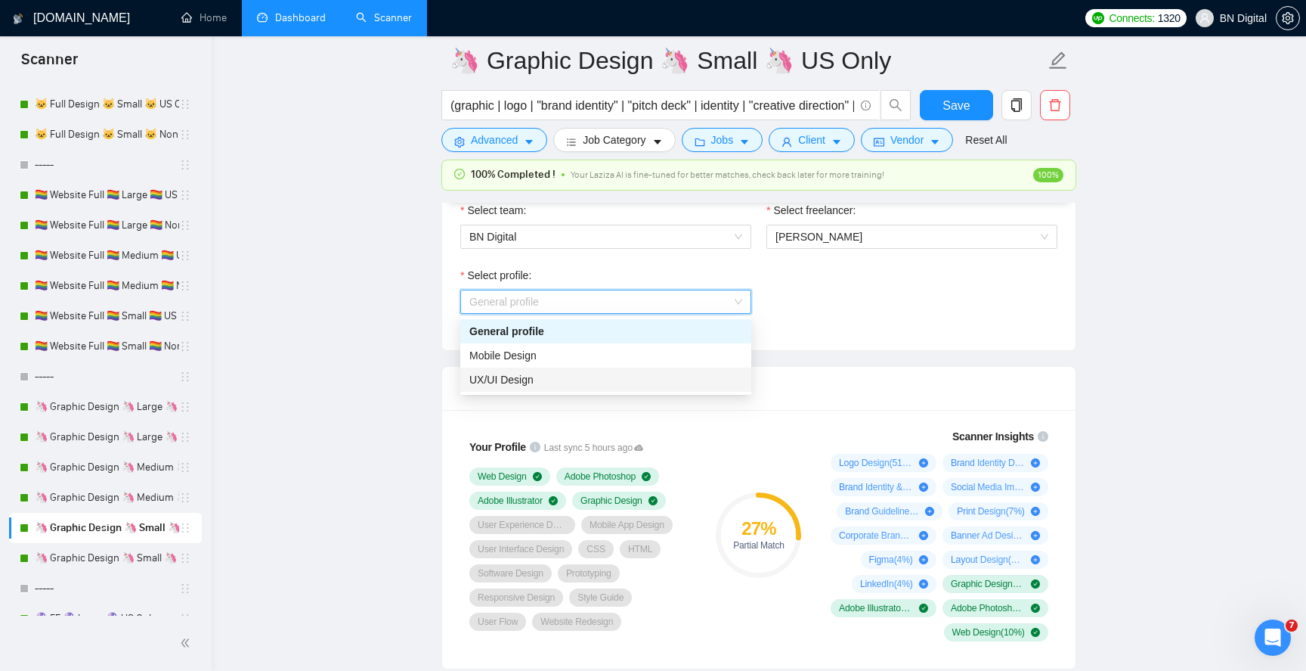
click at [525, 373] on span "UX/UI Design" at bounding box center [502, 379] width 64 height 12
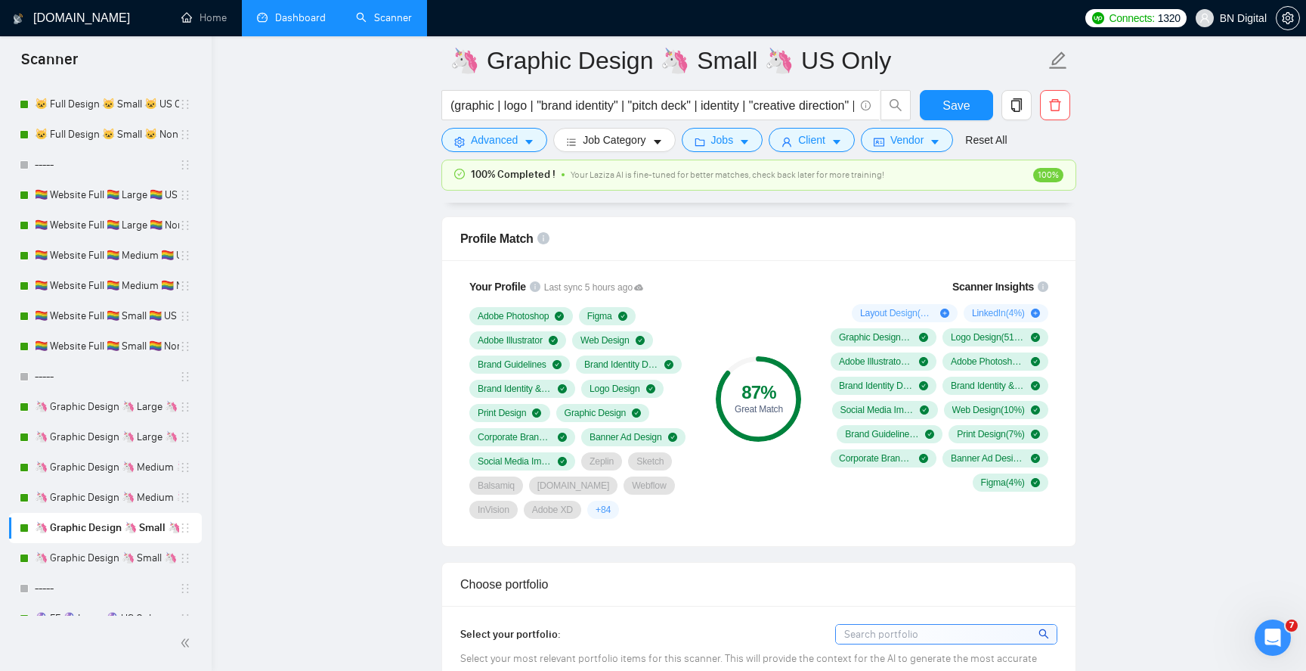
scroll to position [1236, 0]
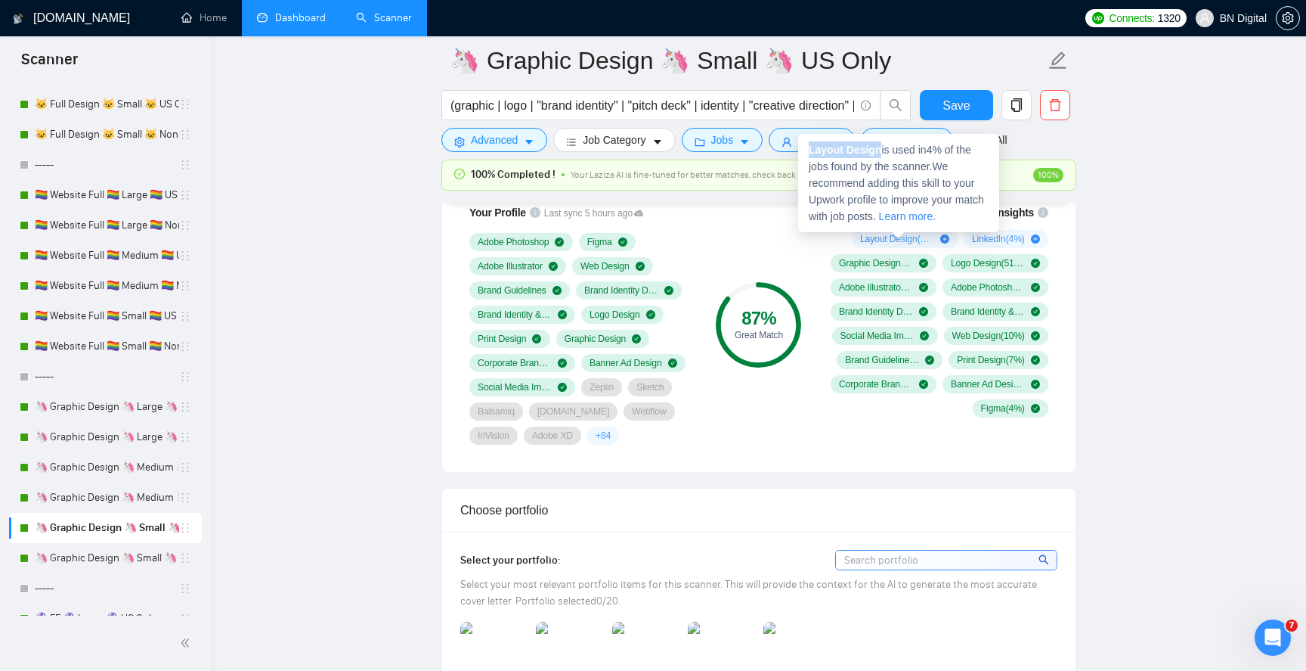
copy strong "Layout Design"
drag, startPoint x: 882, startPoint y: 150, endPoint x: 810, endPoint y: 150, distance: 72.6
click at [810, 150] on span "Layout Design is used in 4 % of the jobs found by the scanner. We recommend add…" at bounding box center [896, 183] width 175 height 79
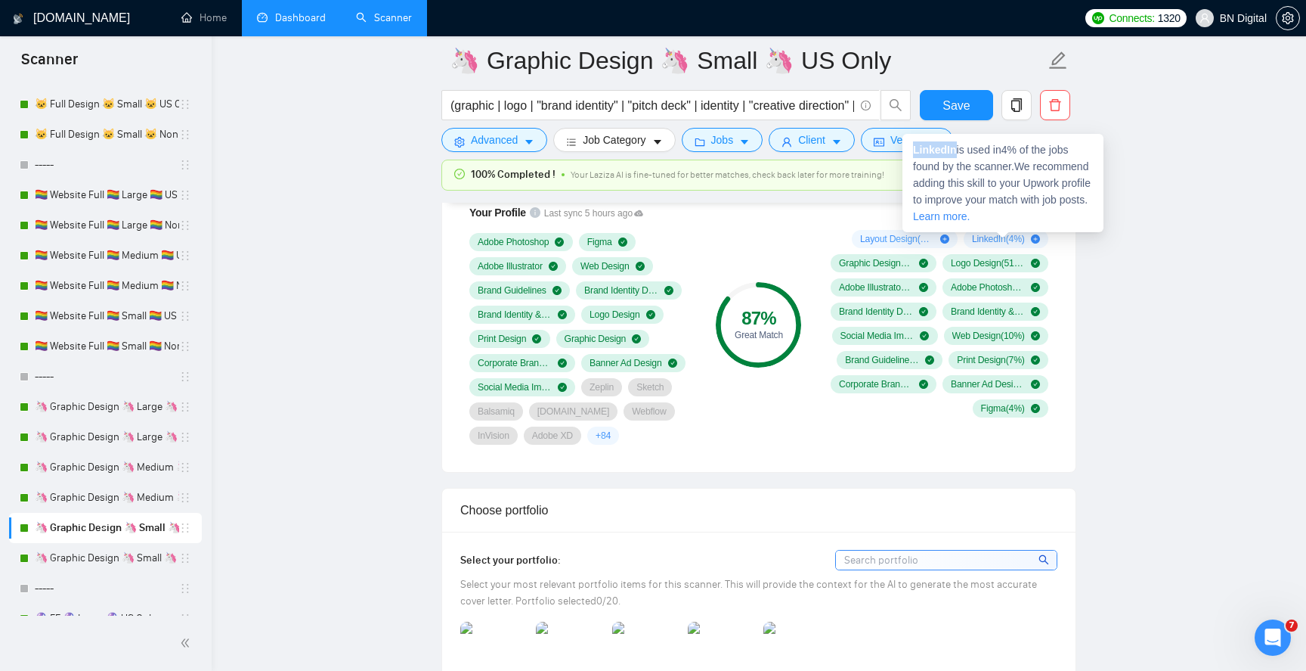
drag, startPoint x: 958, startPoint y: 150, endPoint x: 913, endPoint y: 150, distance: 44.6
click at [913, 150] on div "LinkedIn is used in 4 % of the jobs found by the scanner. We recommend adding t…" at bounding box center [1003, 183] width 201 height 98
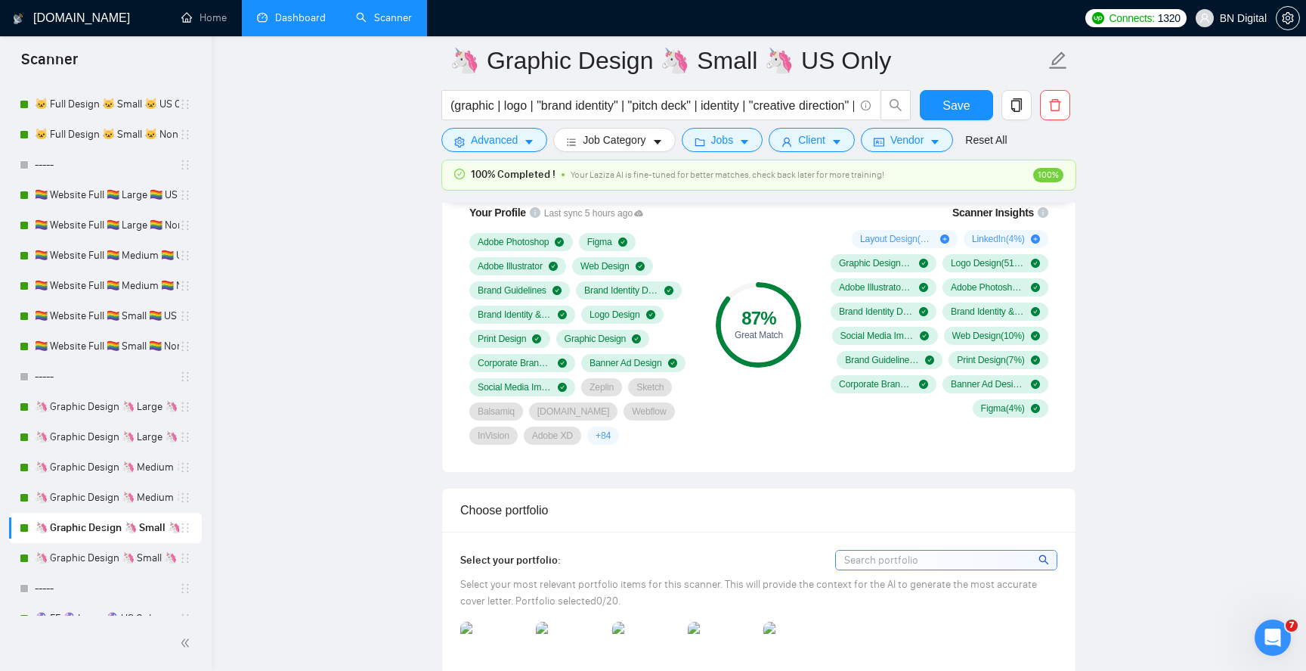
copy strong "LinkedIn"
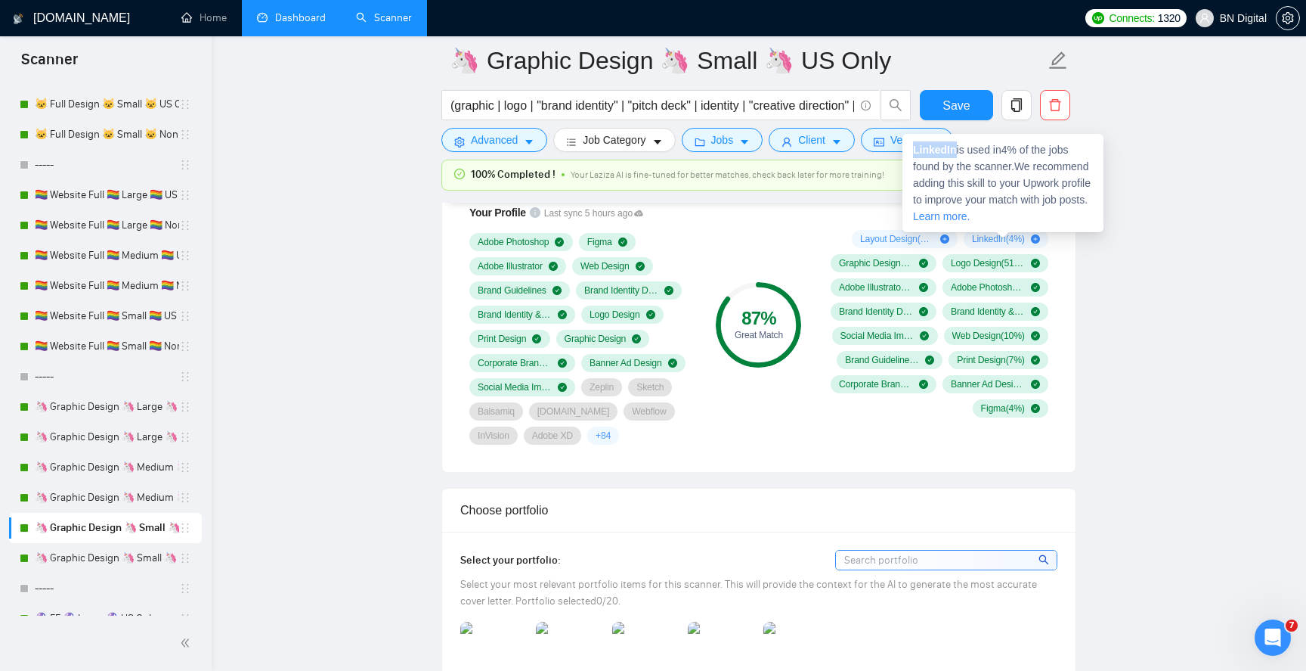
copy strong "LinkedIn"
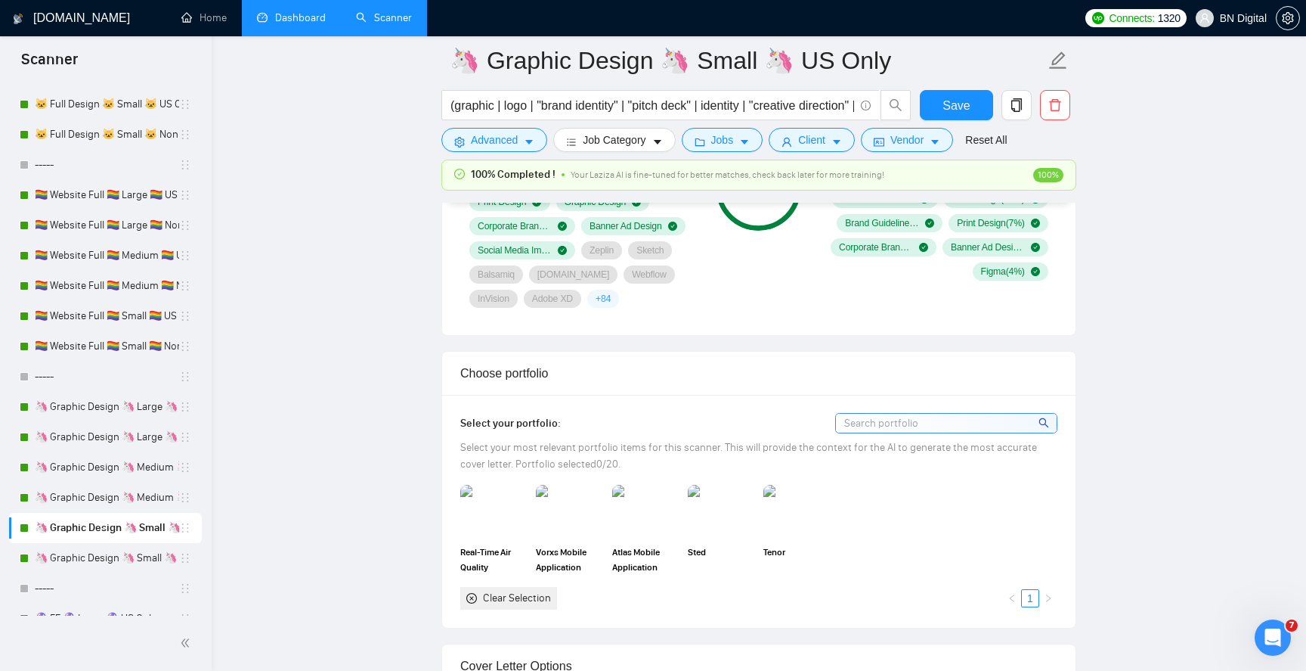
scroll to position [1397, 0]
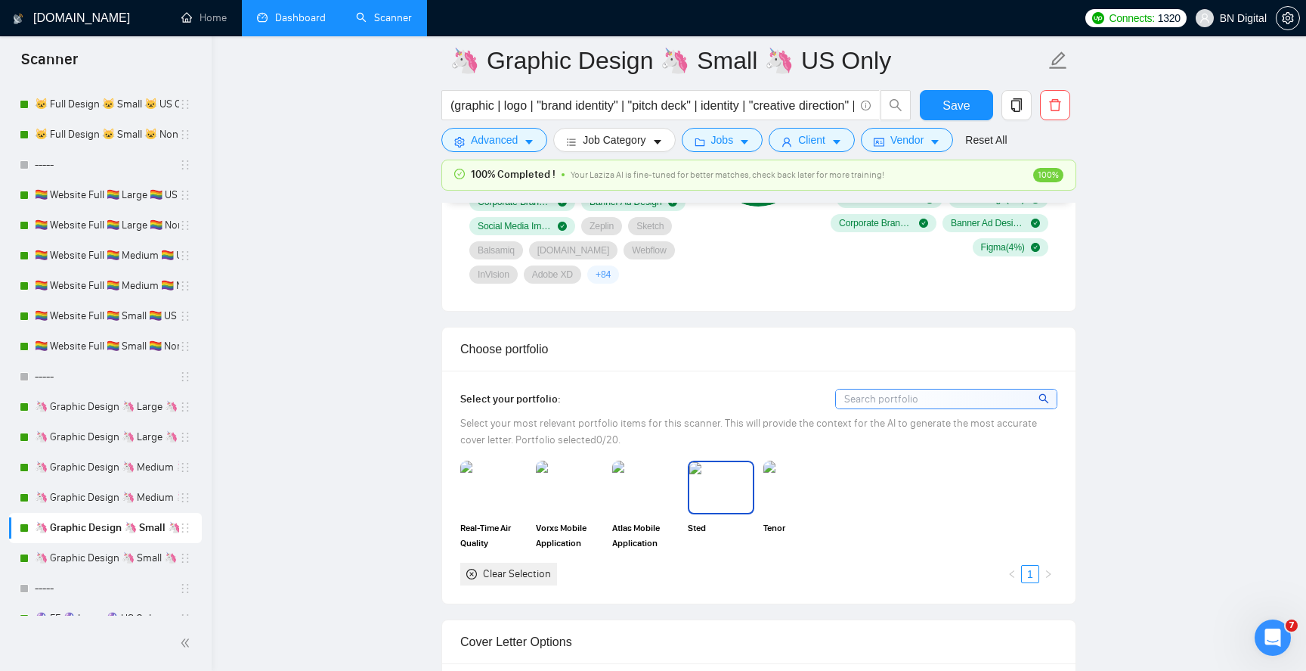
click at [730, 479] on img at bounding box center [722, 487] width 64 height 50
click at [817, 474] on img at bounding box center [797, 487] width 64 height 50
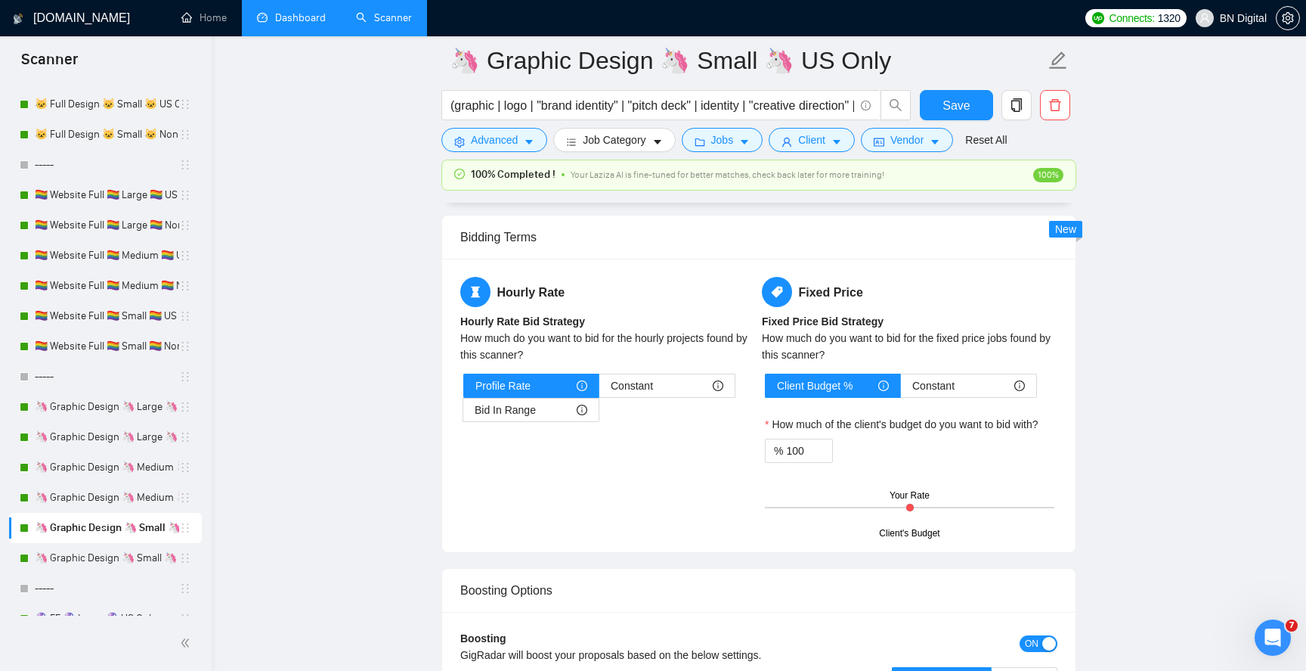
scroll to position [2663, 0]
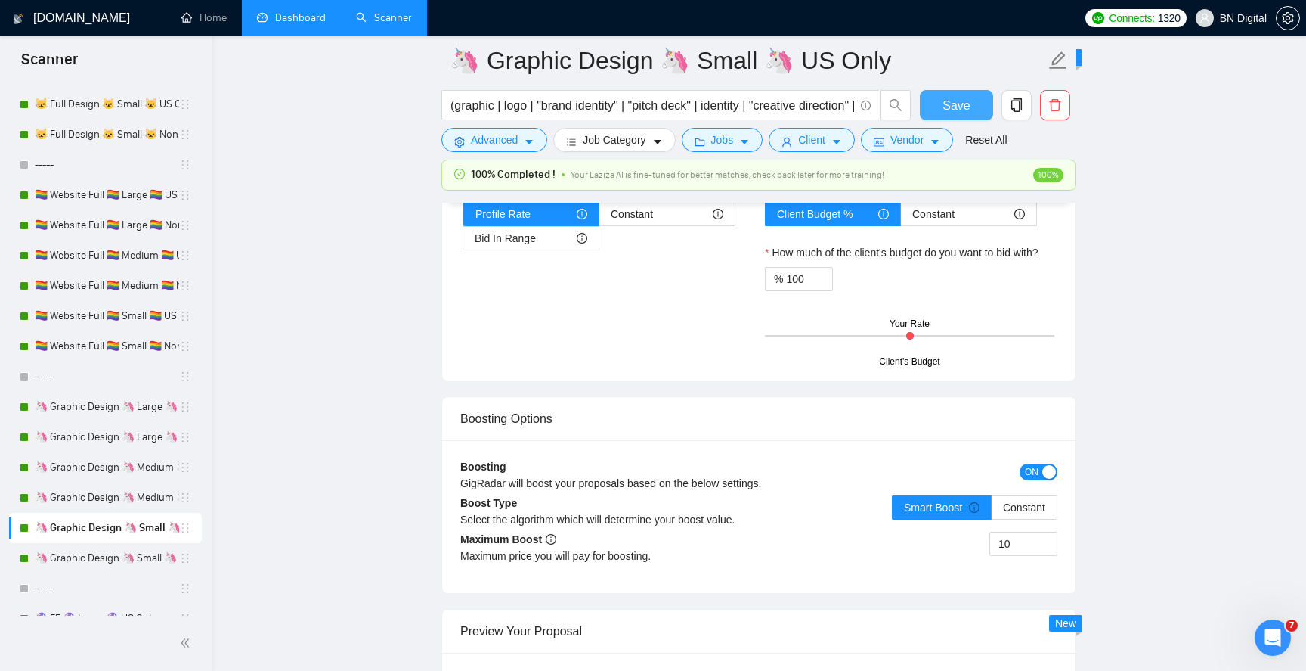
click at [951, 102] on span "Save" at bounding box center [956, 105] width 27 height 19
click at [133, 549] on link "🦄 Graphic Design 🦄 Small 🦄 Non US" at bounding box center [107, 558] width 144 height 30
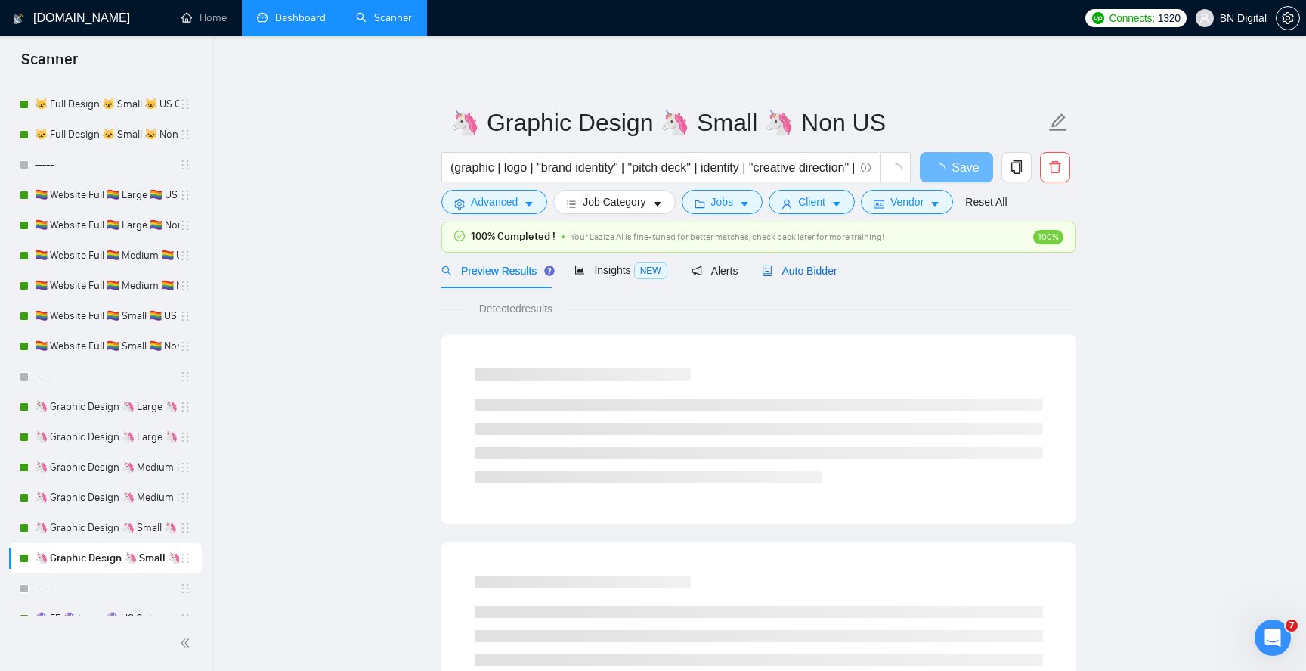
click at [786, 266] on span "Auto Bidder" at bounding box center [799, 271] width 75 height 12
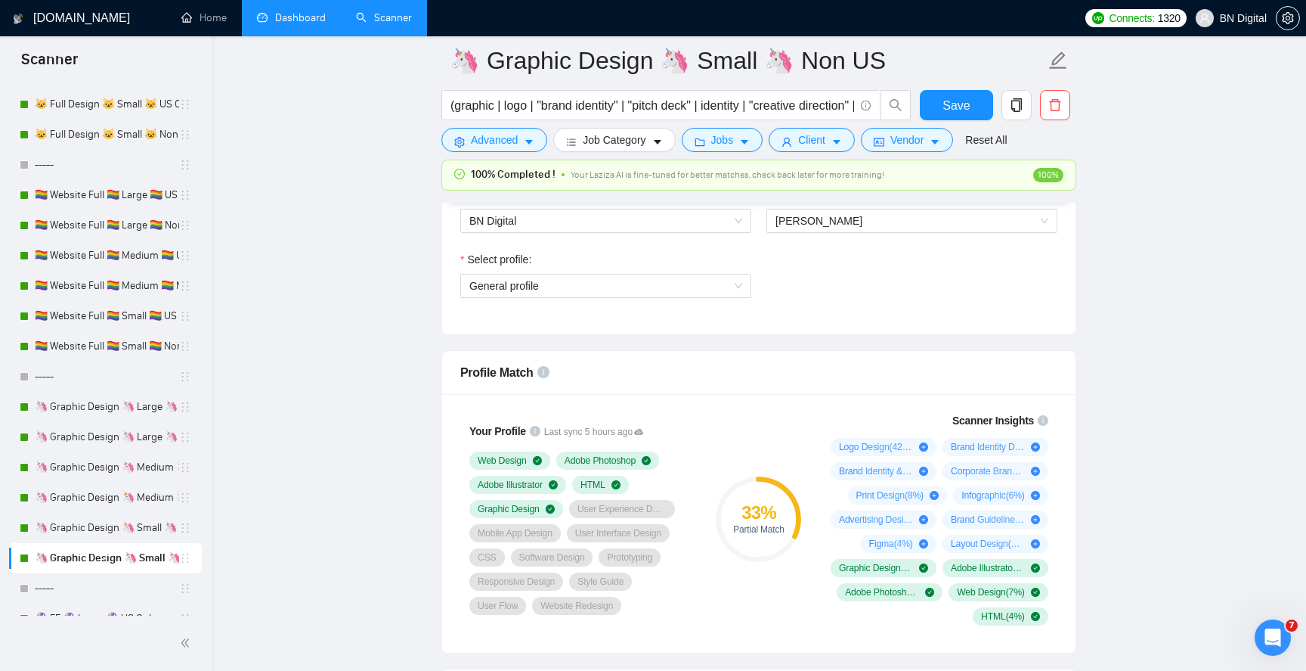
scroll to position [1024, 0]
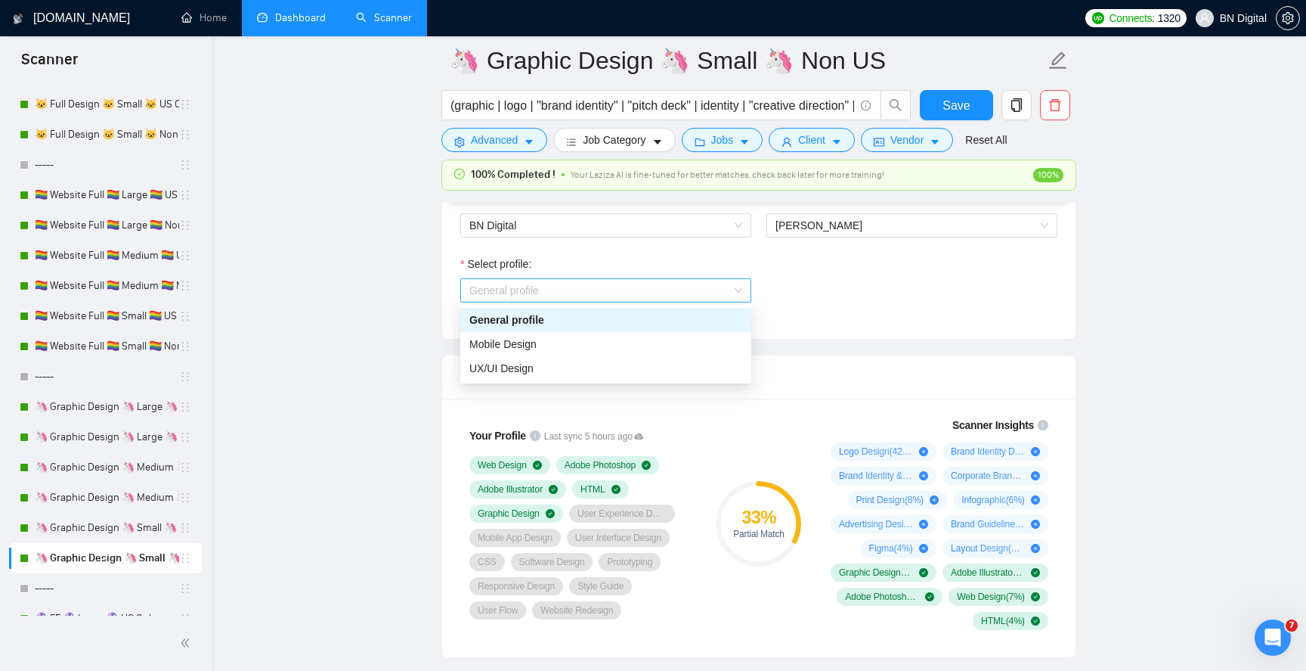
click at [569, 293] on span "General profile" at bounding box center [606, 290] width 273 height 23
click at [541, 370] on div "UX/UI Design" at bounding box center [606, 368] width 273 height 17
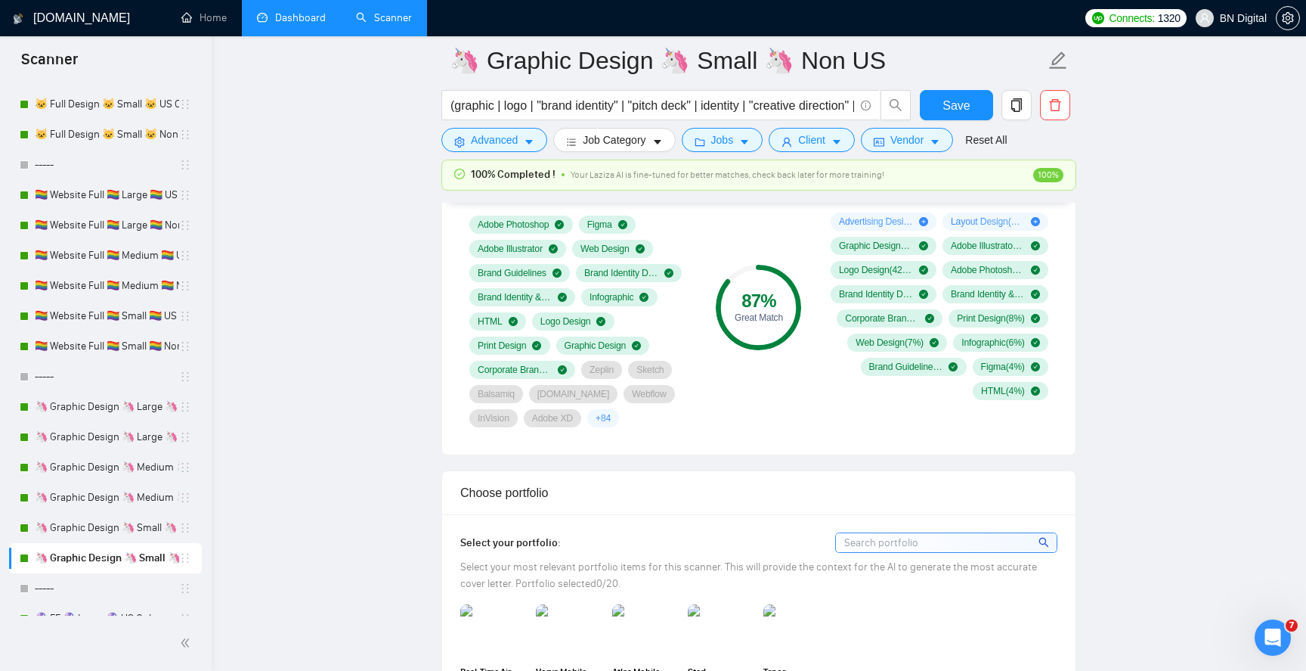
scroll to position [1232, 0]
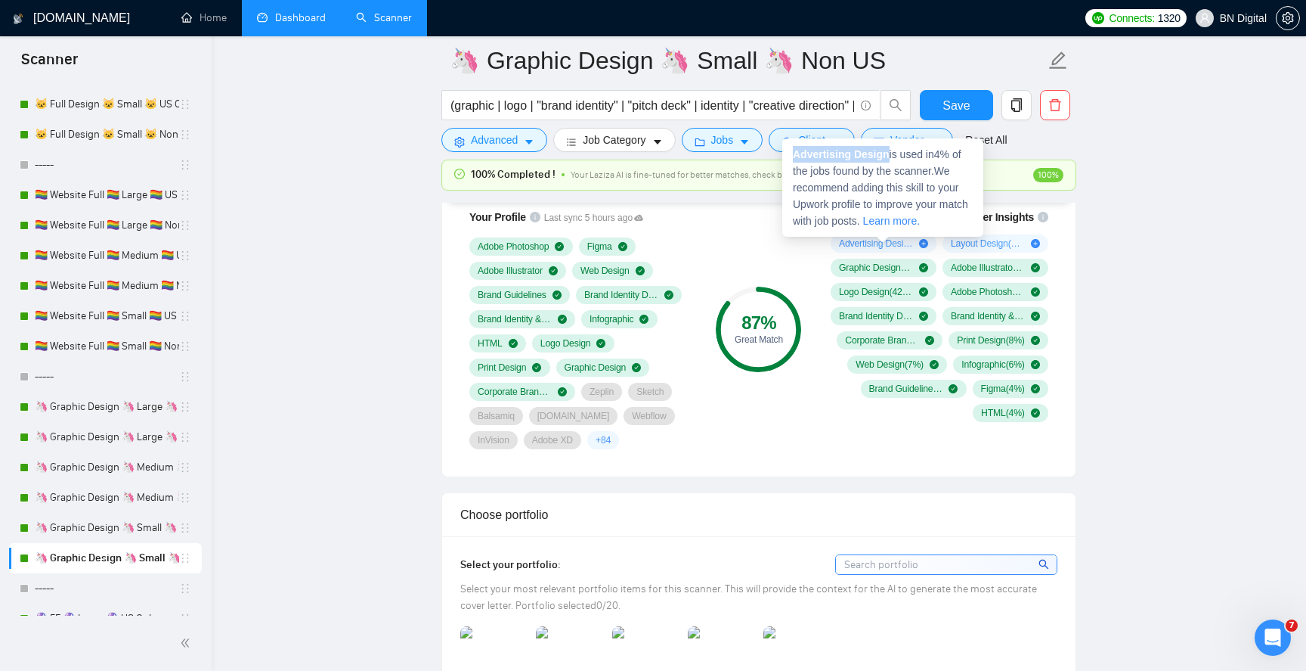
drag, startPoint x: 892, startPoint y: 155, endPoint x: 795, endPoint y: 156, distance: 97.5
click at [795, 156] on span "Advertising Design is used in 4 % of the jobs found by the scanner. We recommen…" at bounding box center [880, 187] width 175 height 79
copy strong "Advertising Design"
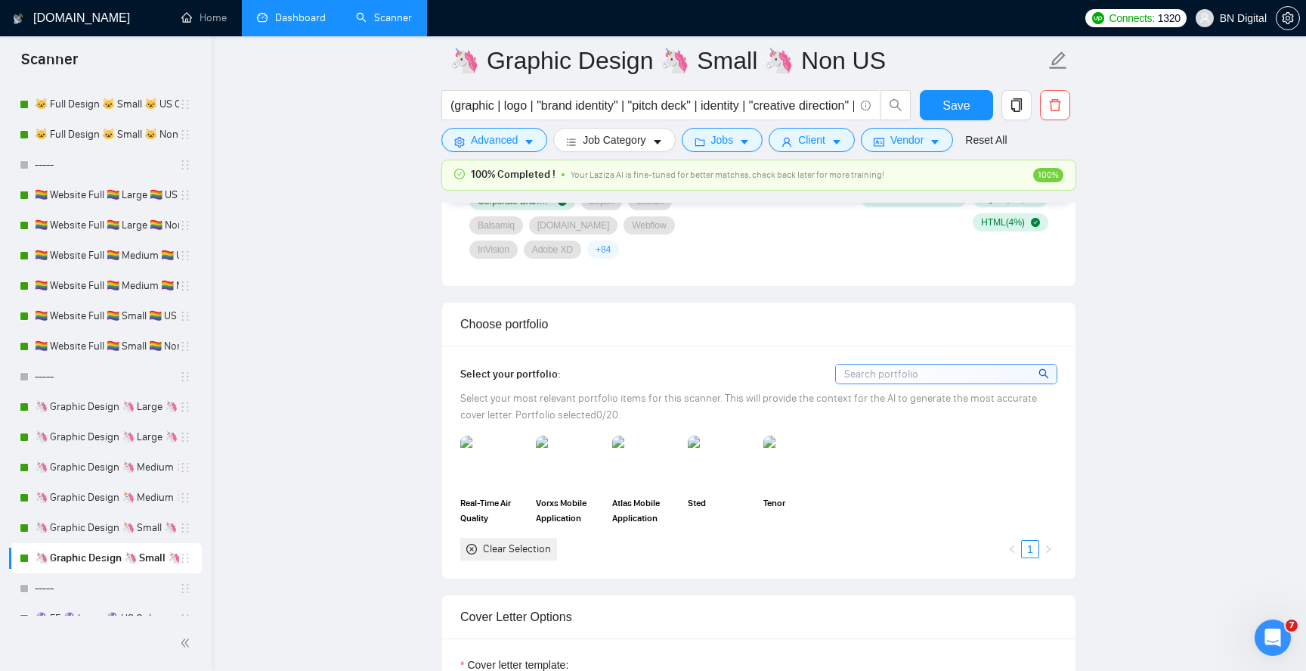
scroll to position [1430, 0]
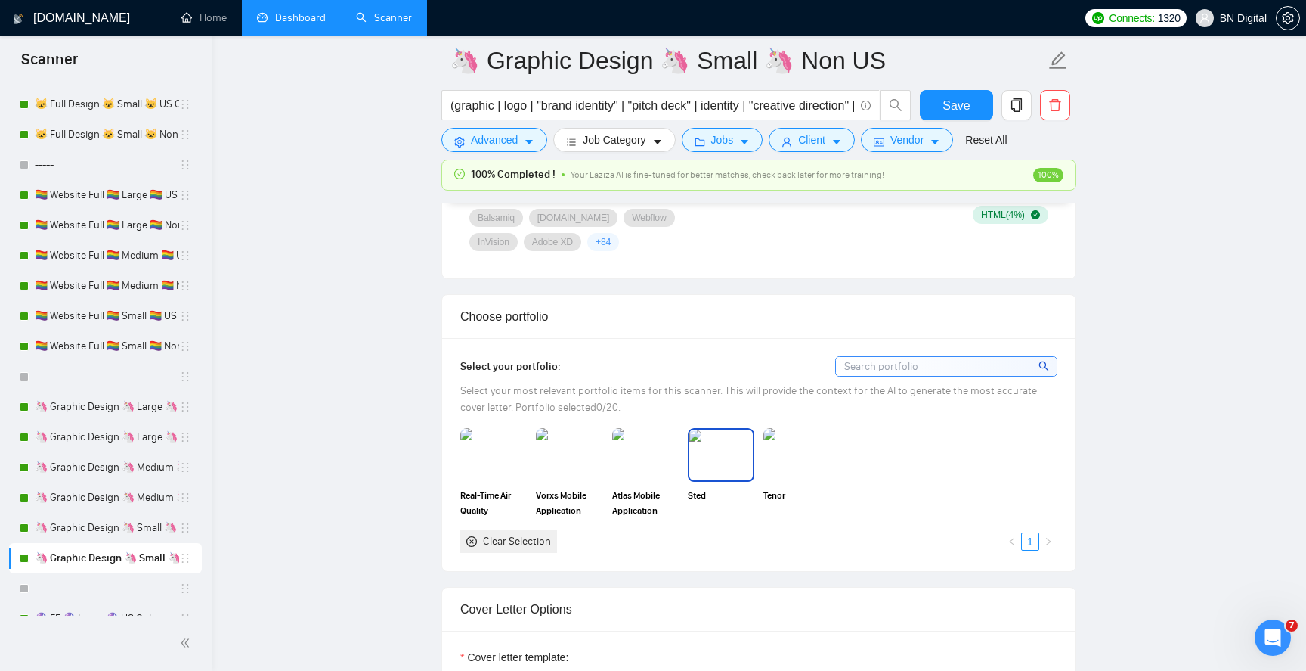
click at [710, 448] on img at bounding box center [722, 454] width 64 height 50
click at [808, 454] on img at bounding box center [797, 454] width 64 height 50
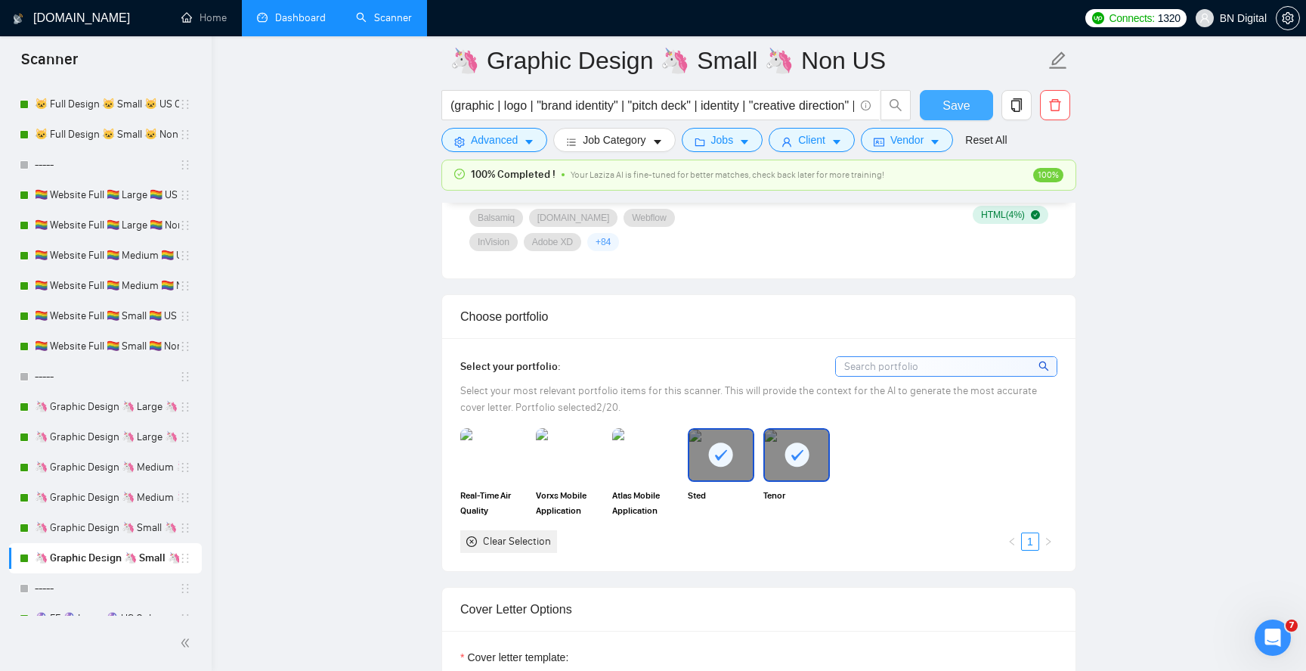
click at [950, 104] on span "Save" at bounding box center [956, 105] width 27 height 19
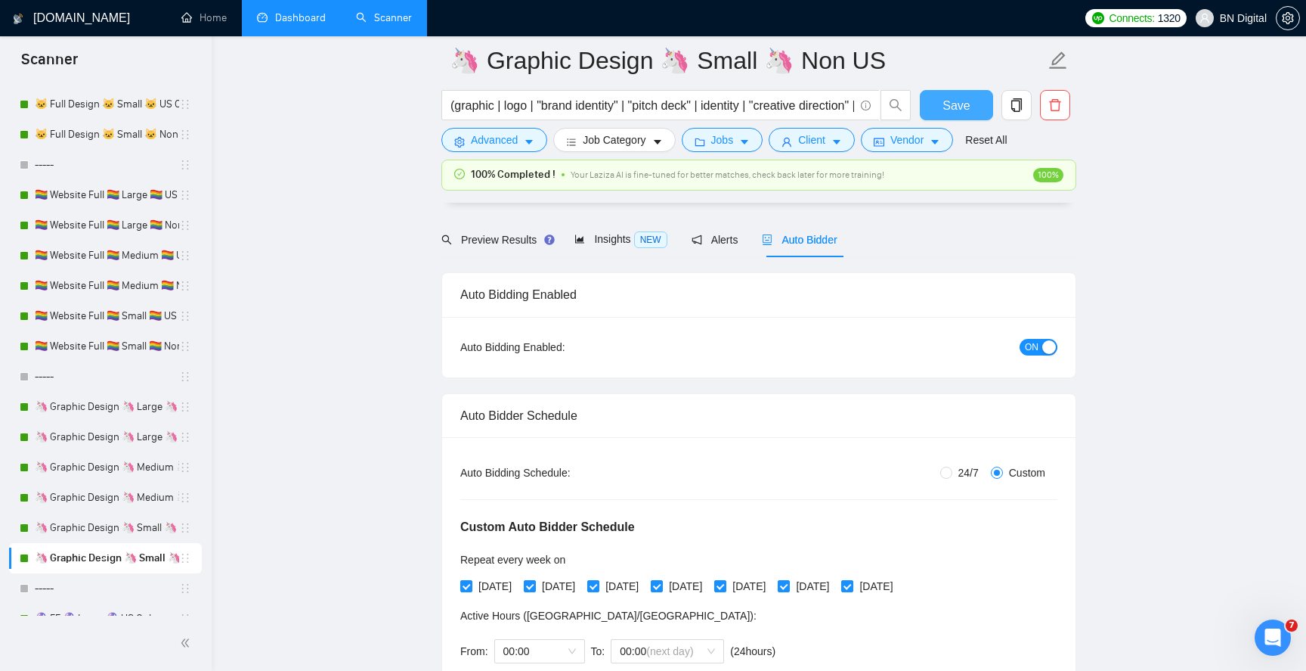
scroll to position [0, 0]
